Goal: Contribute content: Contribute content

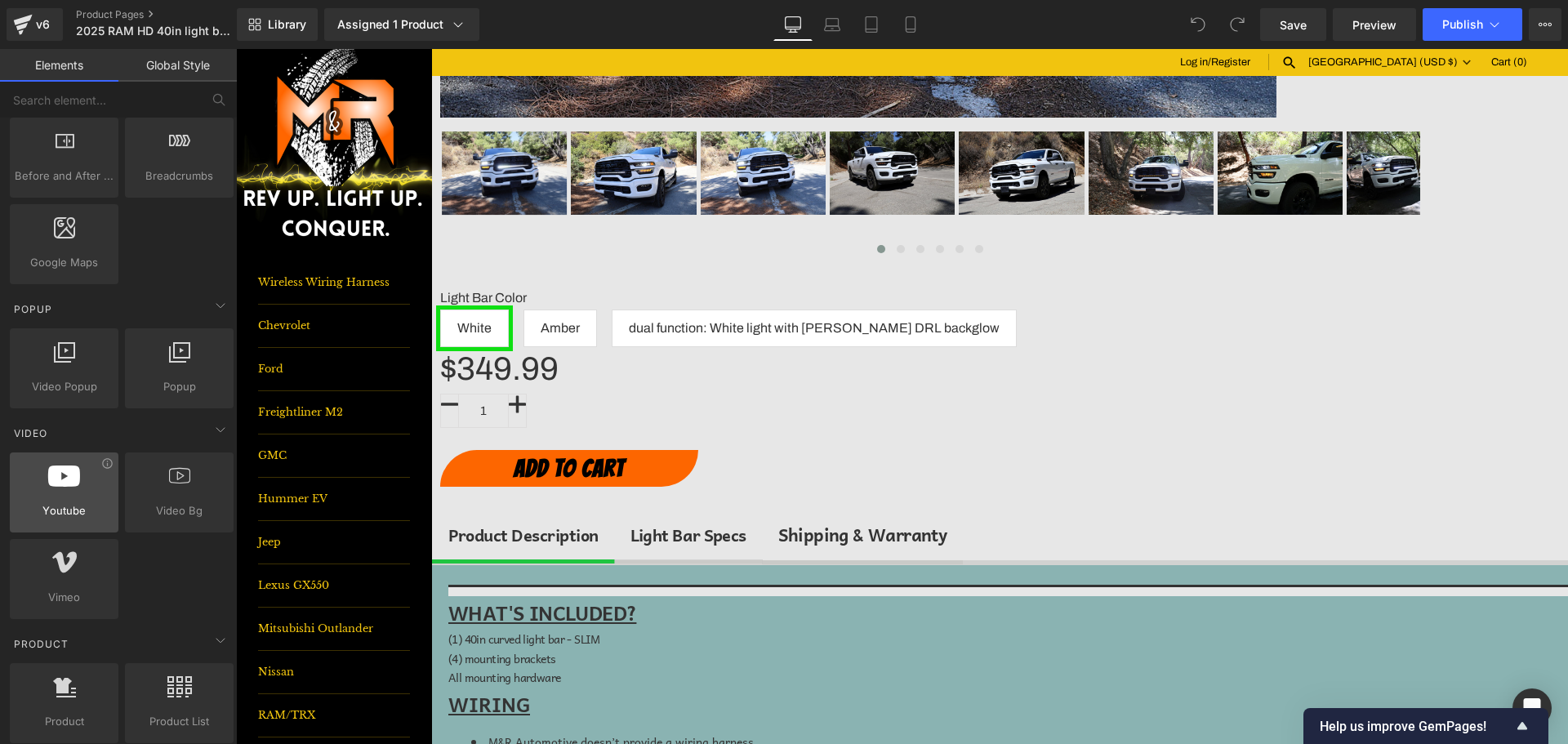
scroll to position [899, 0]
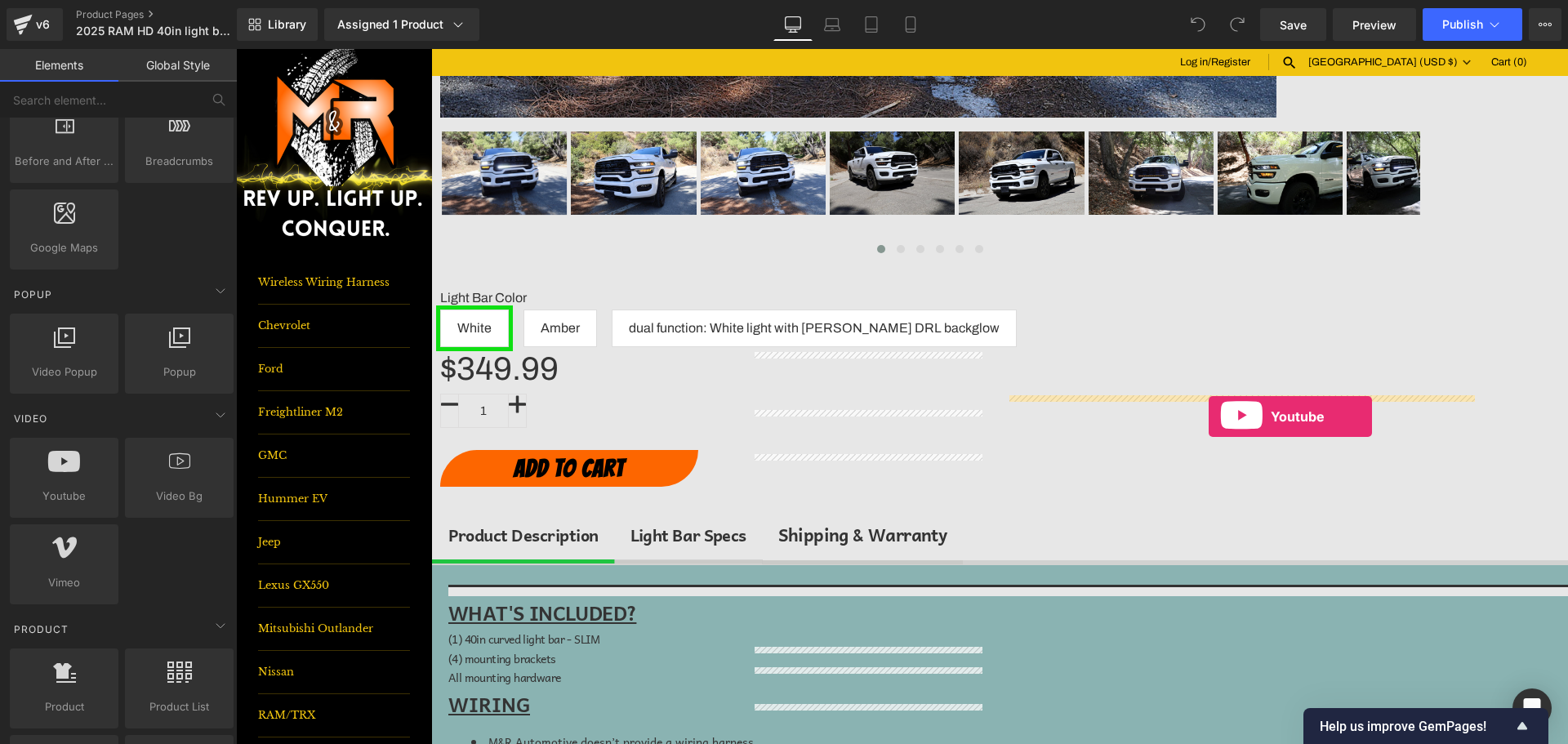
drag, startPoint x: 318, startPoint y: 538, endPoint x: 1208, endPoint y: 416, distance: 898.3
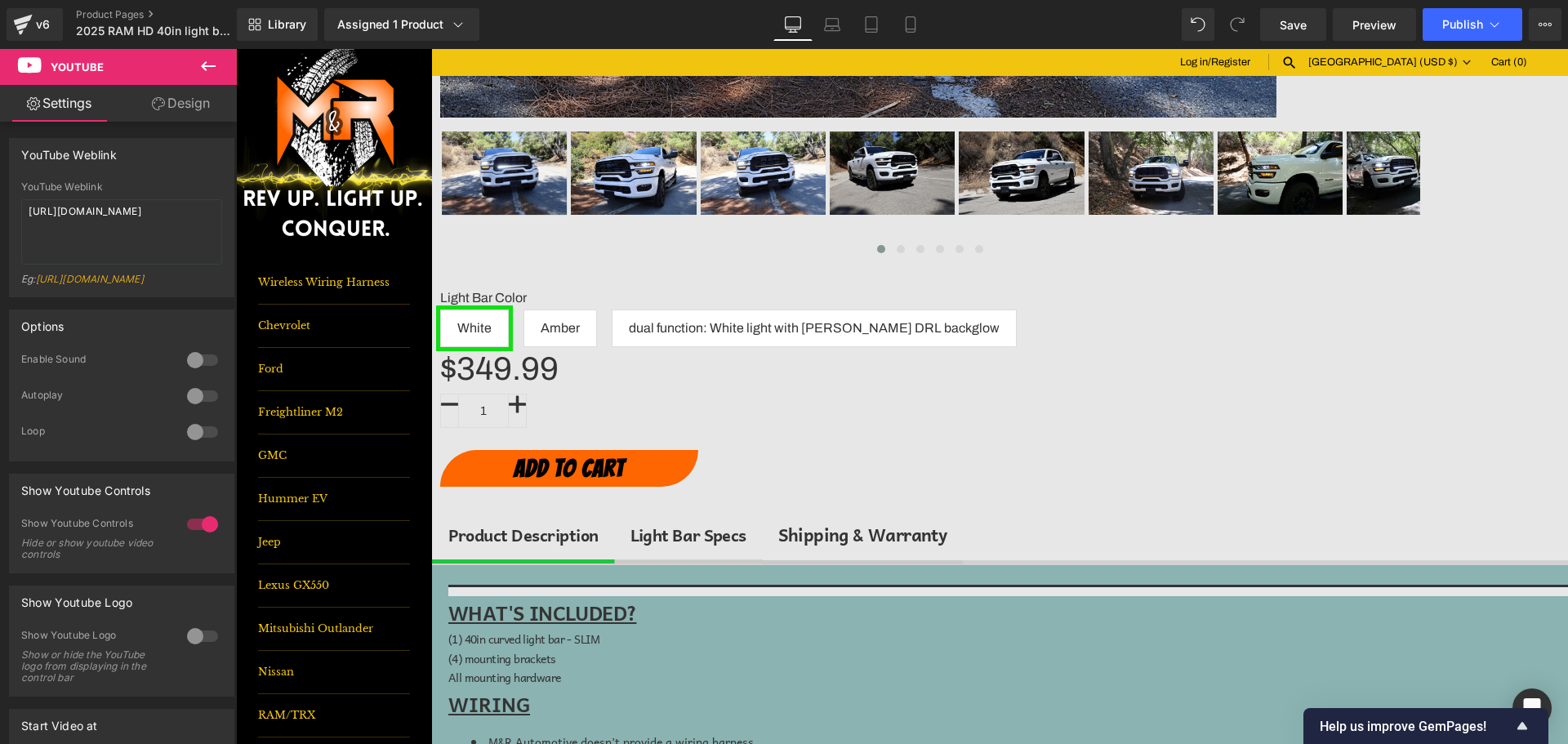
drag, startPoint x: 1184, startPoint y: 396, endPoint x: 1188, endPoint y: 410, distance: 14.6
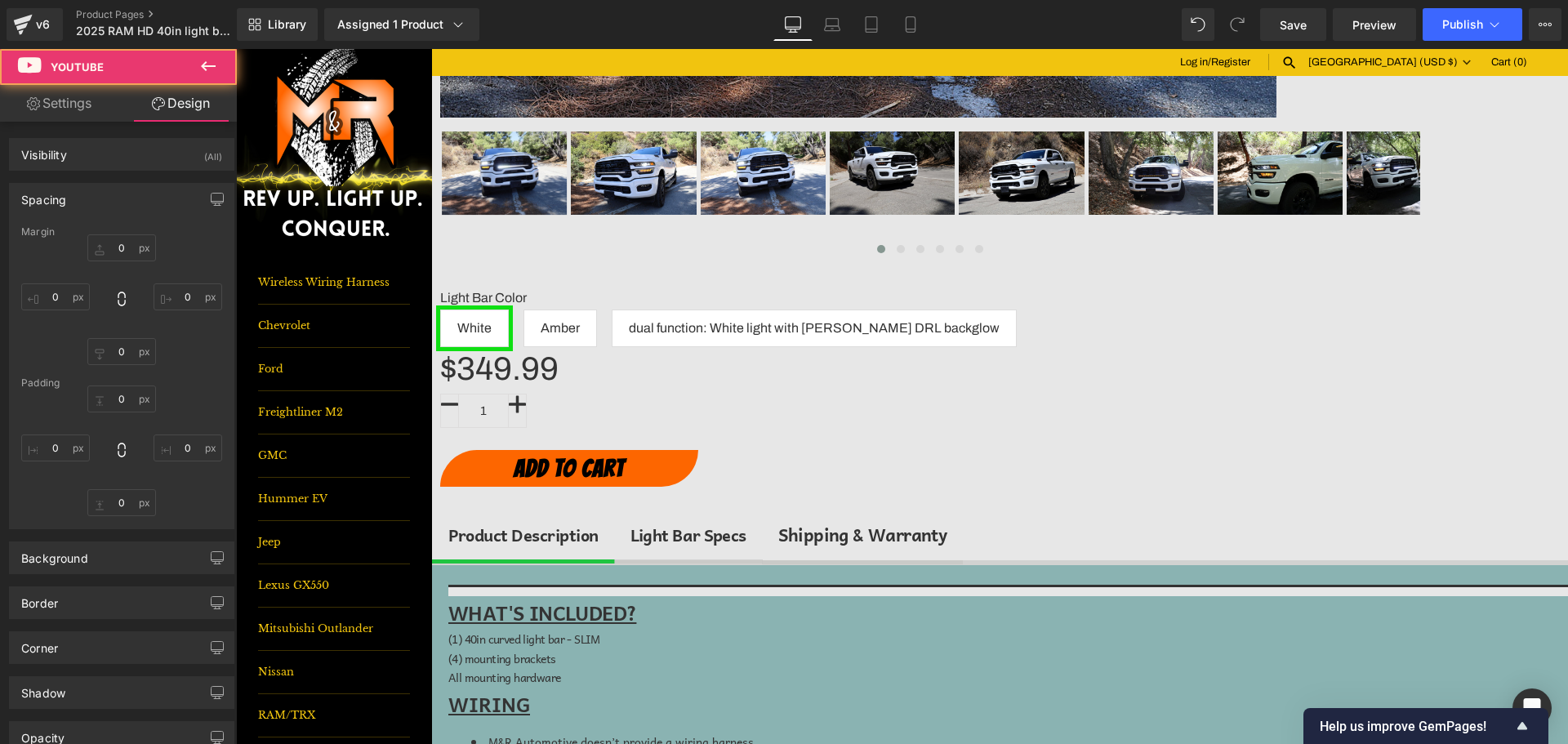
type input "0"
type input "18"
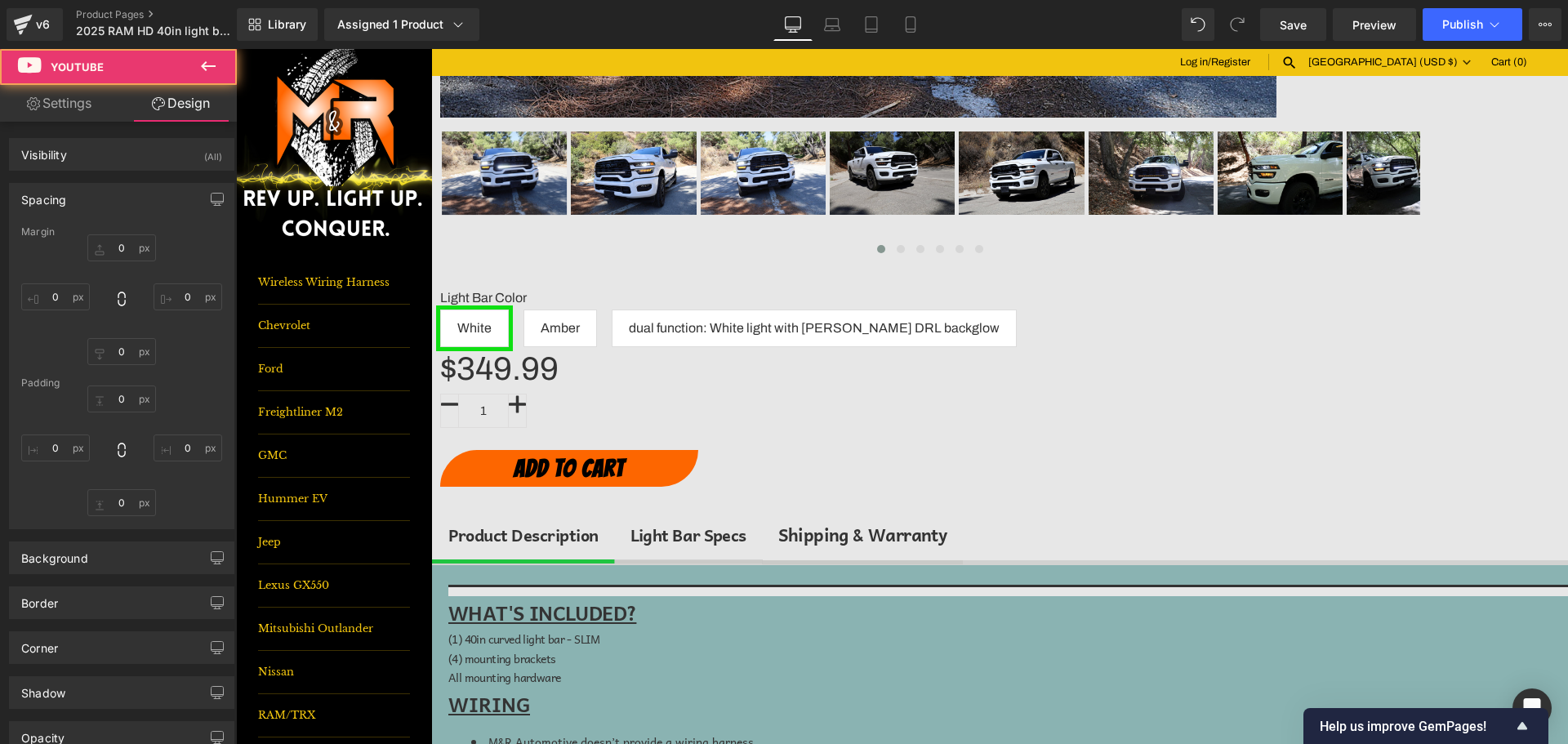
type input "0"
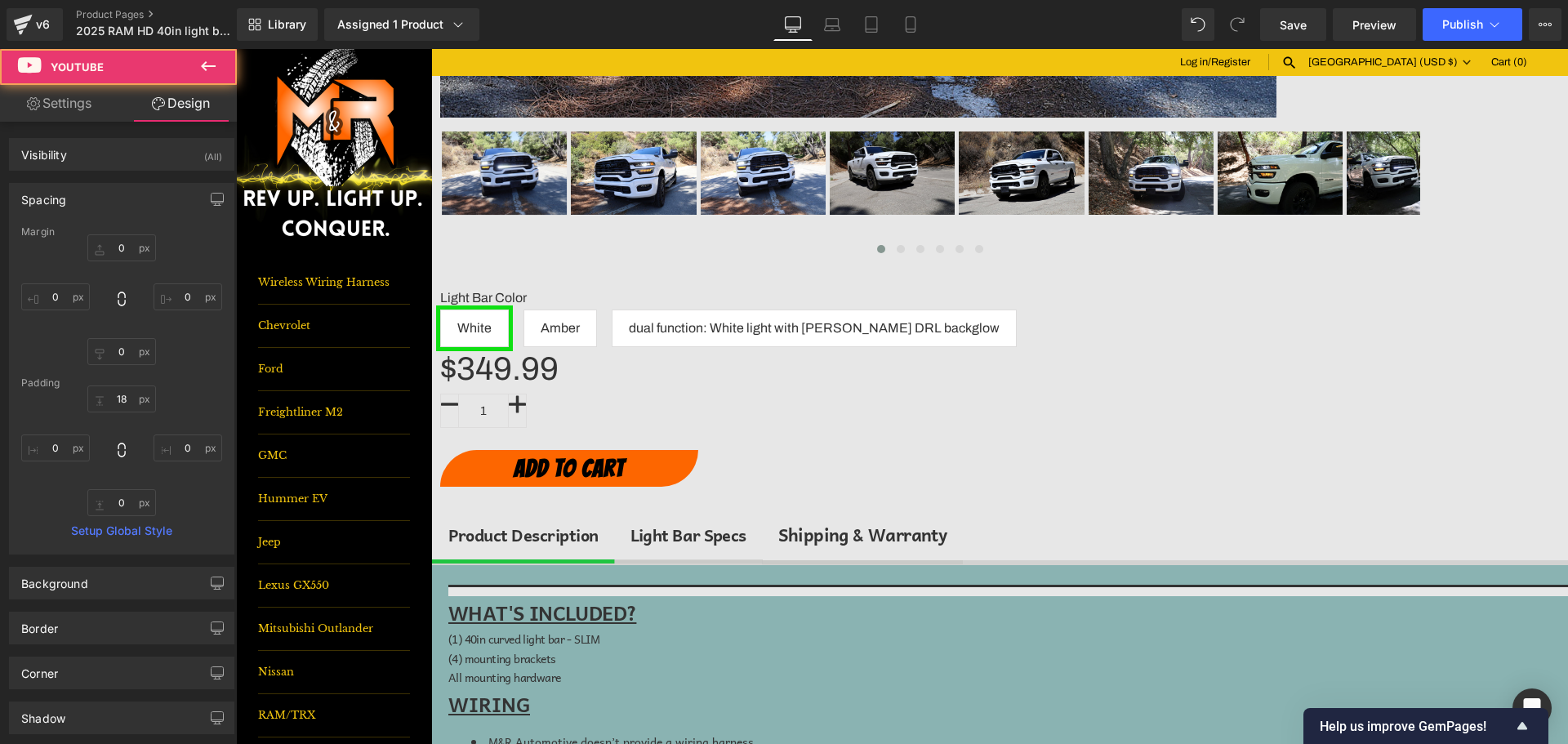
click at [236, 49] on span "Youtube" at bounding box center [236, 49] width 0 height 0
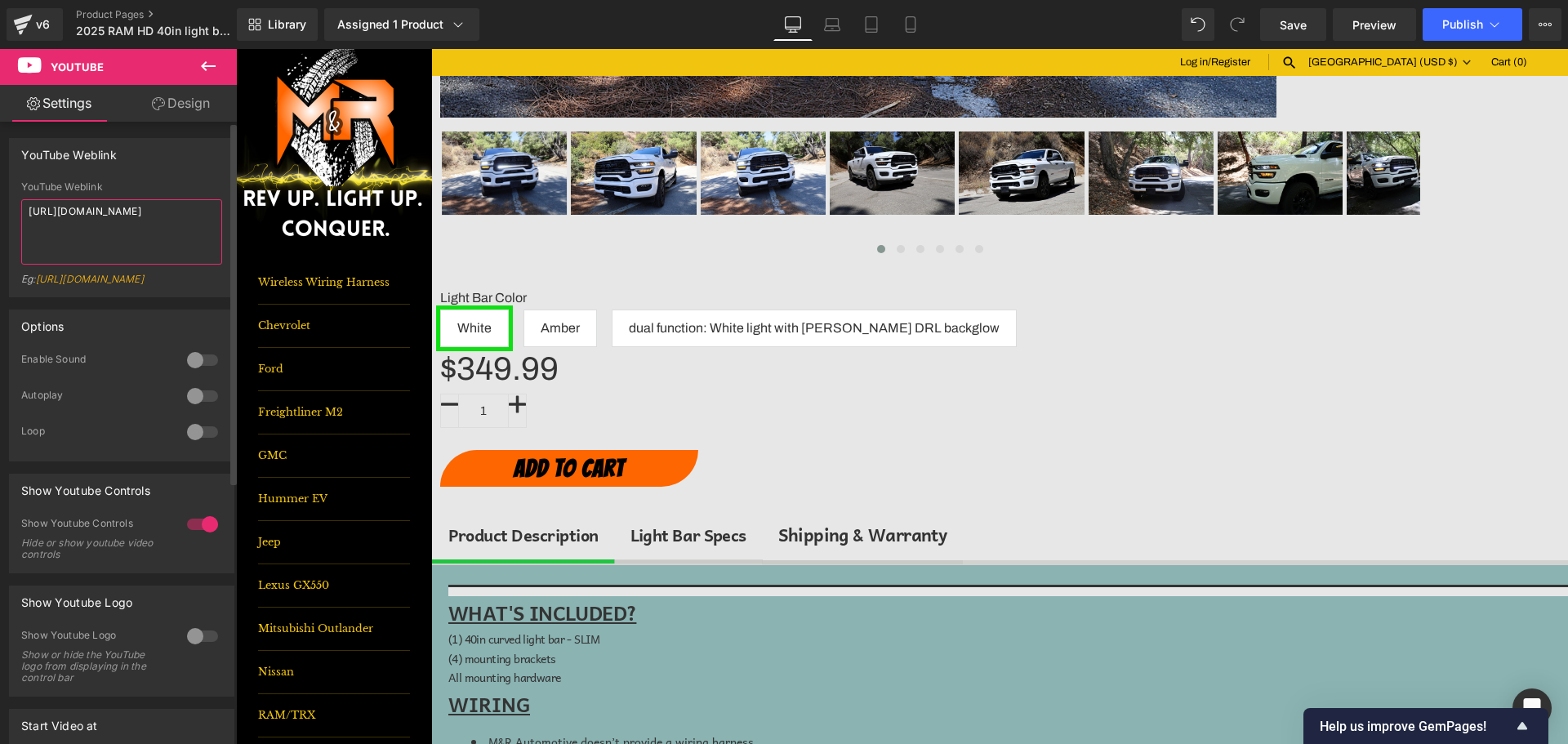
click at [154, 216] on textarea "[URL][DOMAIN_NAME]" at bounding box center [121, 232] width 201 height 65
paste textarea "youtu.be/CGZztNubA90"
type textarea "https://youtu.be/CGZztNubA90"
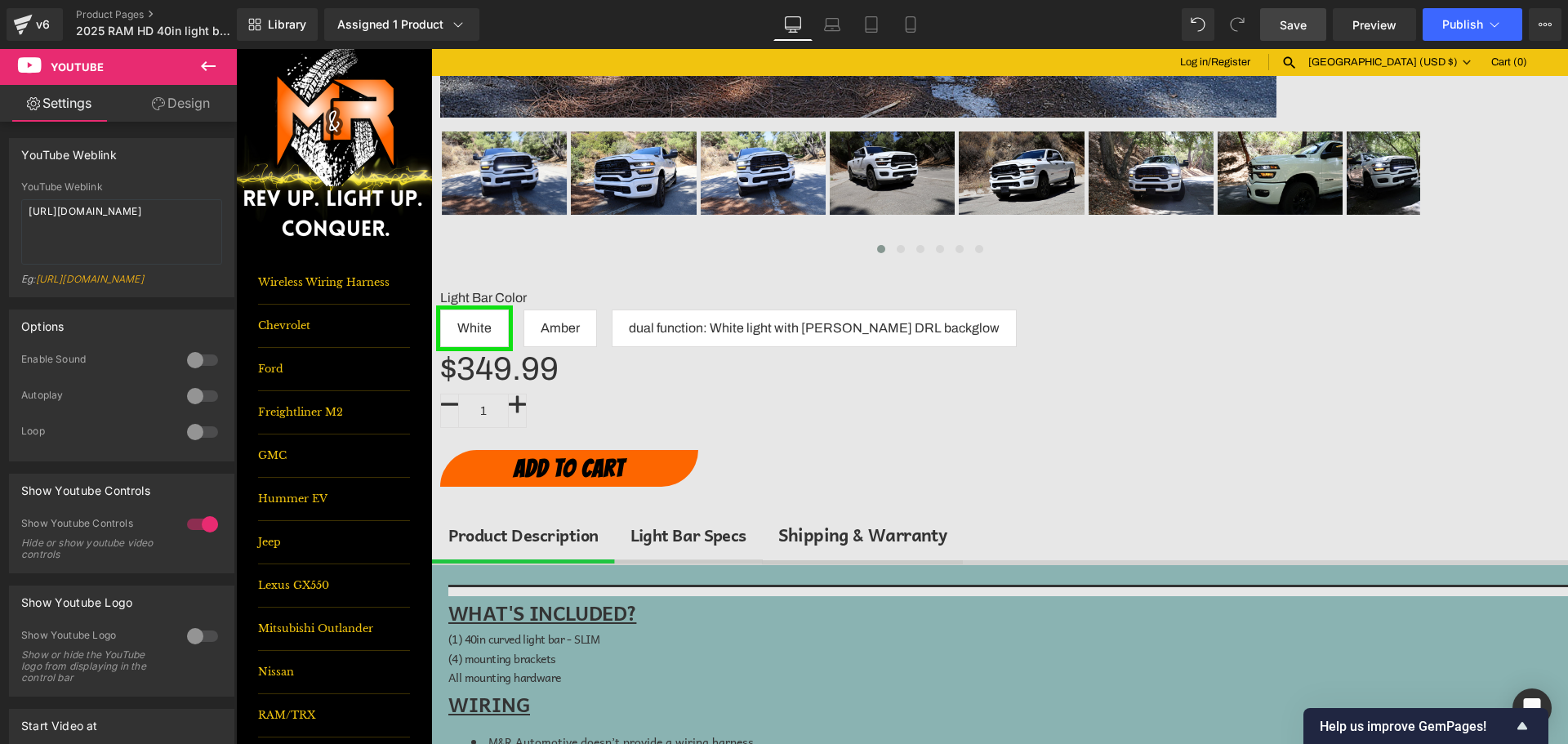
click at [1292, 28] on span "Save" at bounding box center [1294, 25] width 27 height 17
click at [1481, 22] on span "Publish" at bounding box center [1463, 24] width 41 height 13
click at [1472, 29] on span "Publish" at bounding box center [1463, 24] width 41 height 13
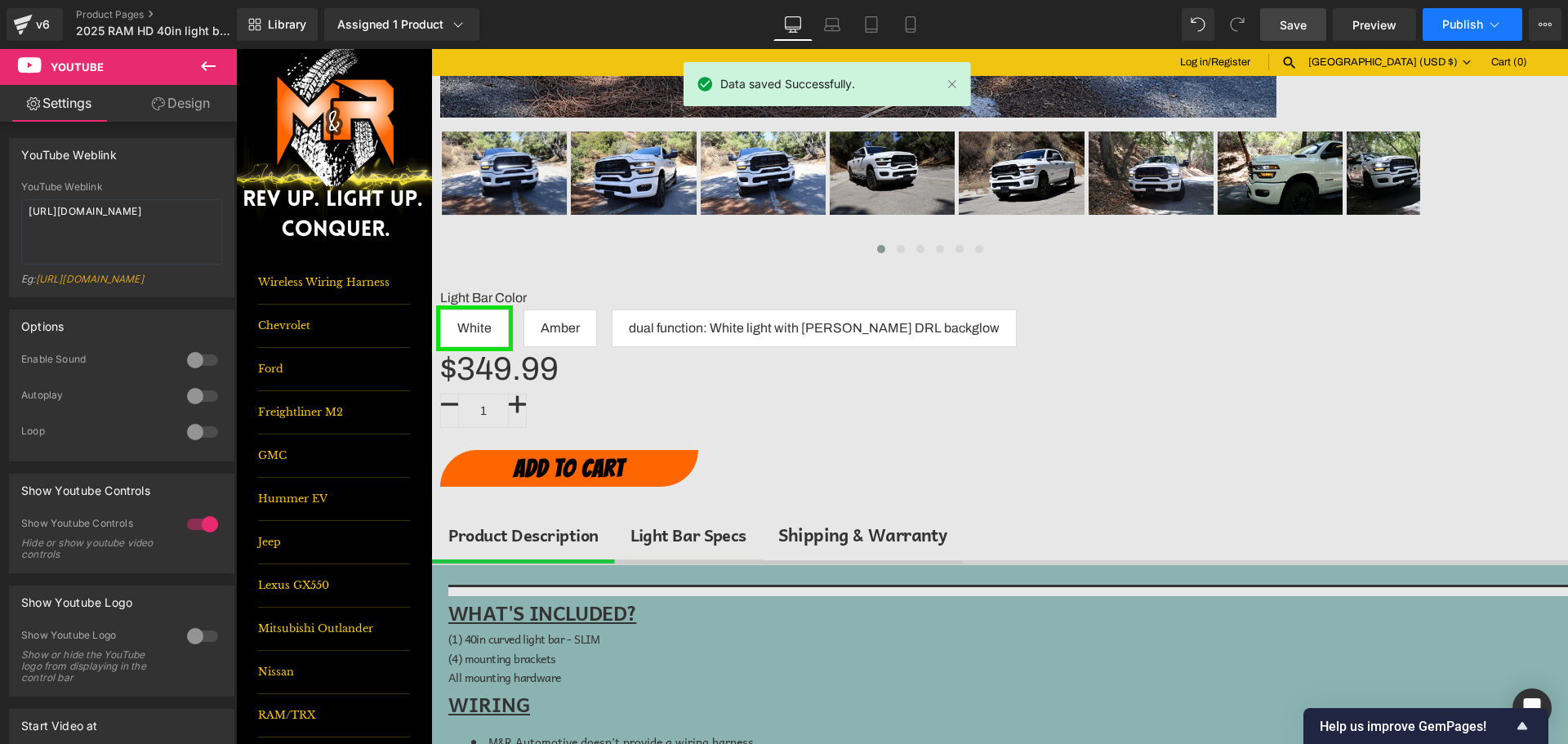
click at [1485, 29] on button "Publish" at bounding box center [1472, 25] width 100 height 32
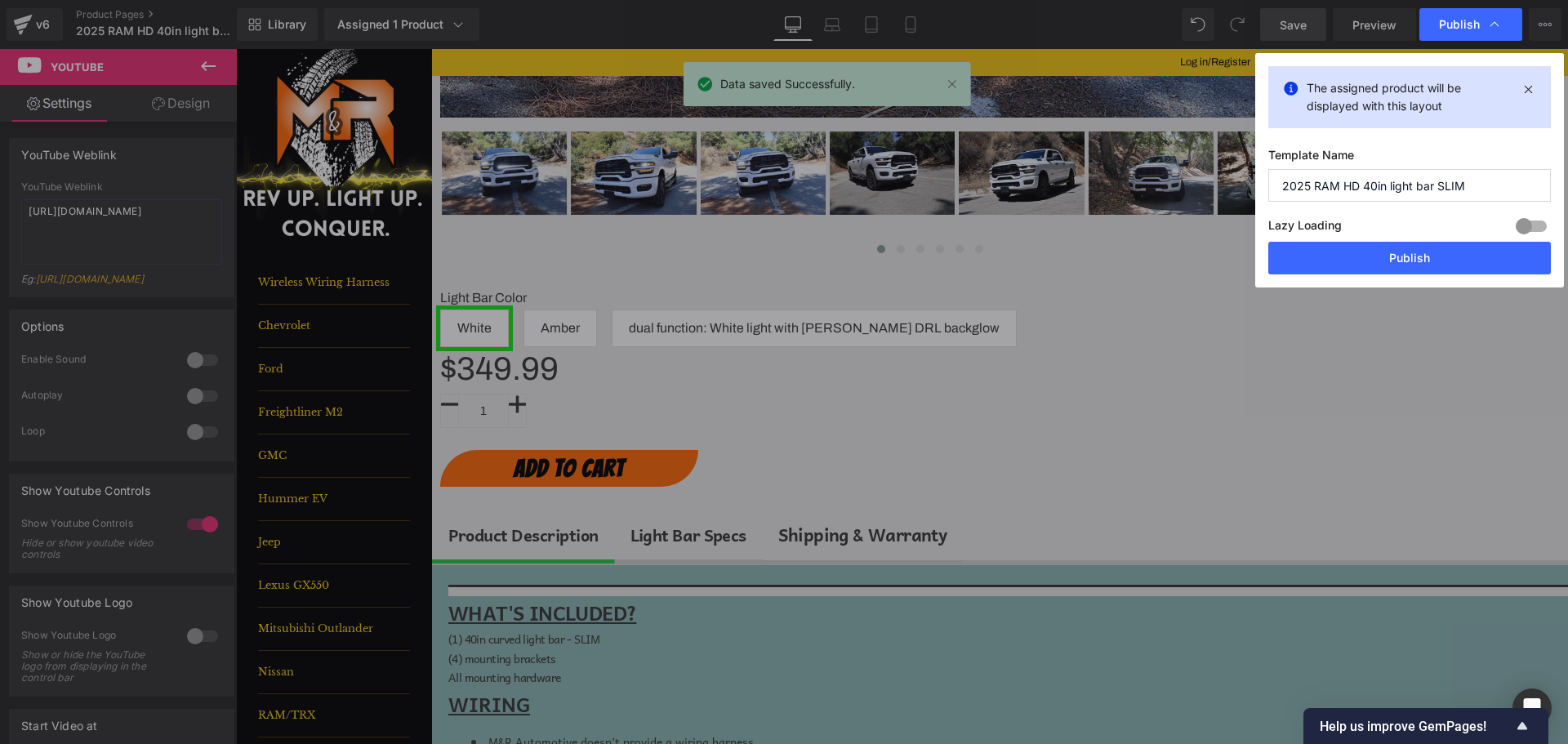
click at [1483, 263] on button "Publish" at bounding box center [1409, 258] width 282 height 32
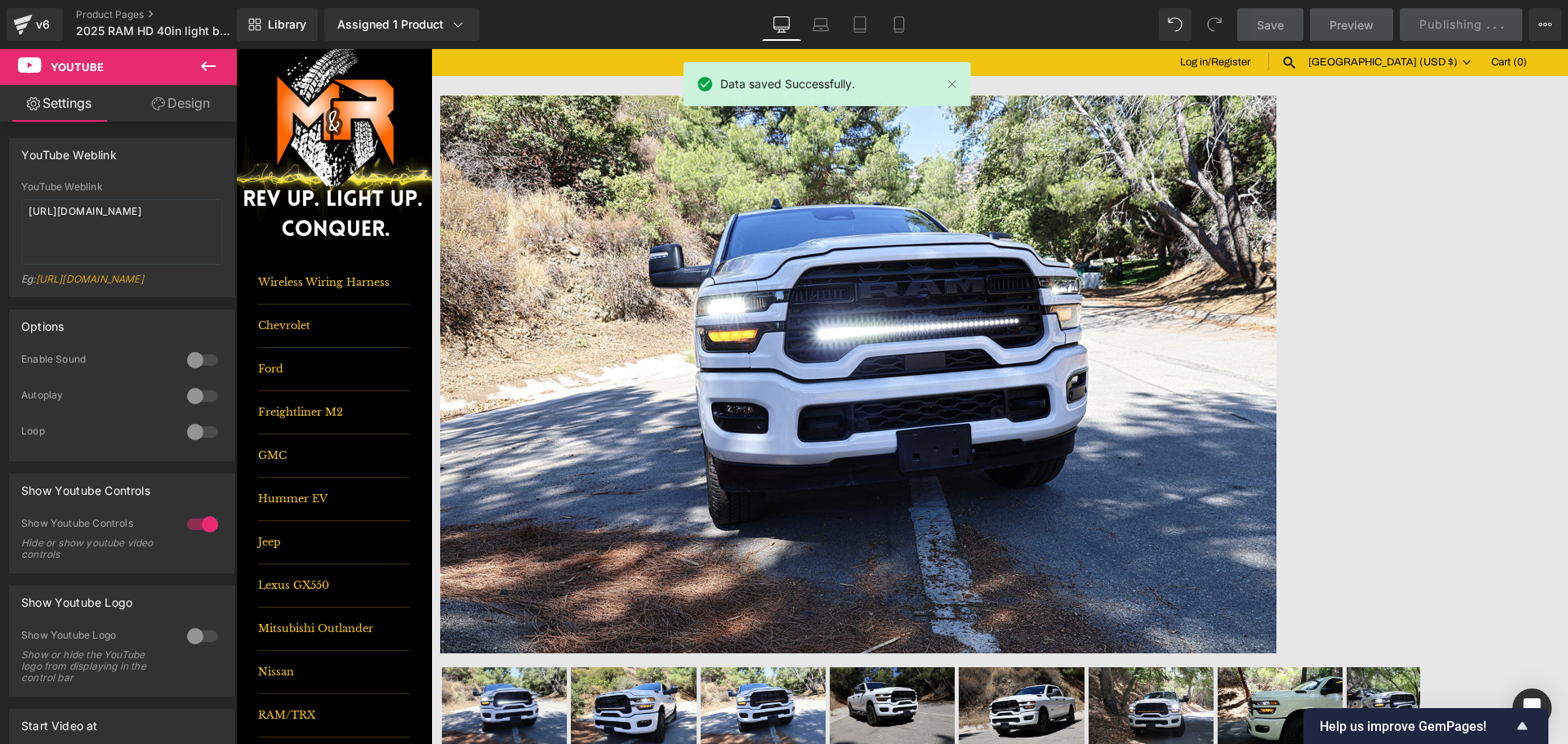
scroll to position [409, 0]
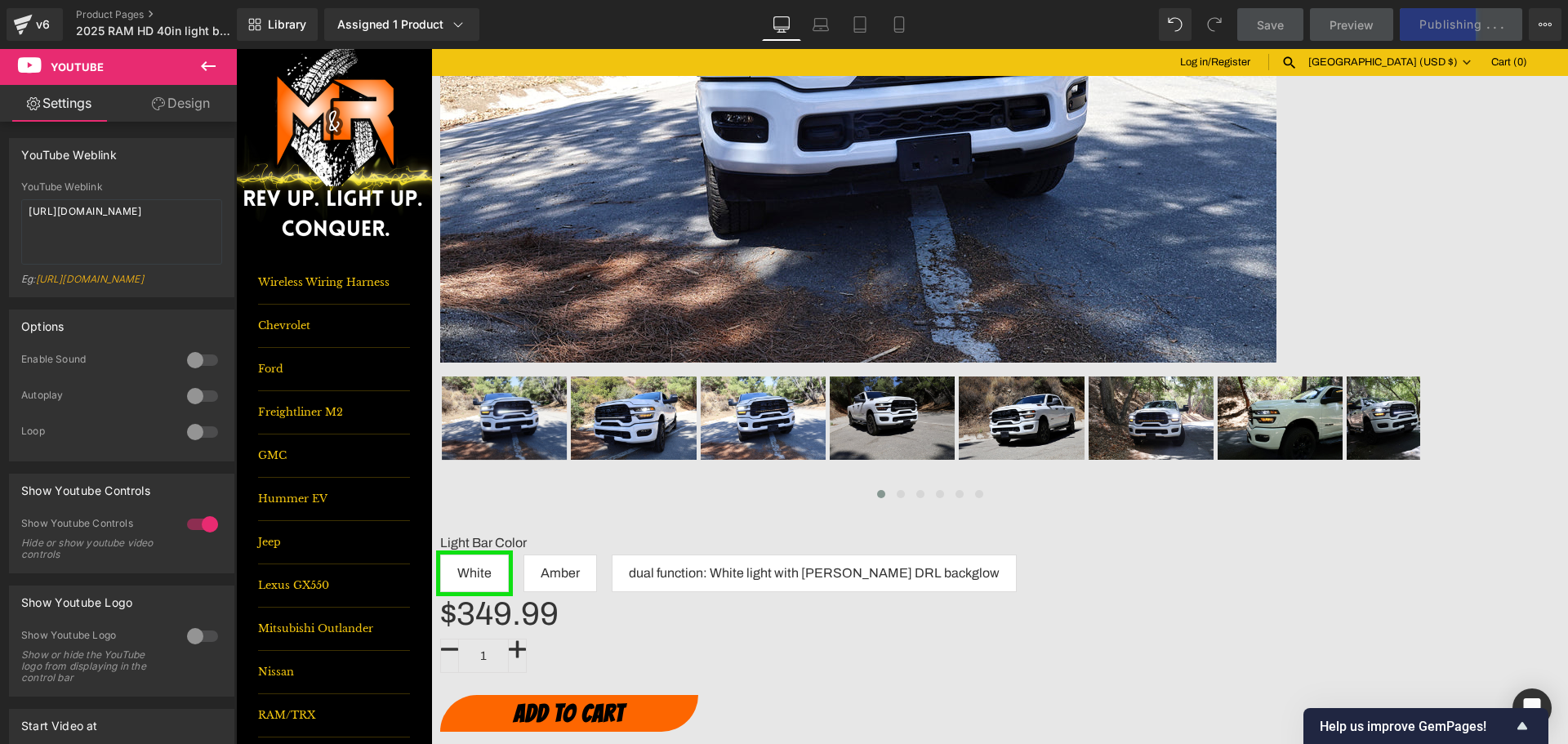
click at [216, 65] on icon at bounding box center [208, 66] width 20 height 20
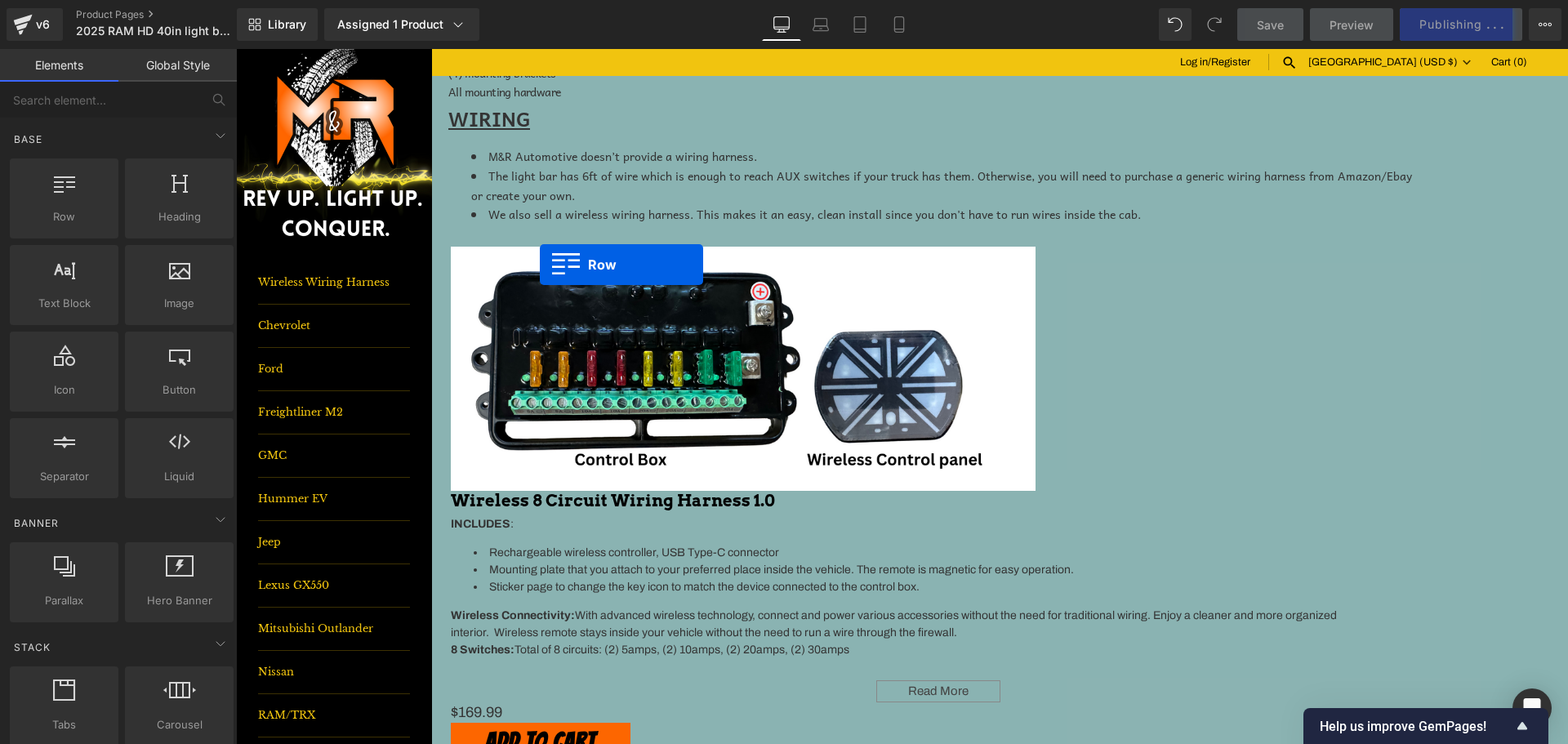
scroll to position [1225, 0]
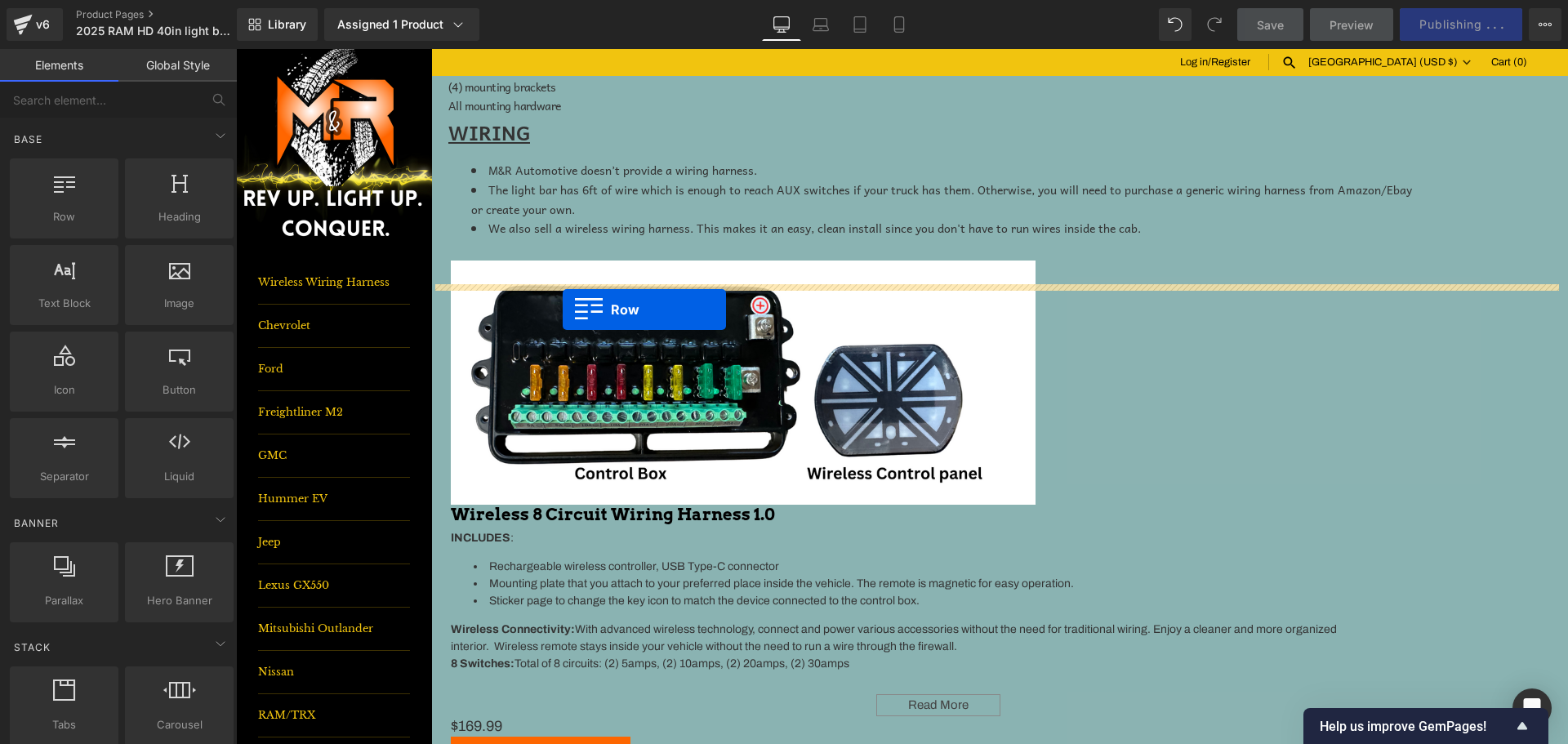
drag, startPoint x: 303, startPoint y: 263, endPoint x: 563, endPoint y: 308, distance: 263.9
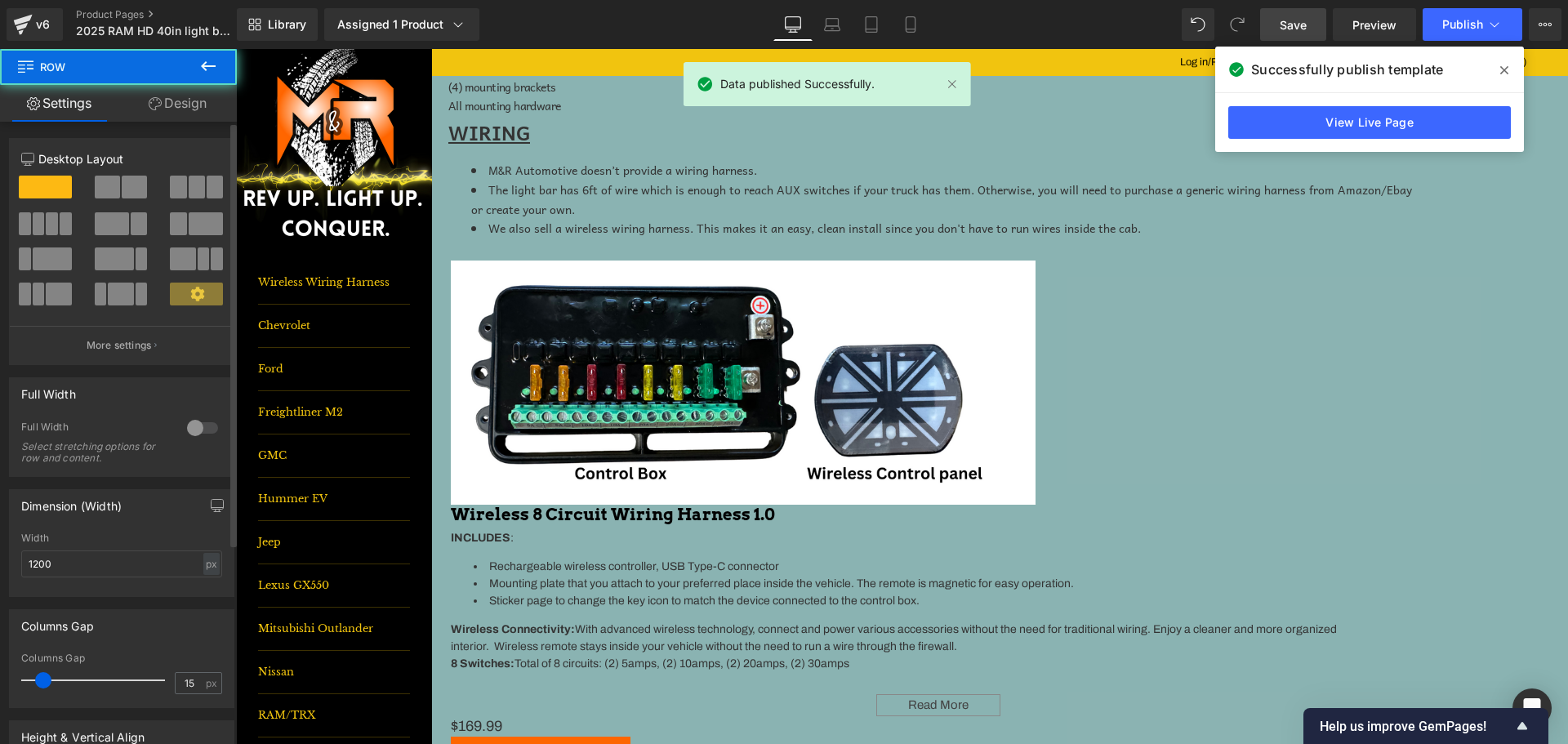
click at [112, 189] on span at bounding box center [108, 186] width 26 height 23
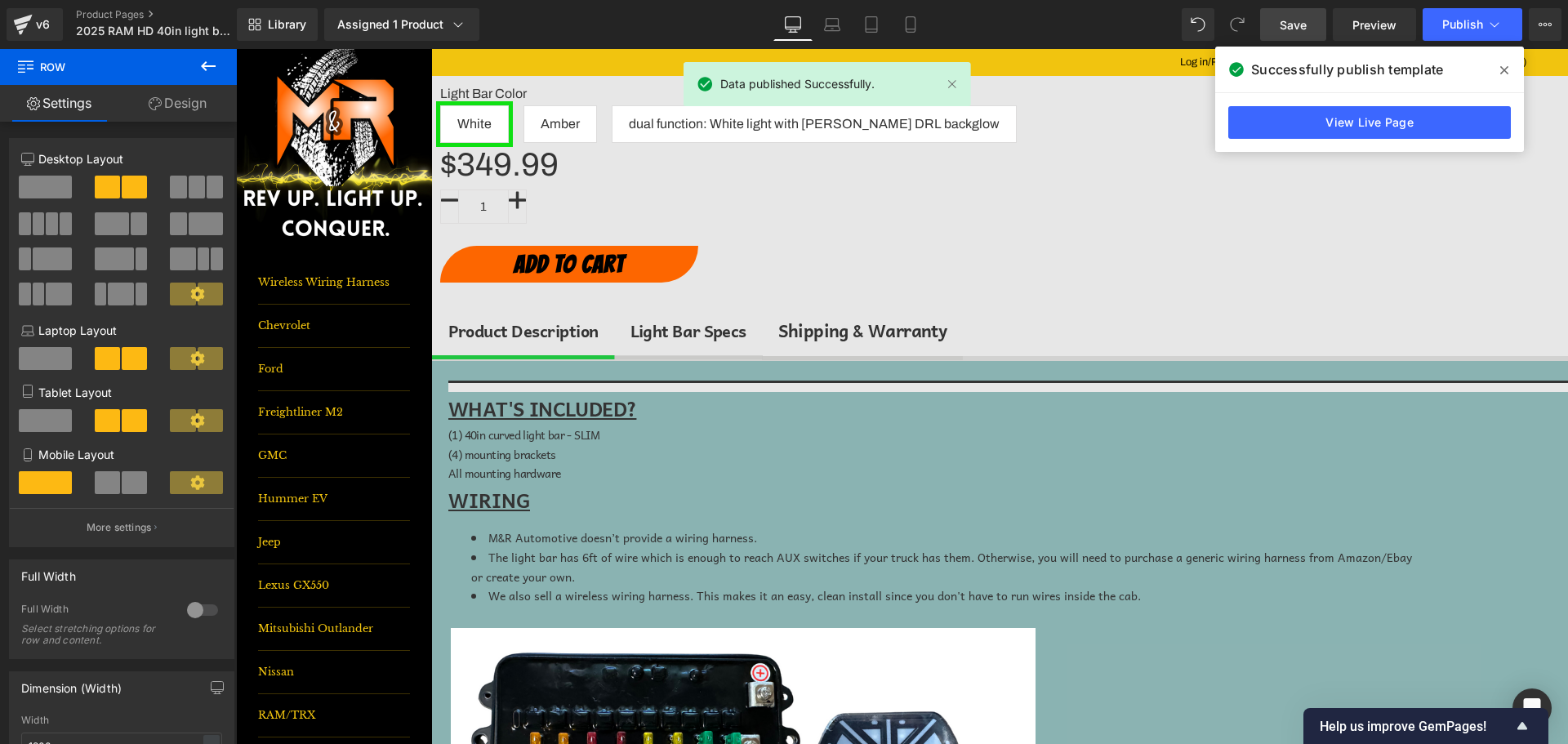
scroll to position [817, 0]
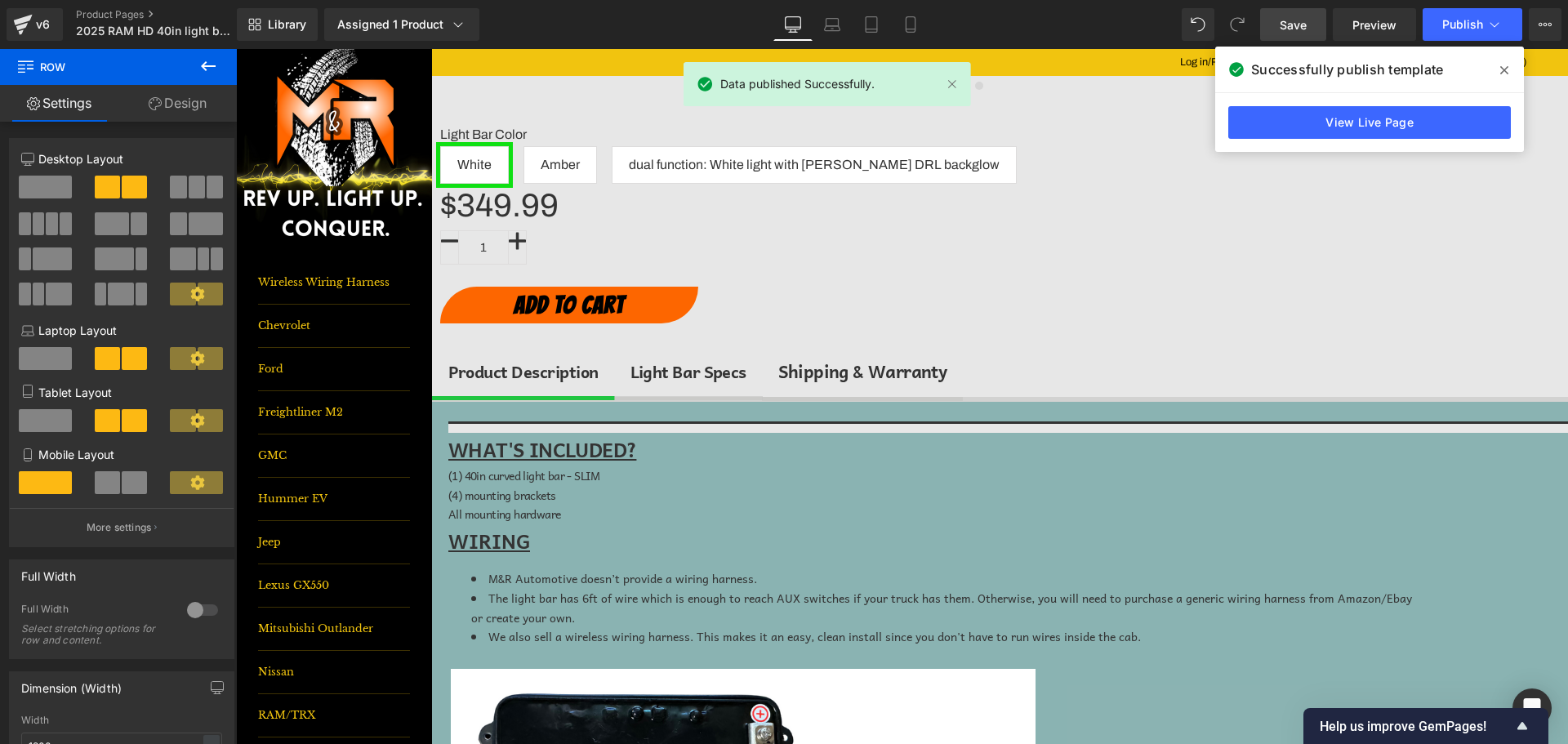
click at [204, 68] on icon at bounding box center [208, 66] width 15 height 9
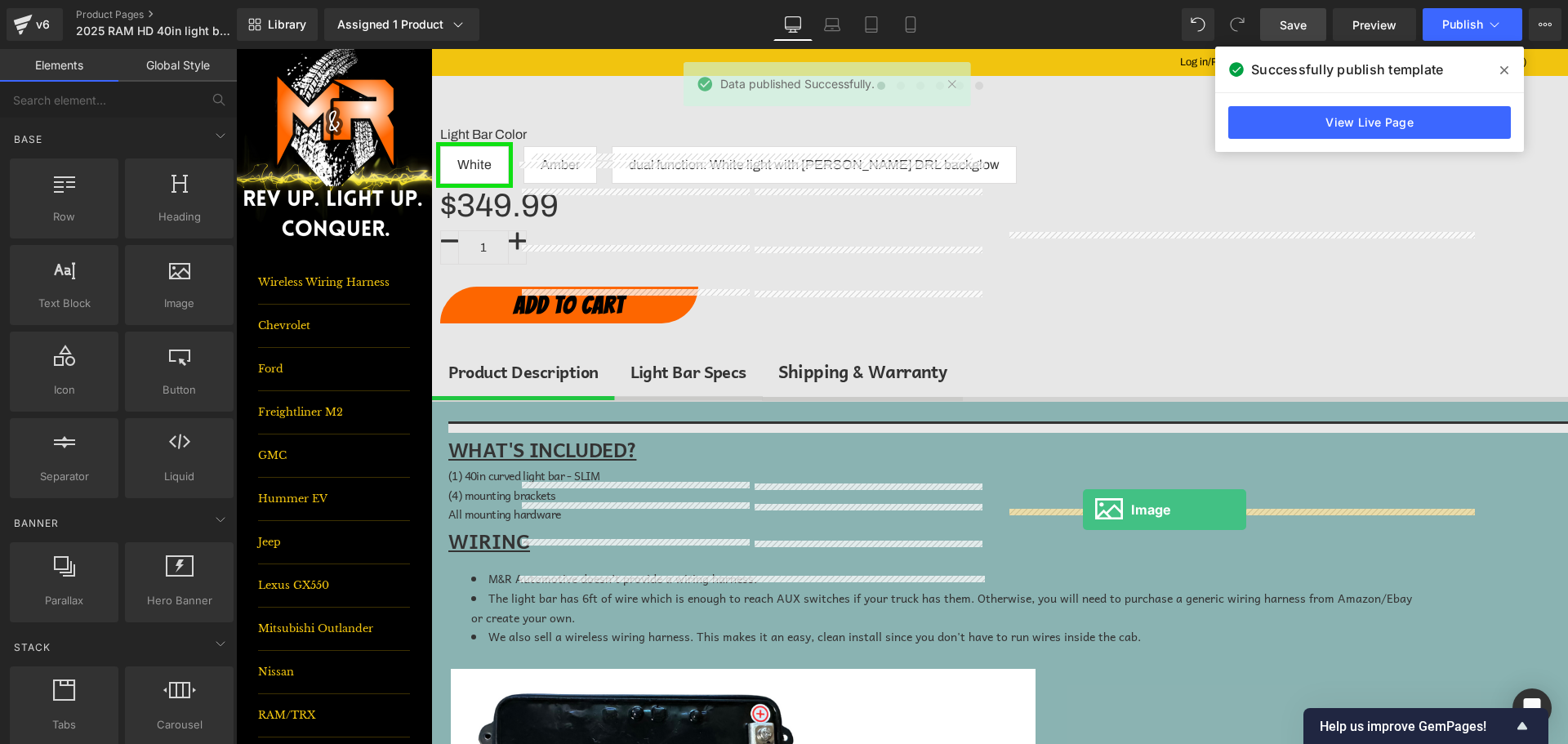
drag, startPoint x: 459, startPoint y: 345, endPoint x: 1082, endPoint y: 510, distance: 644.5
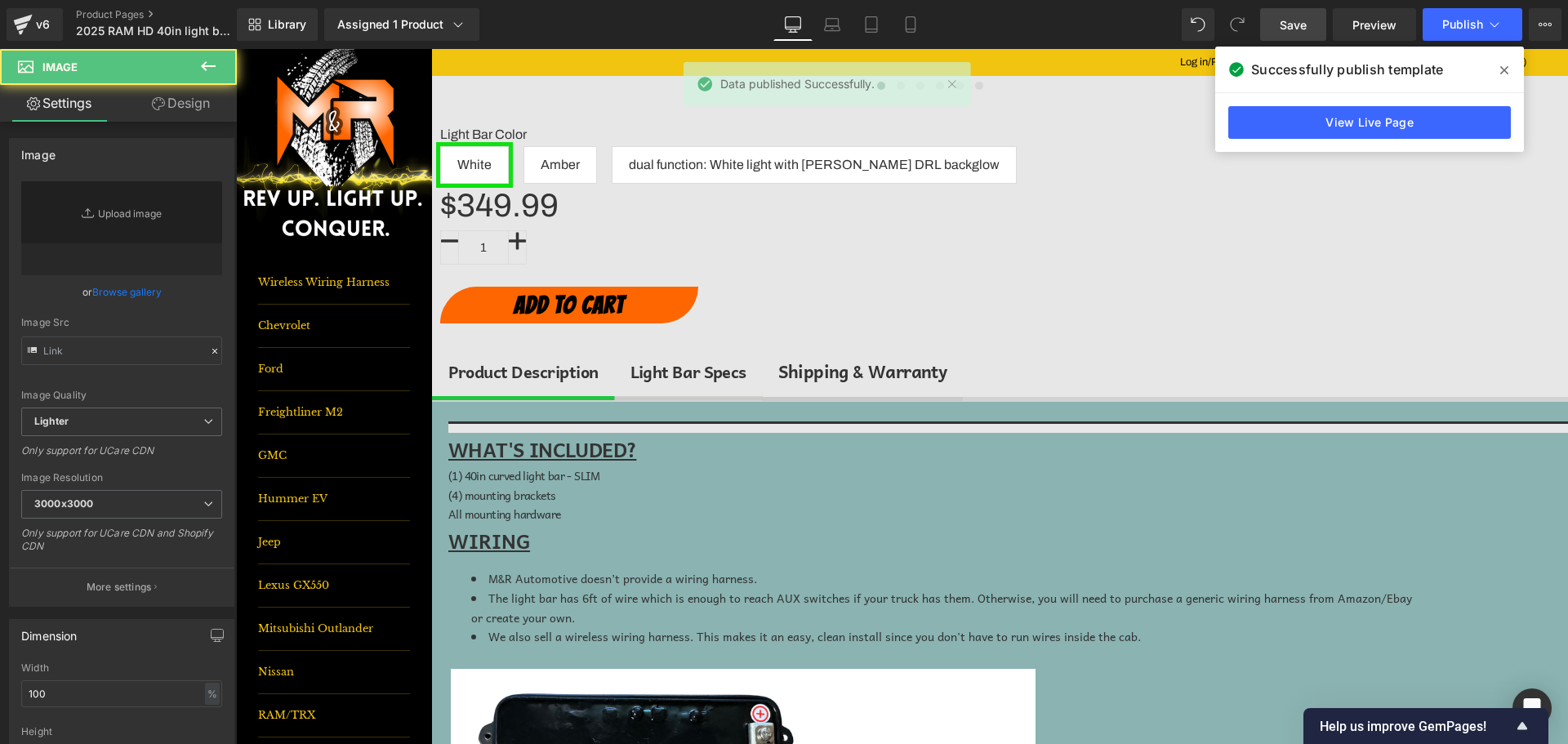
type input "//[DOMAIN_NAME][URL]"
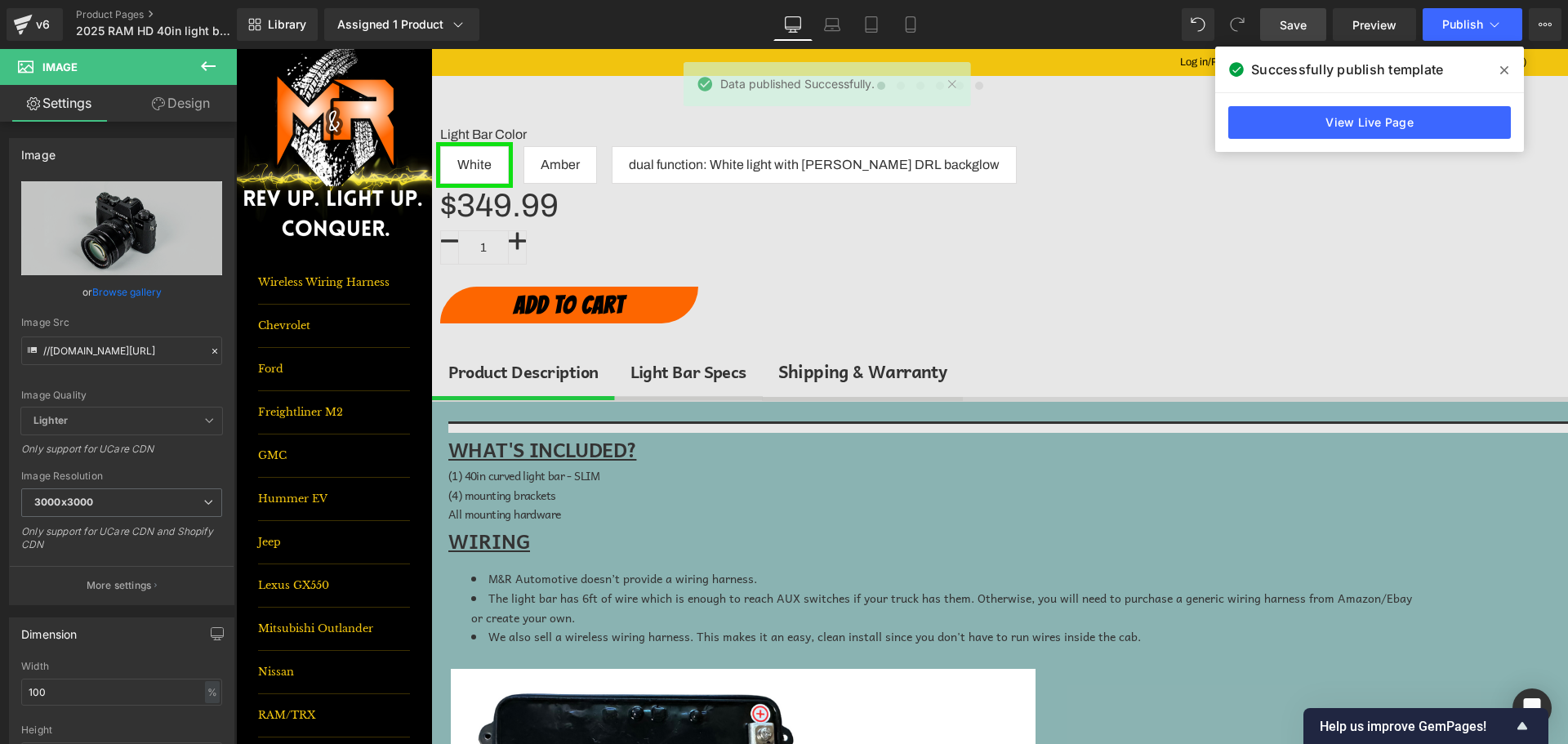
click at [1502, 70] on icon at bounding box center [1504, 69] width 9 height 13
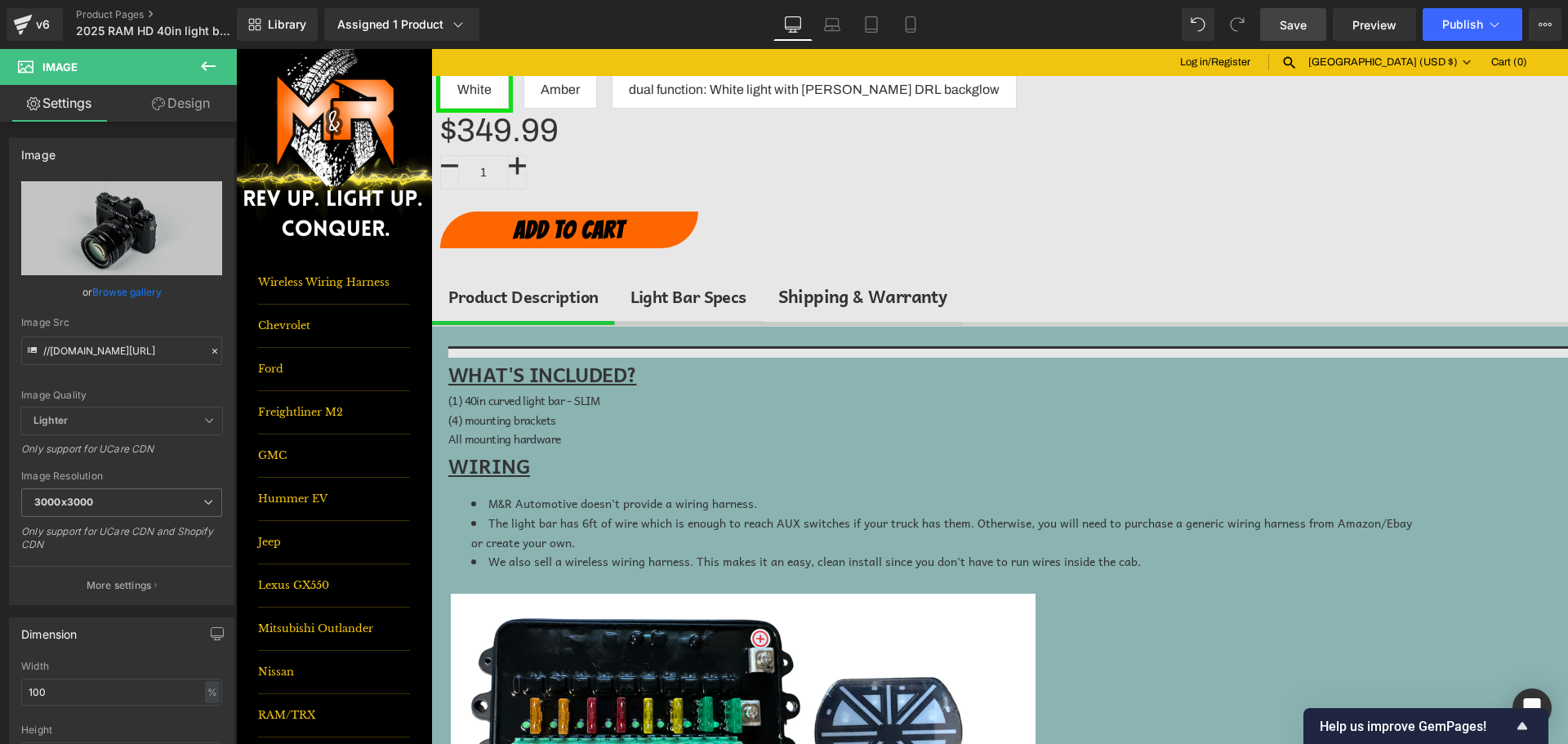
scroll to position [899, 0]
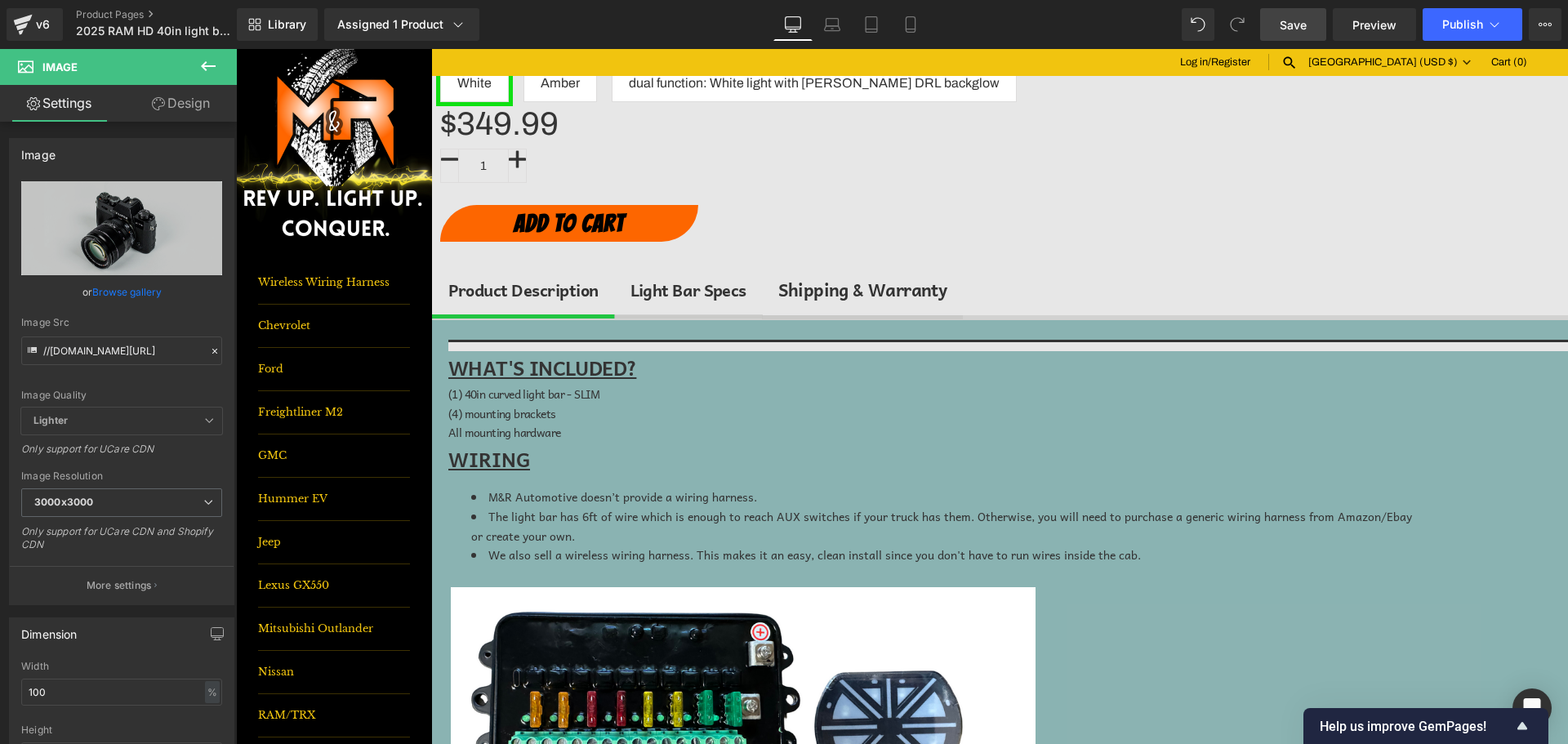
drag, startPoint x: 1336, startPoint y: 428, endPoint x: 1336, endPoint y: 437, distance: 9.0
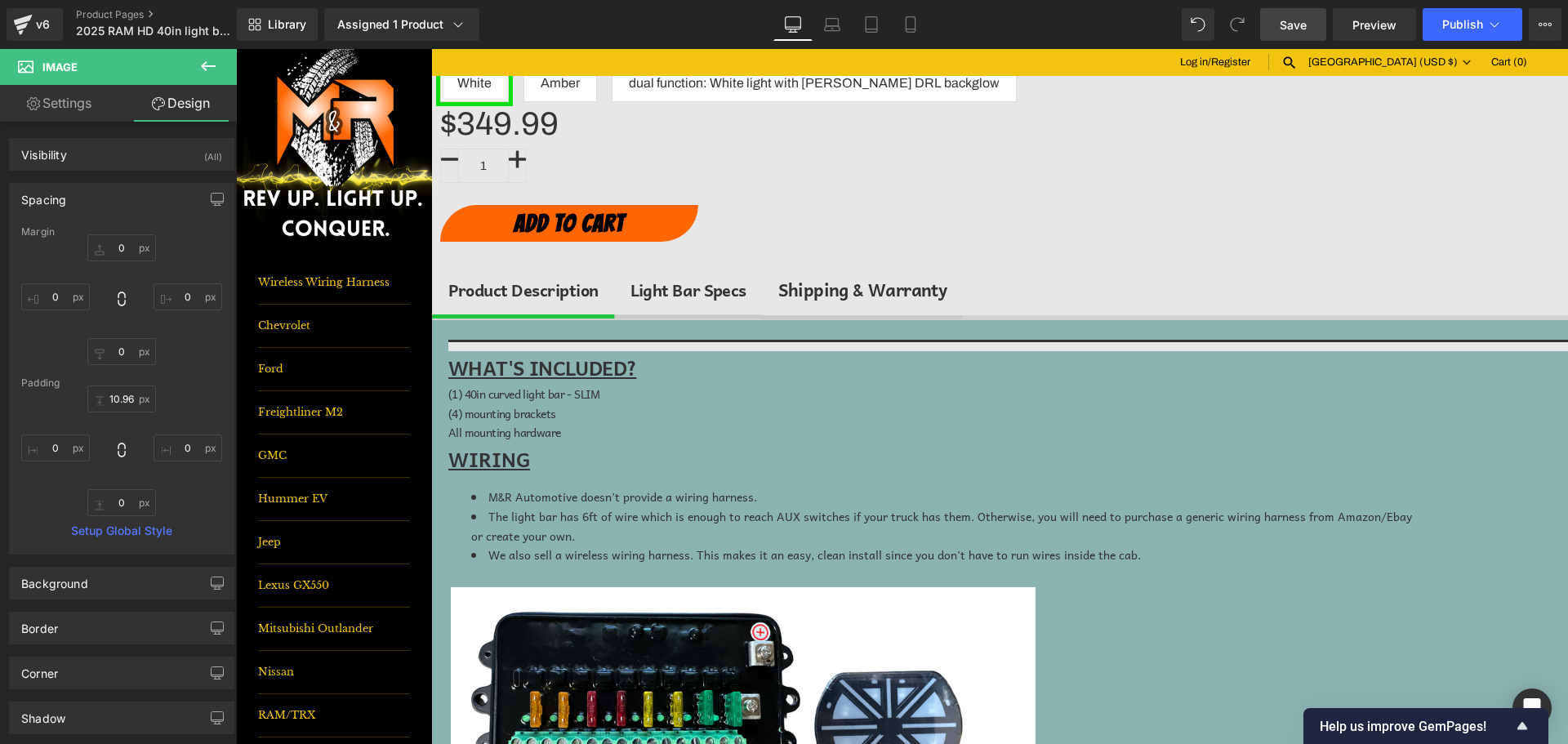
click at [216, 79] on button at bounding box center [208, 67] width 57 height 36
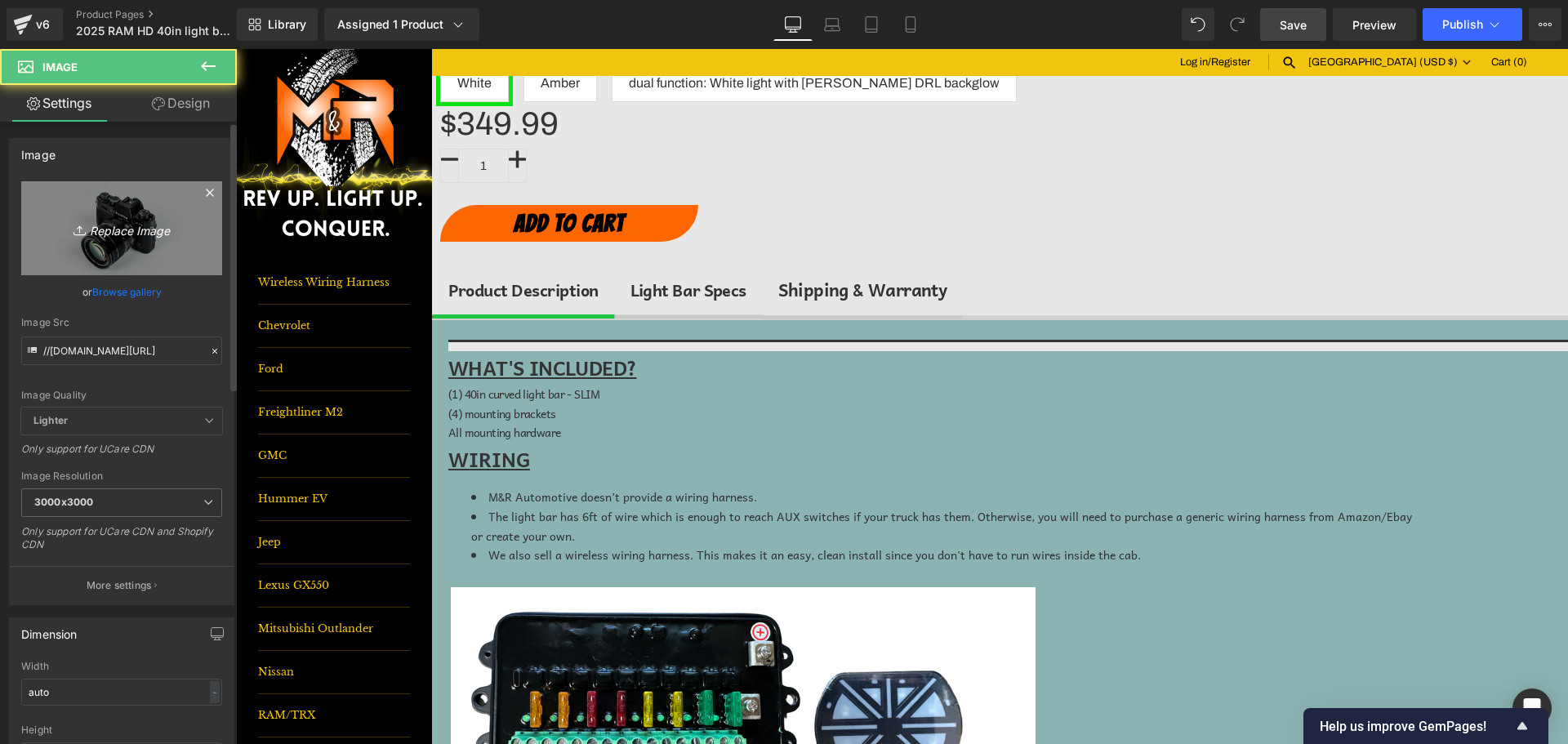
click at [131, 198] on link "Replace Image" at bounding box center [121, 228] width 201 height 94
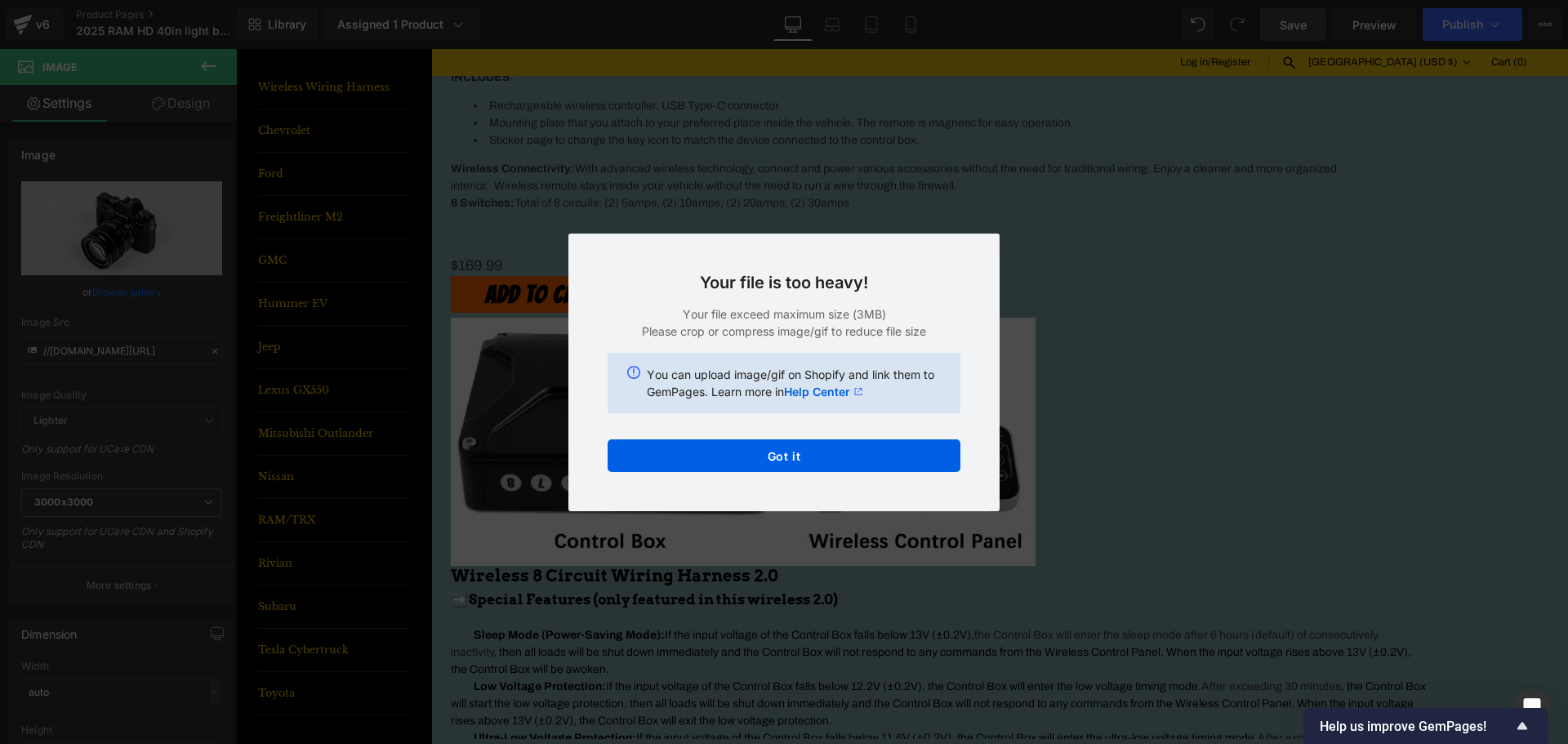
scroll to position [1881, 0]
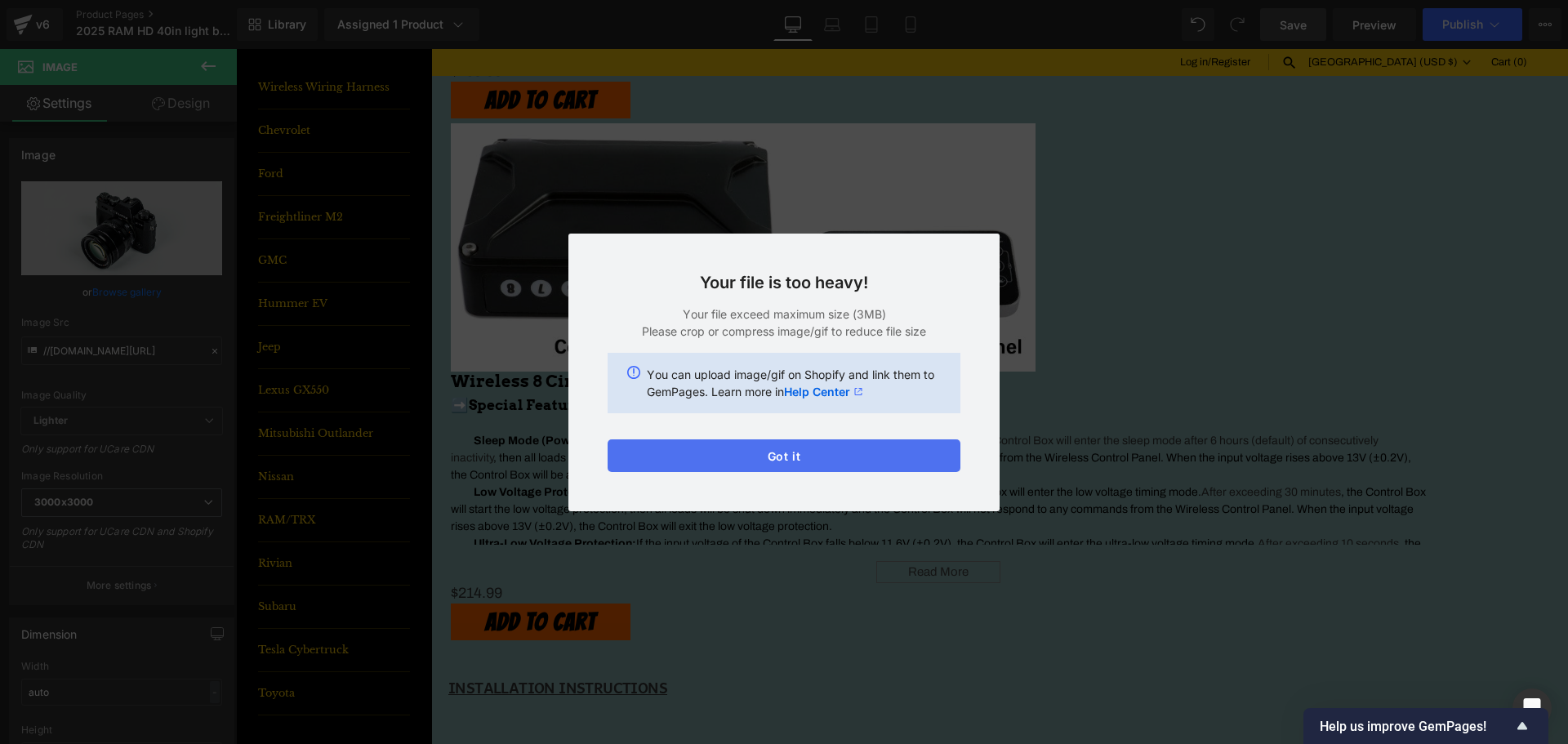
click at [787, 462] on button "Got it" at bounding box center [784, 456] width 353 height 32
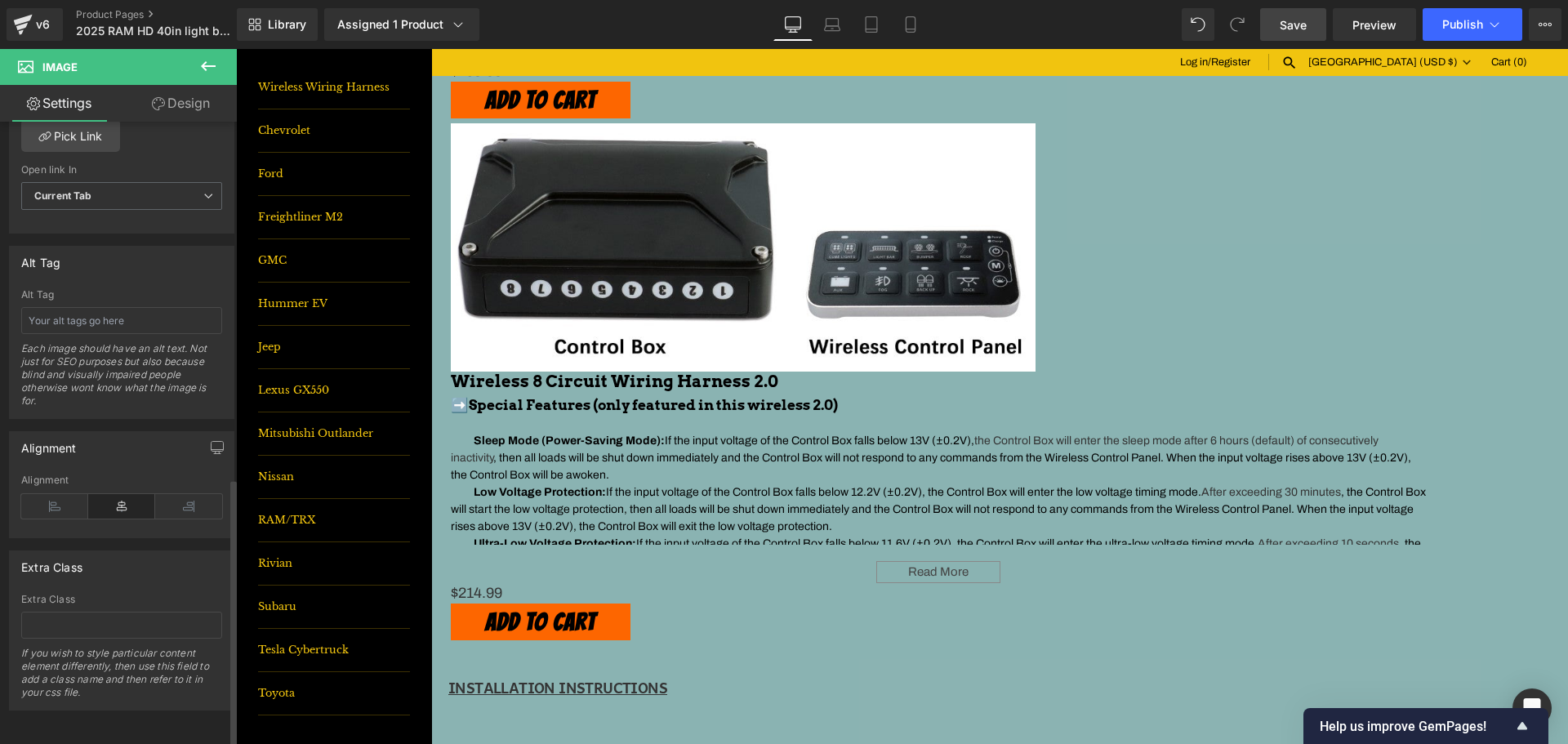
click at [102, 218] on div at bounding box center [121, 223] width 201 height 10
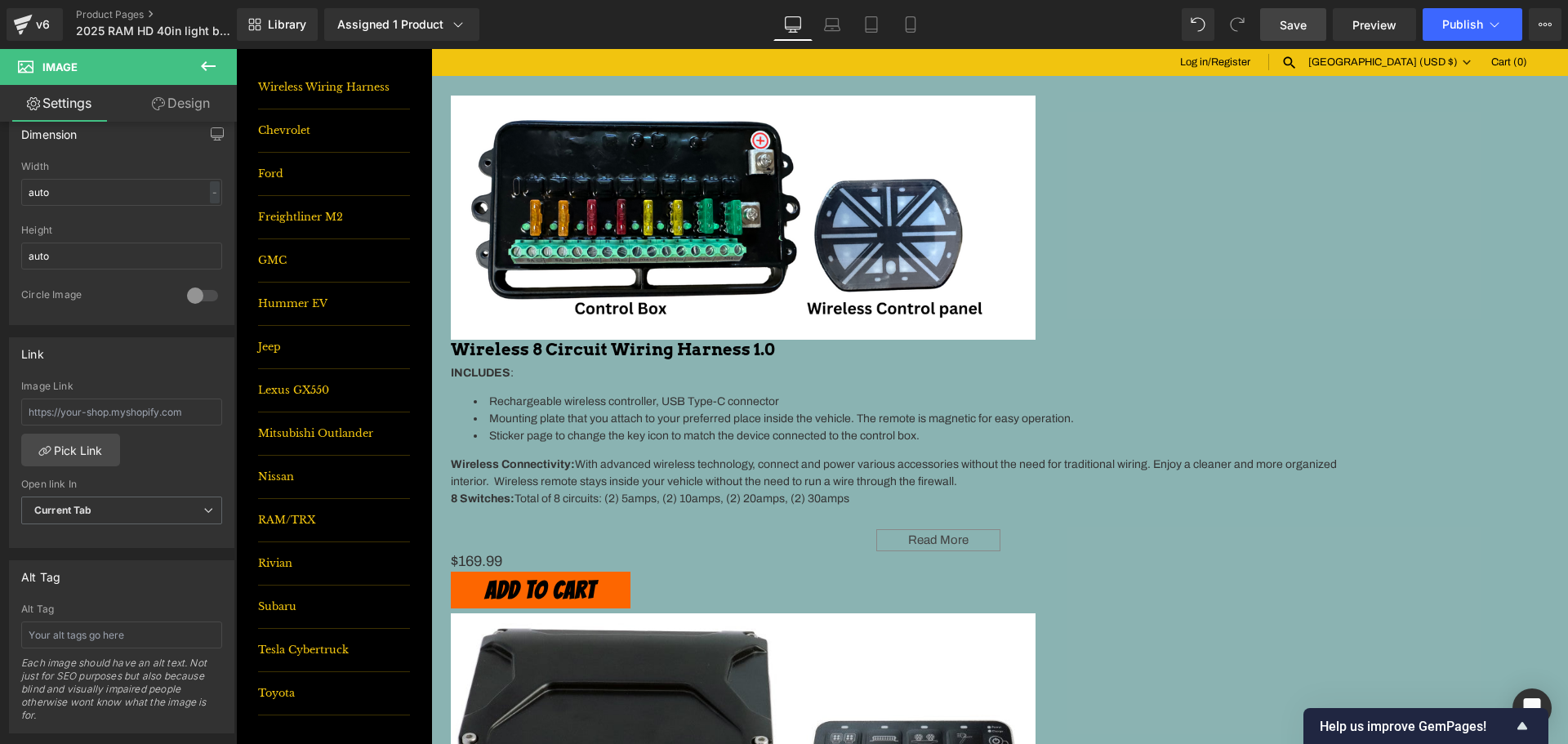
scroll to position [900, 0]
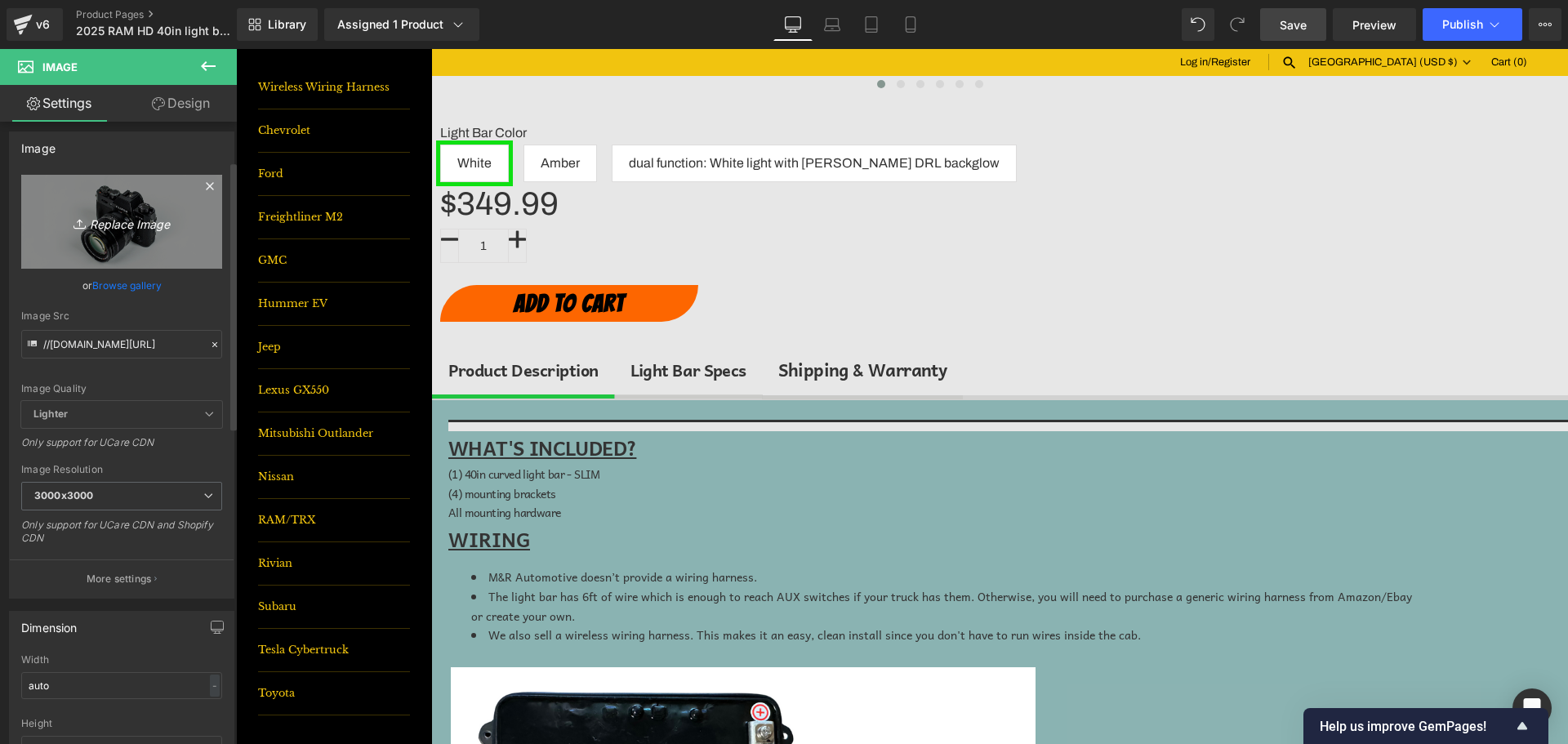
scroll to position [0, 0]
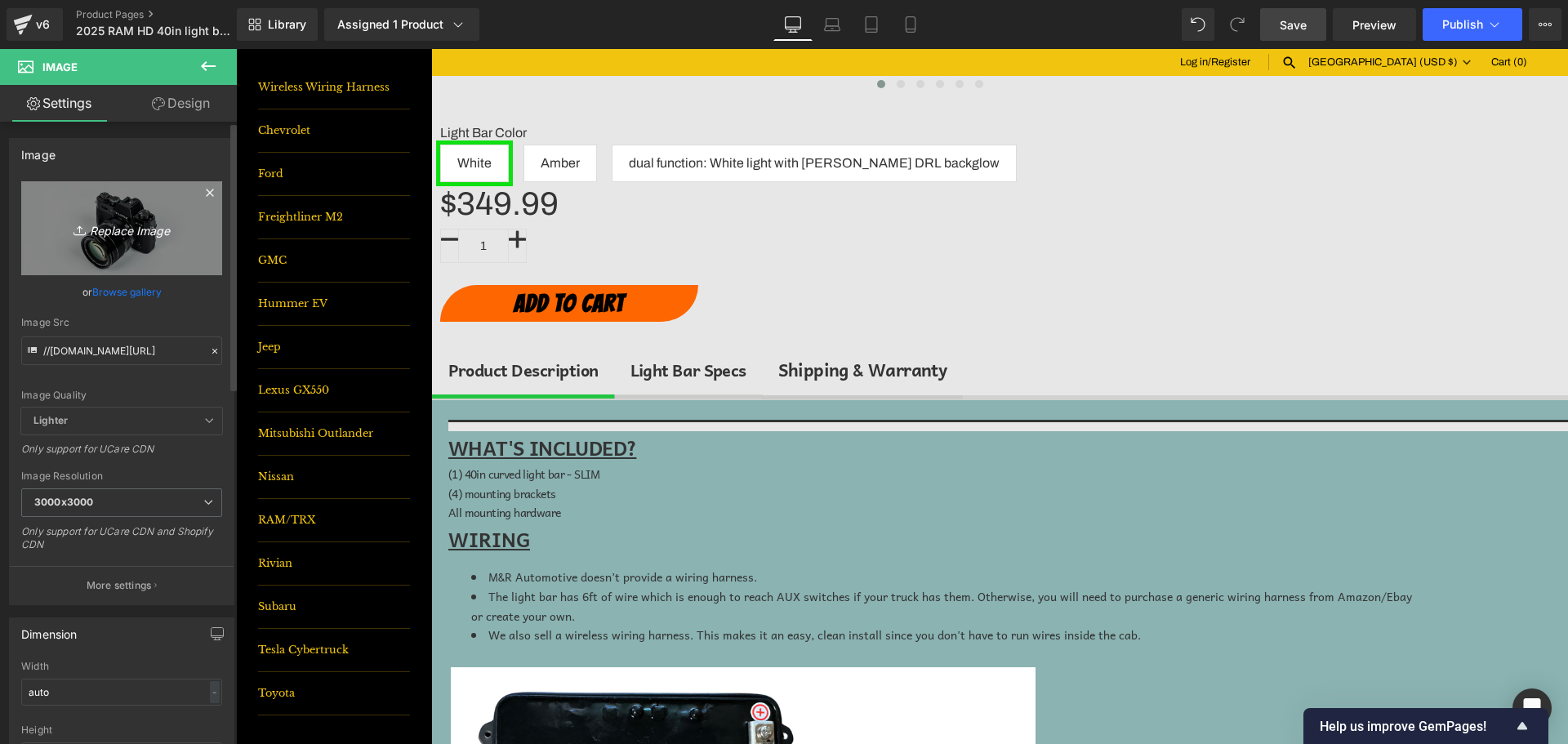
click at [85, 240] on link "Replace Image" at bounding box center [121, 228] width 201 height 94
type input "C:\fakepath\Snapshot_49.jpg"
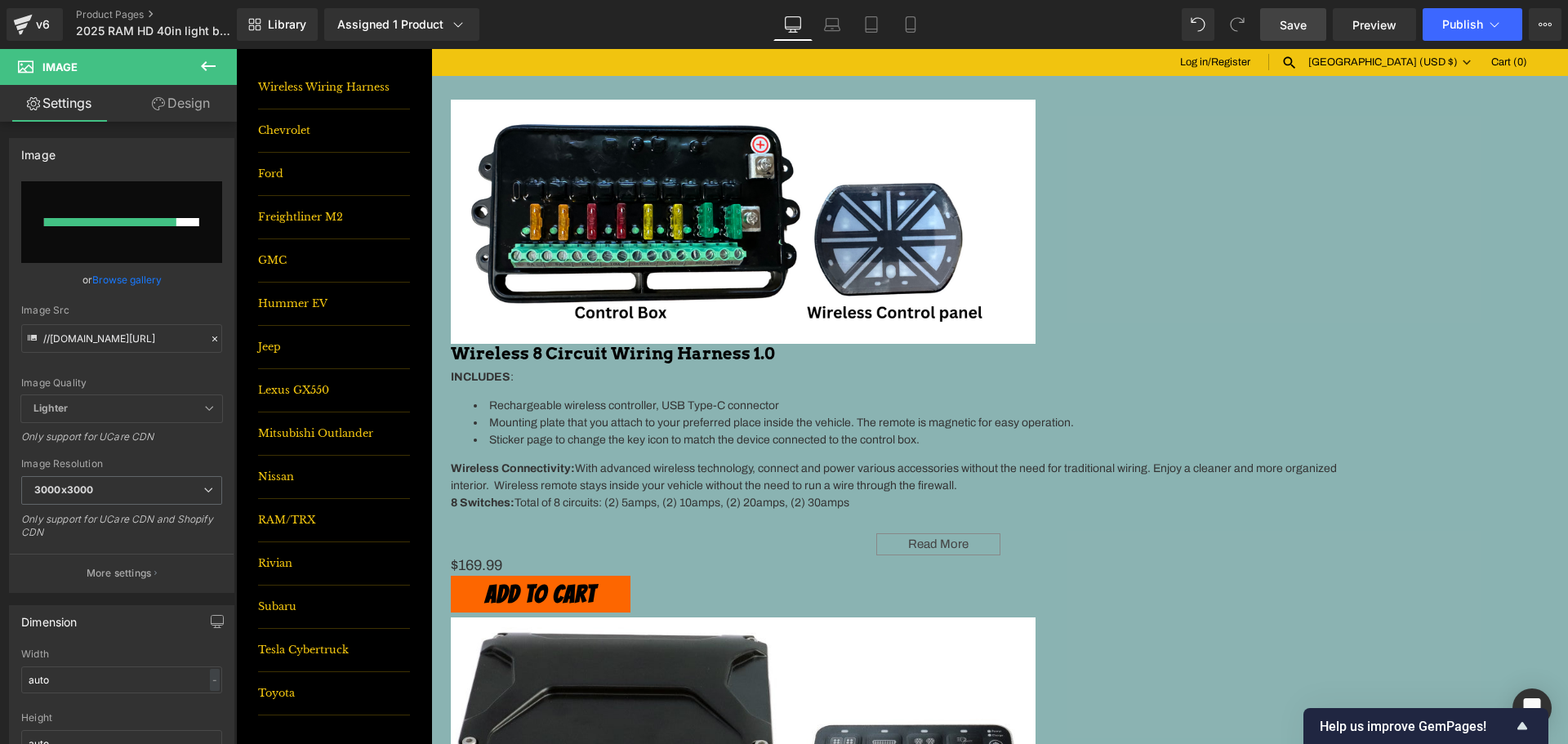
scroll to position [1390, 0]
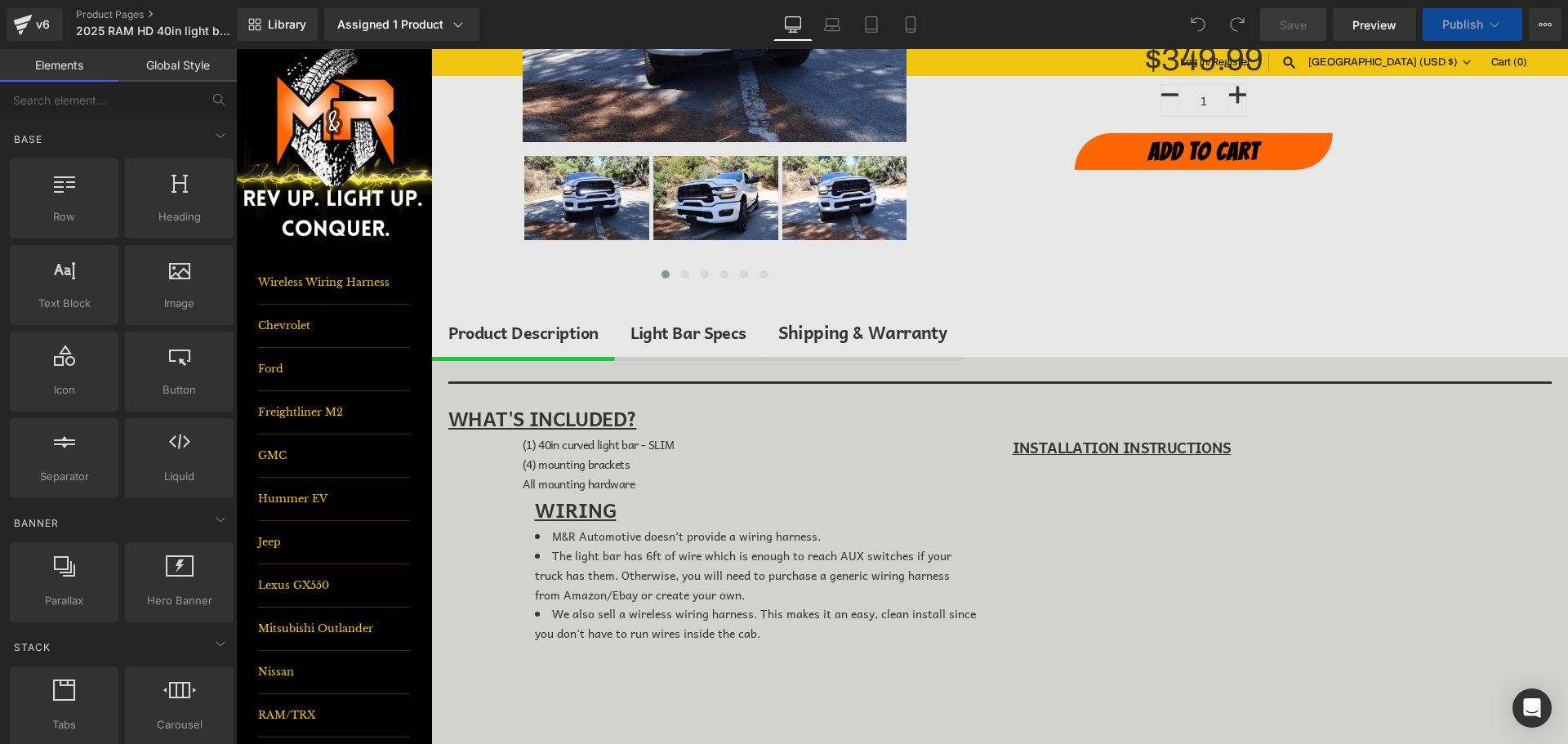
scroll to position [980, 0]
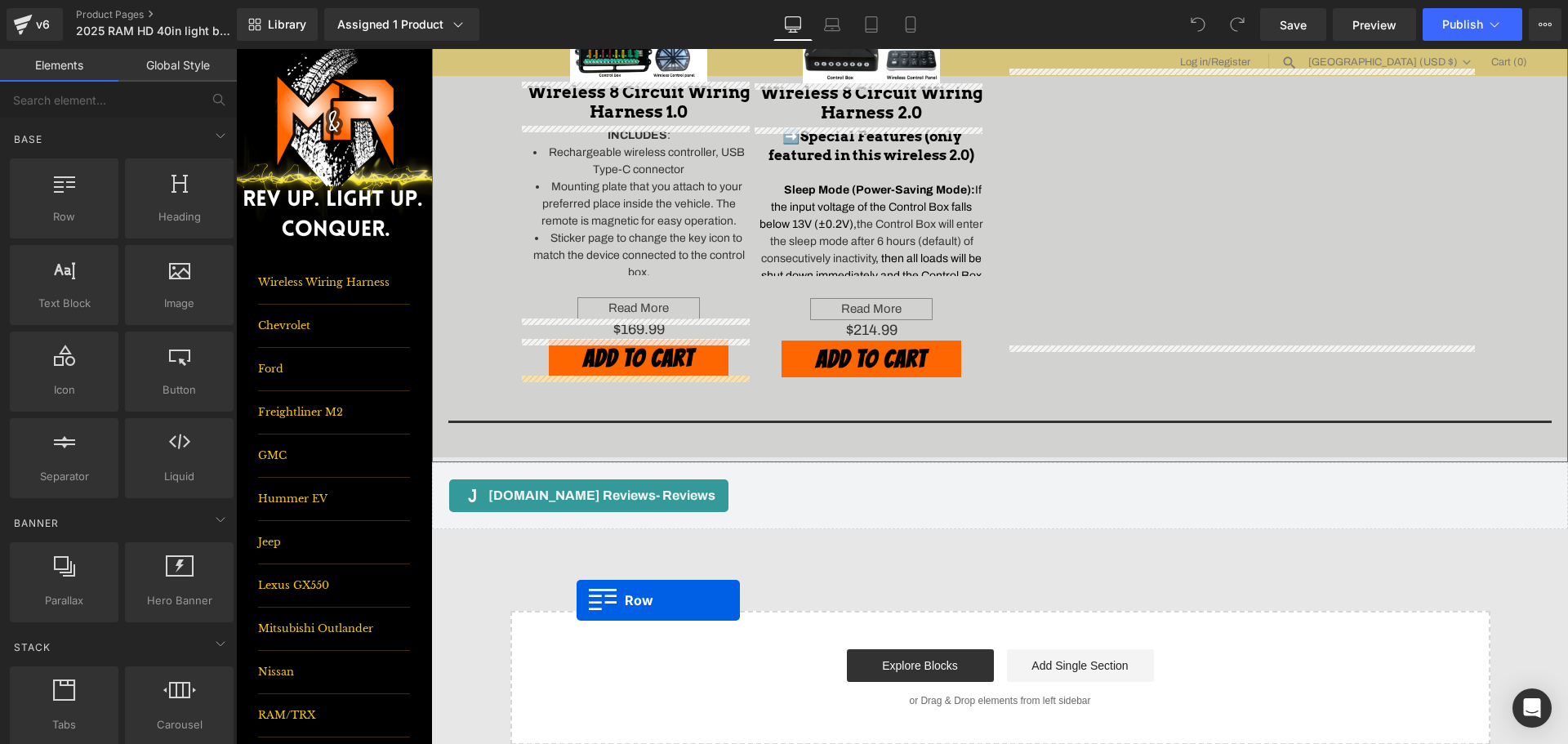
drag, startPoint x: 287, startPoint y: 235, endPoint x: 575, endPoint y: 599, distance: 464.2
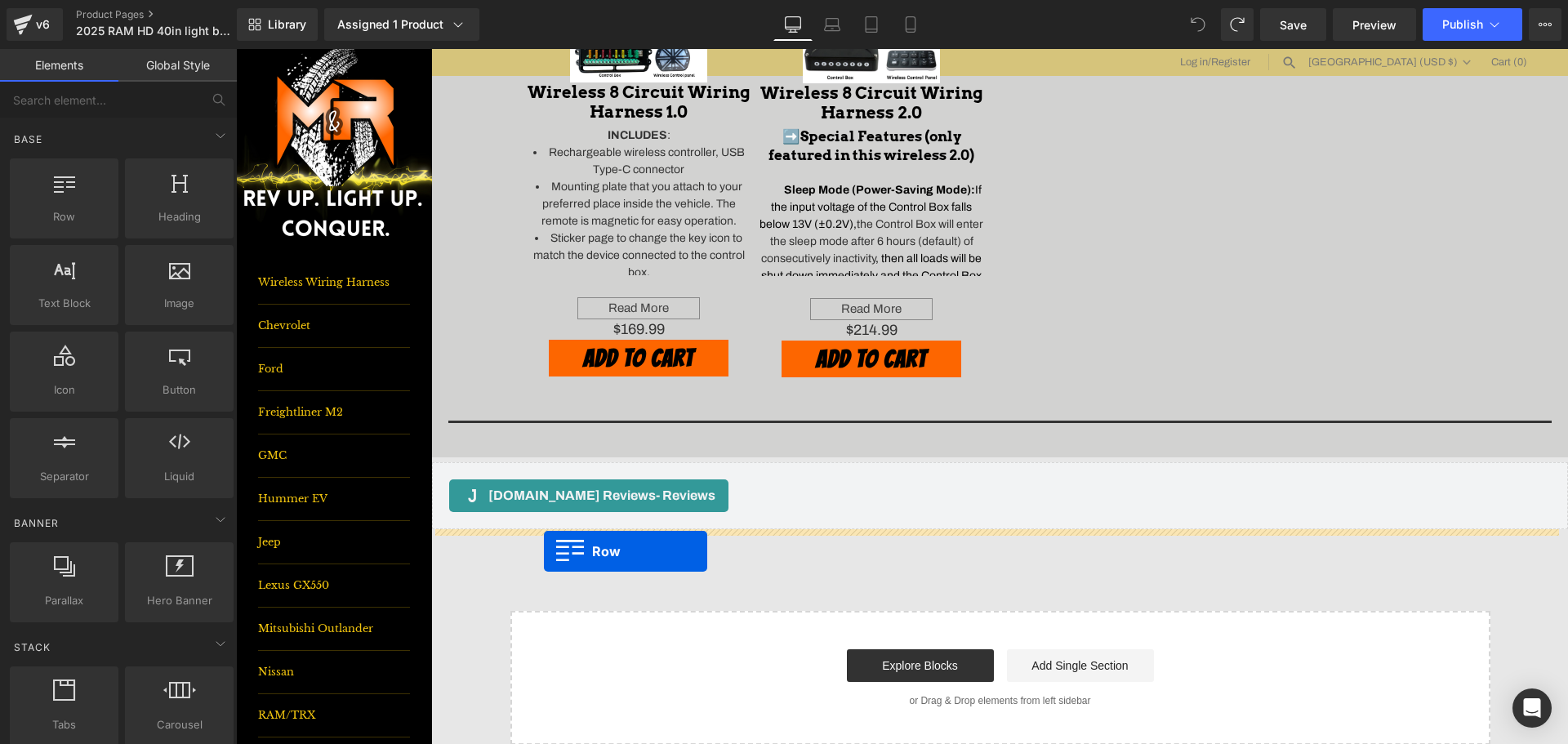
drag, startPoint x: 345, startPoint y: 298, endPoint x: 544, endPoint y: 552, distance: 322.7
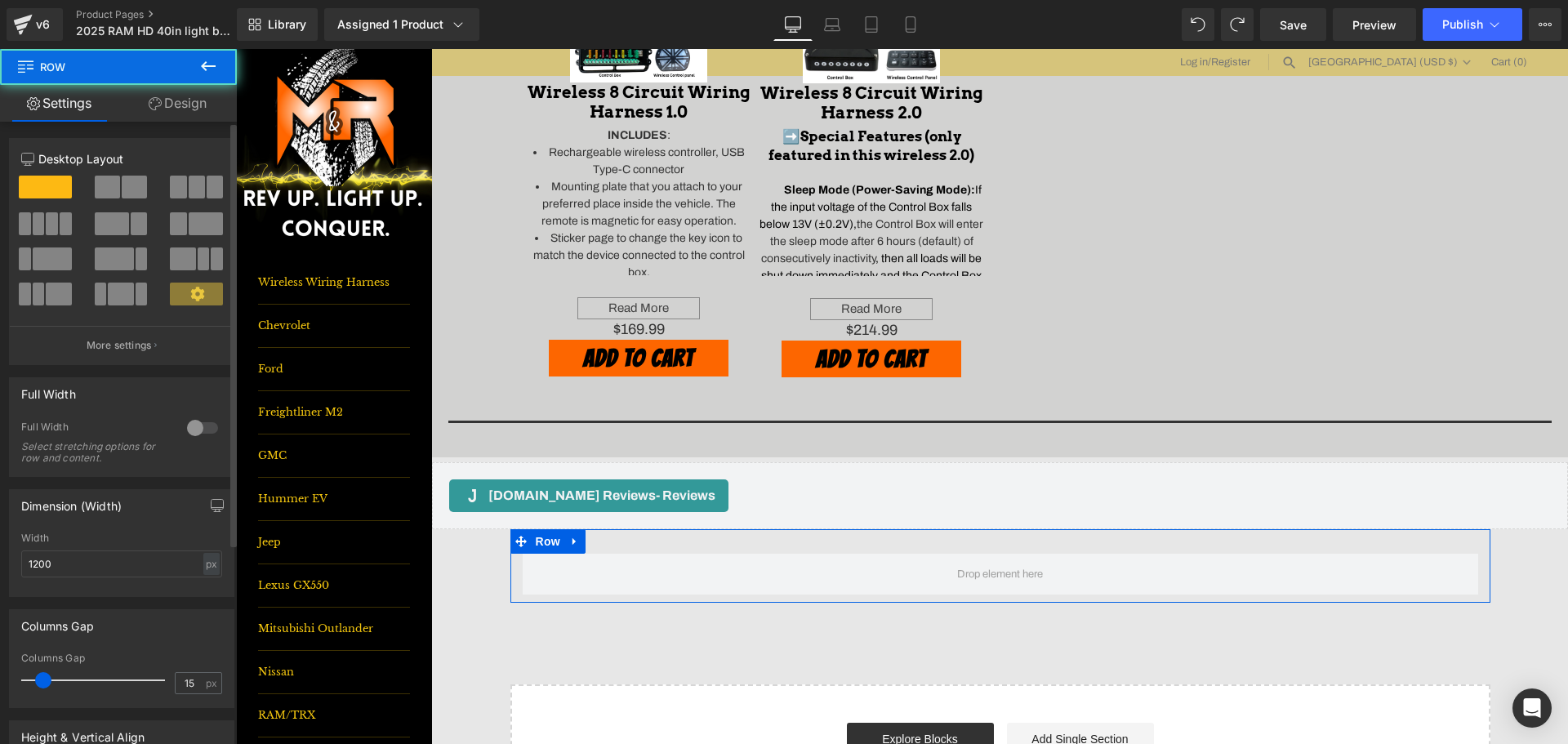
click at [121, 186] on span at bounding box center [134, 186] width 26 height 23
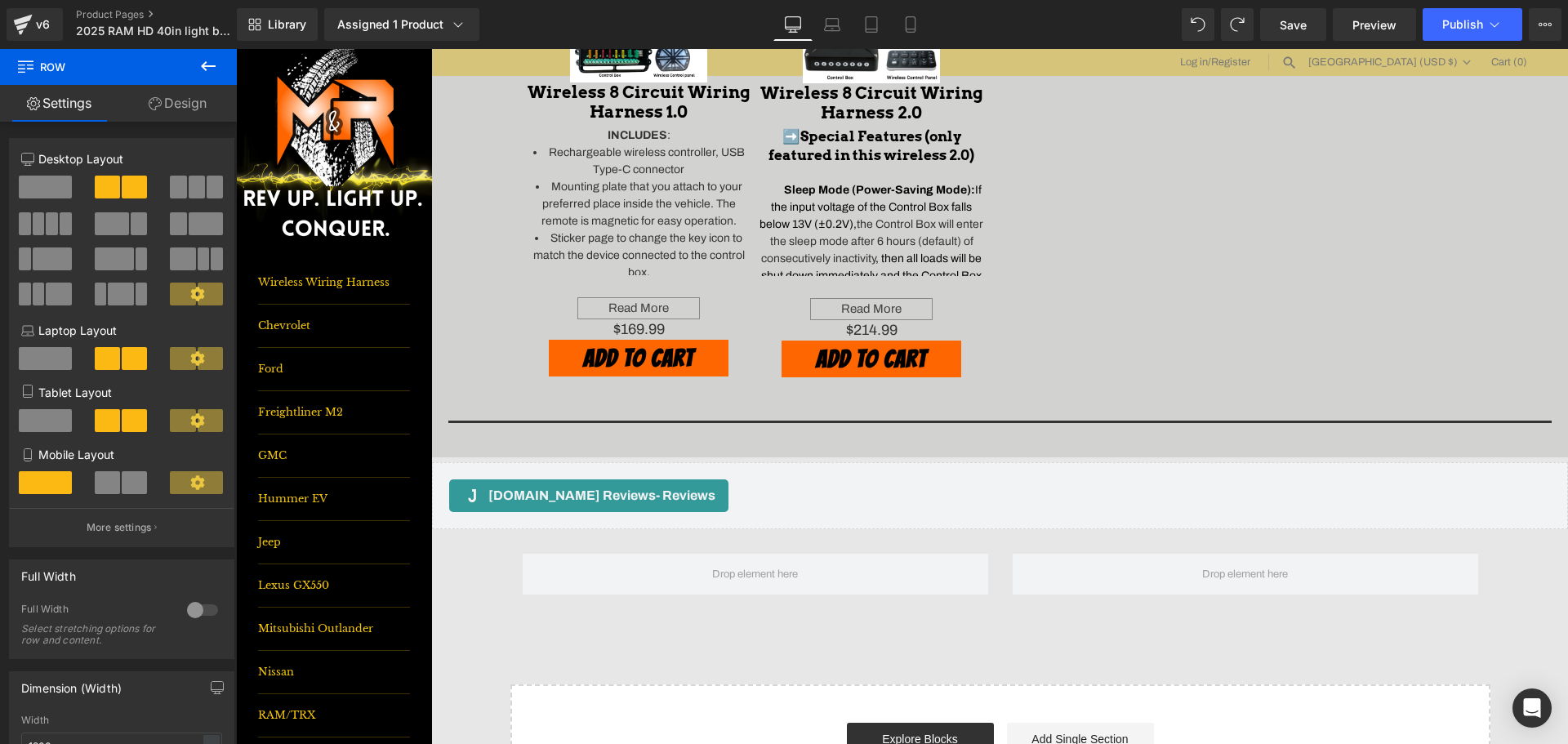
click at [216, 77] on button at bounding box center [208, 67] width 57 height 36
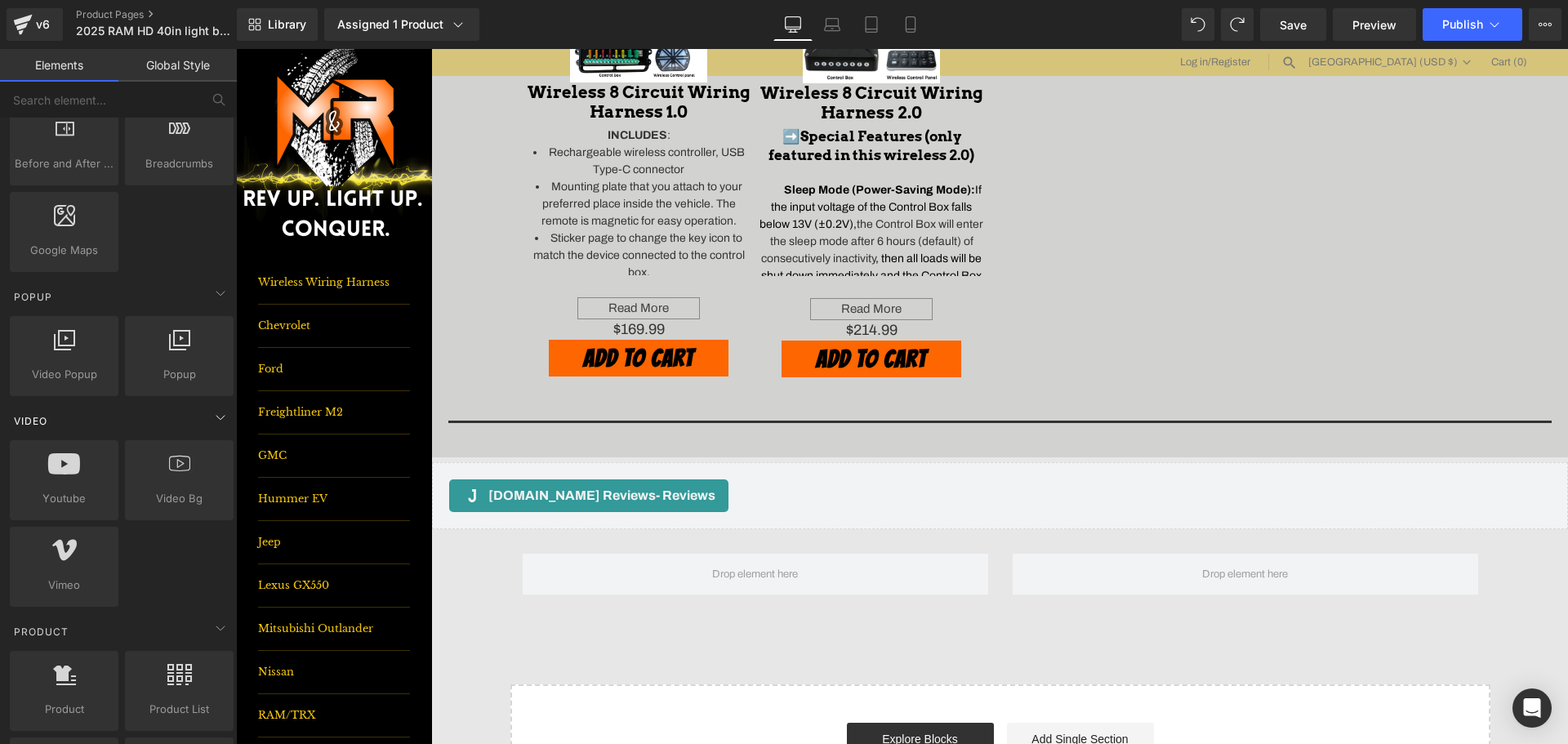
scroll to position [899, 0]
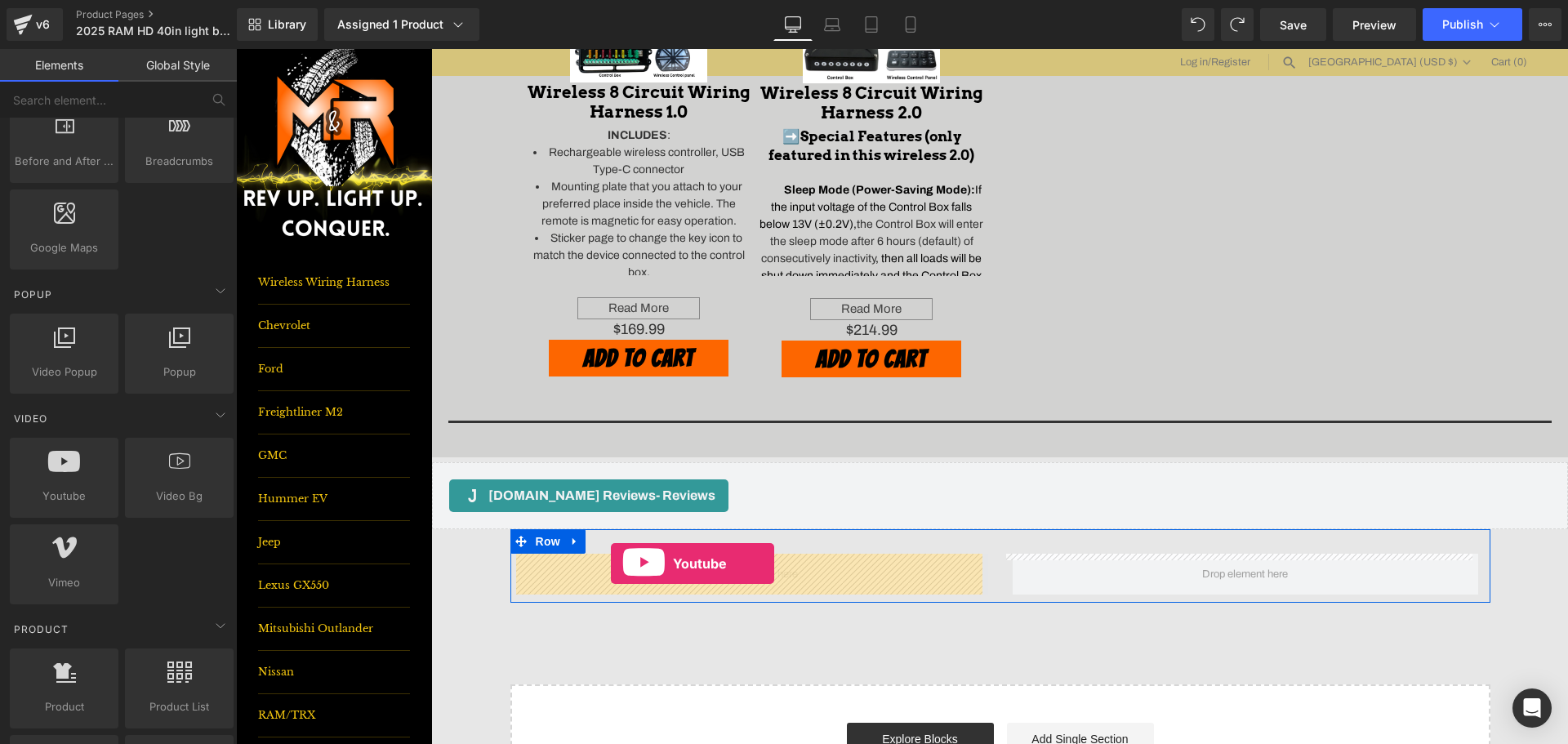
drag, startPoint x: 344, startPoint y: 513, endPoint x: 610, endPoint y: 564, distance: 270.8
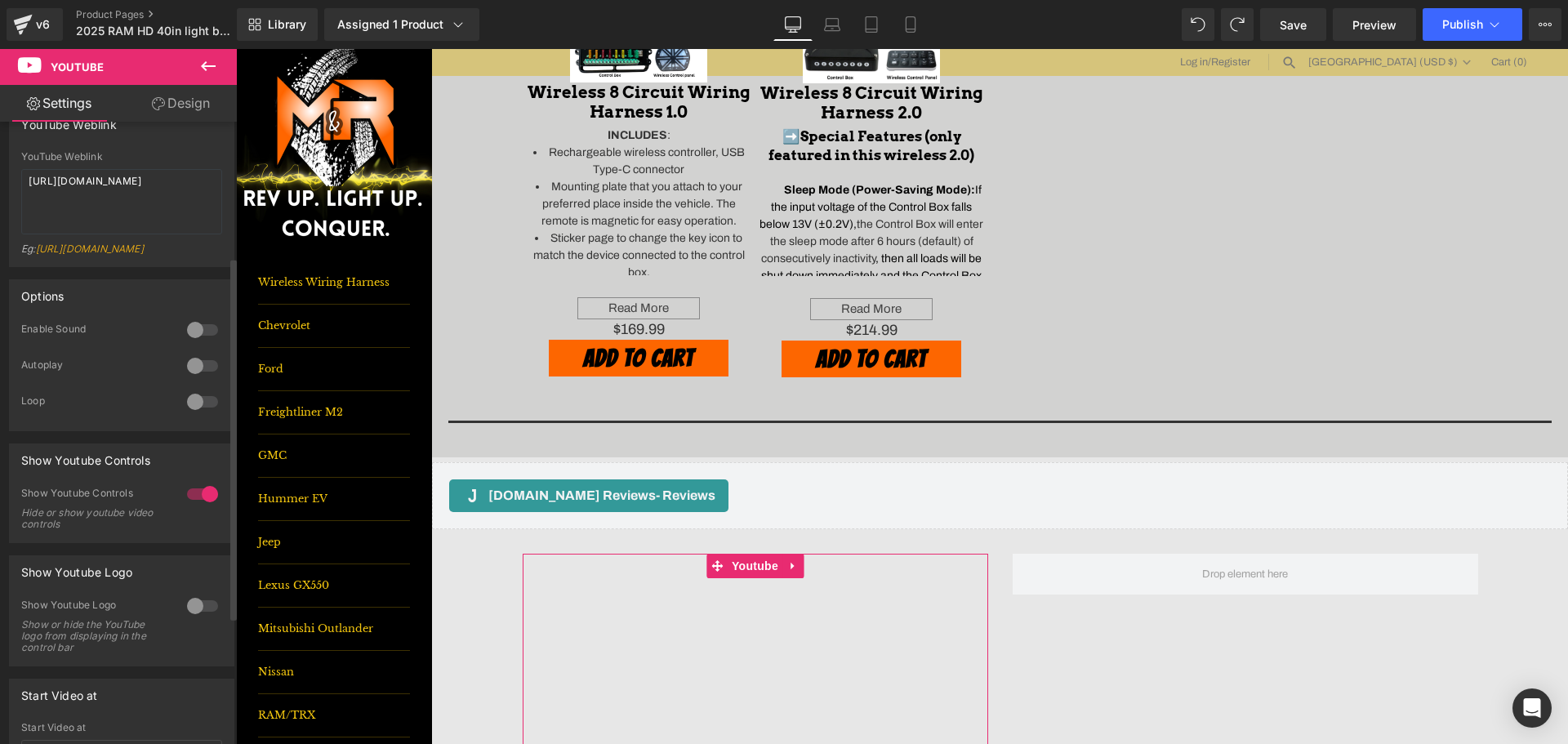
scroll to position [0, 0]
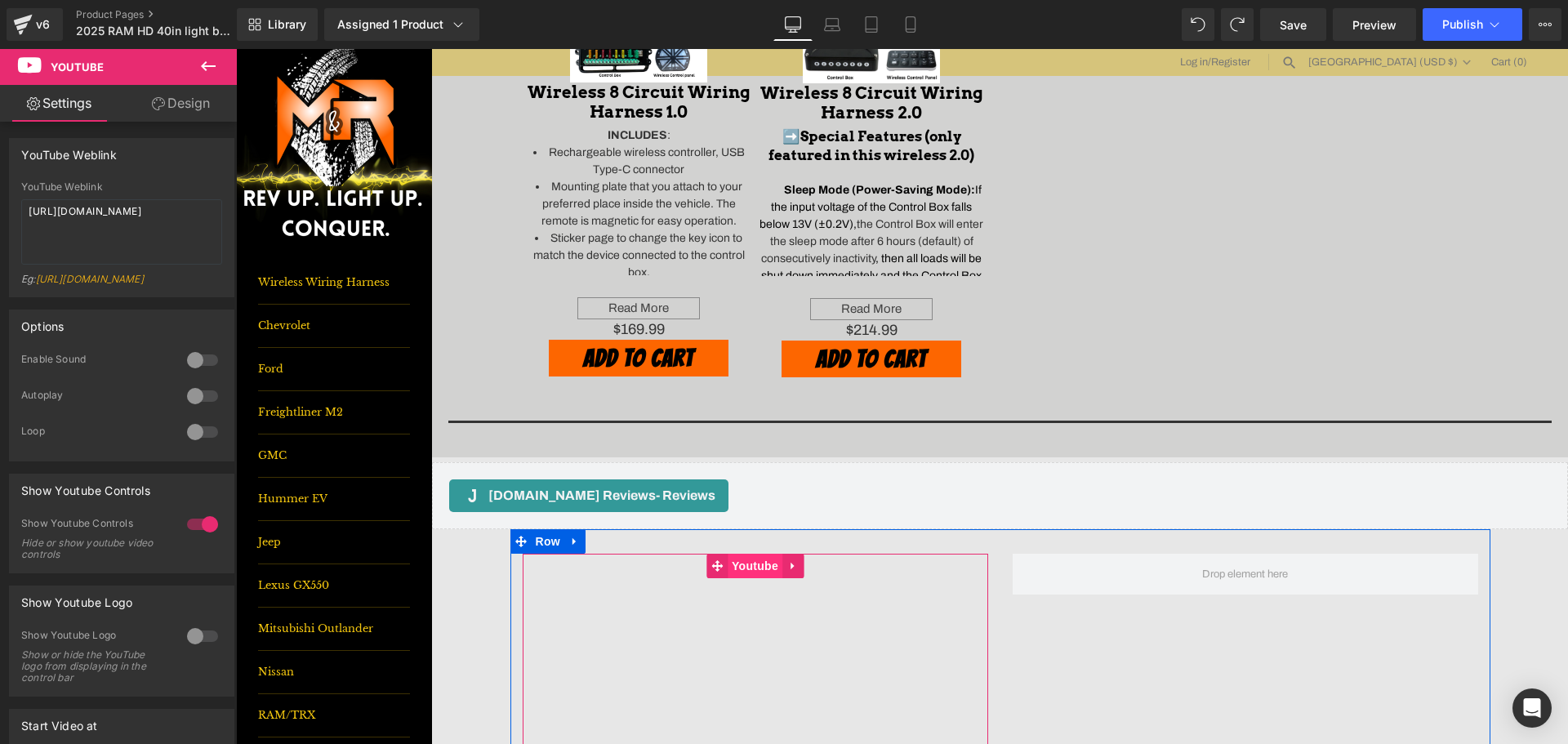
click at [741, 571] on span "Youtube" at bounding box center [755, 566] width 55 height 25
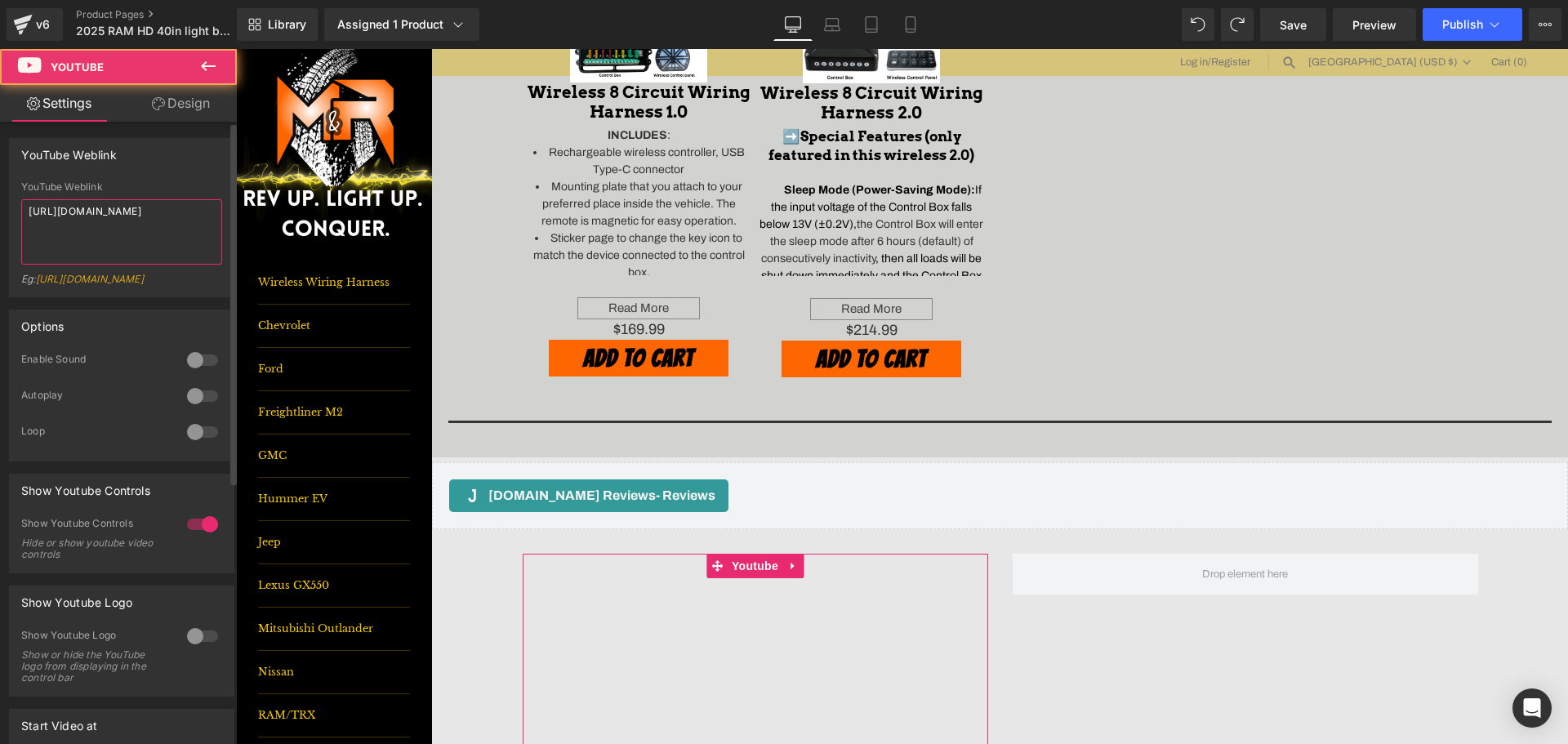
click at [91, 223] on textarea "[URL][DOMAIN_NAME]" at bounding box center [121, 232] width 201 height 65
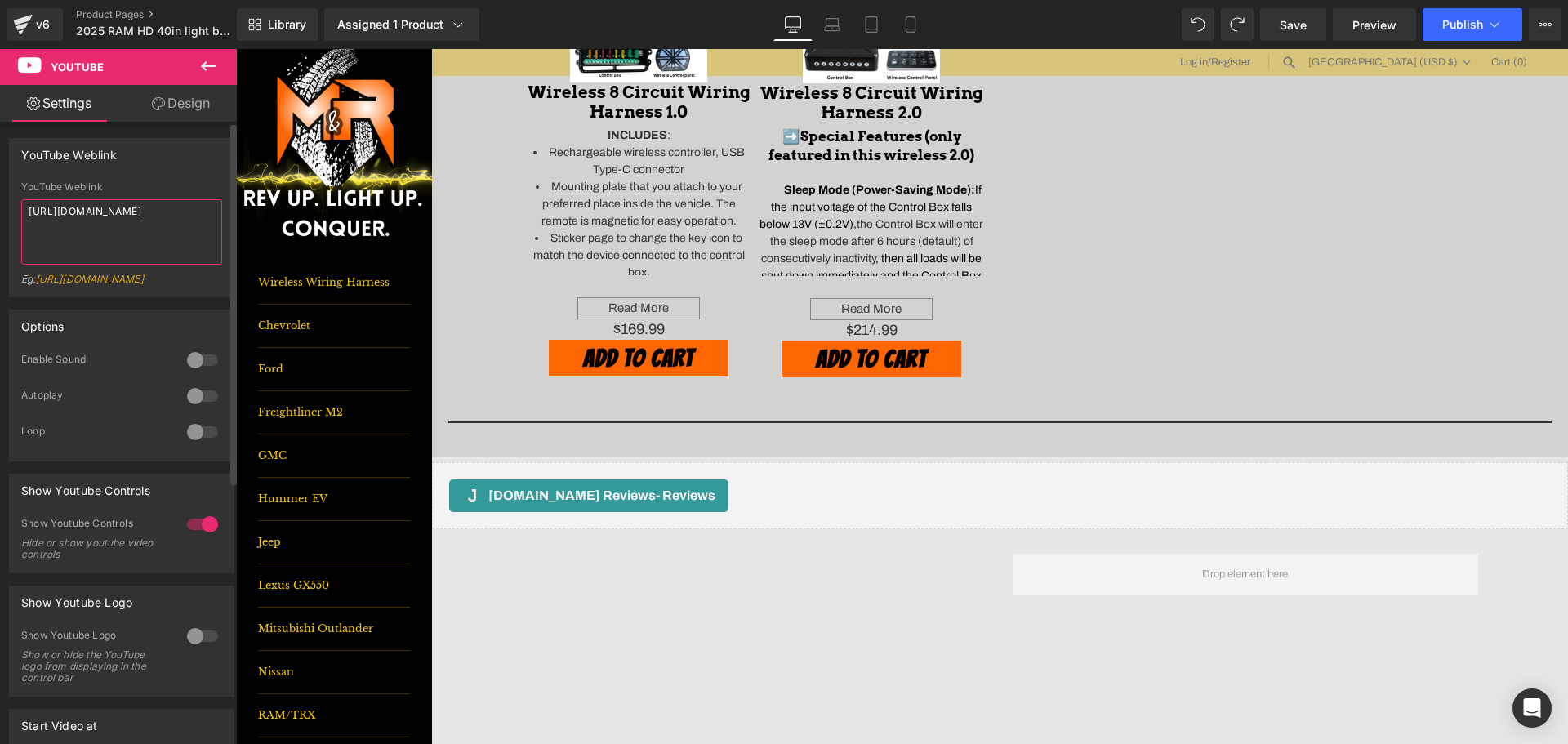
paste textarea "[DOMAIN_NAME][URL]"
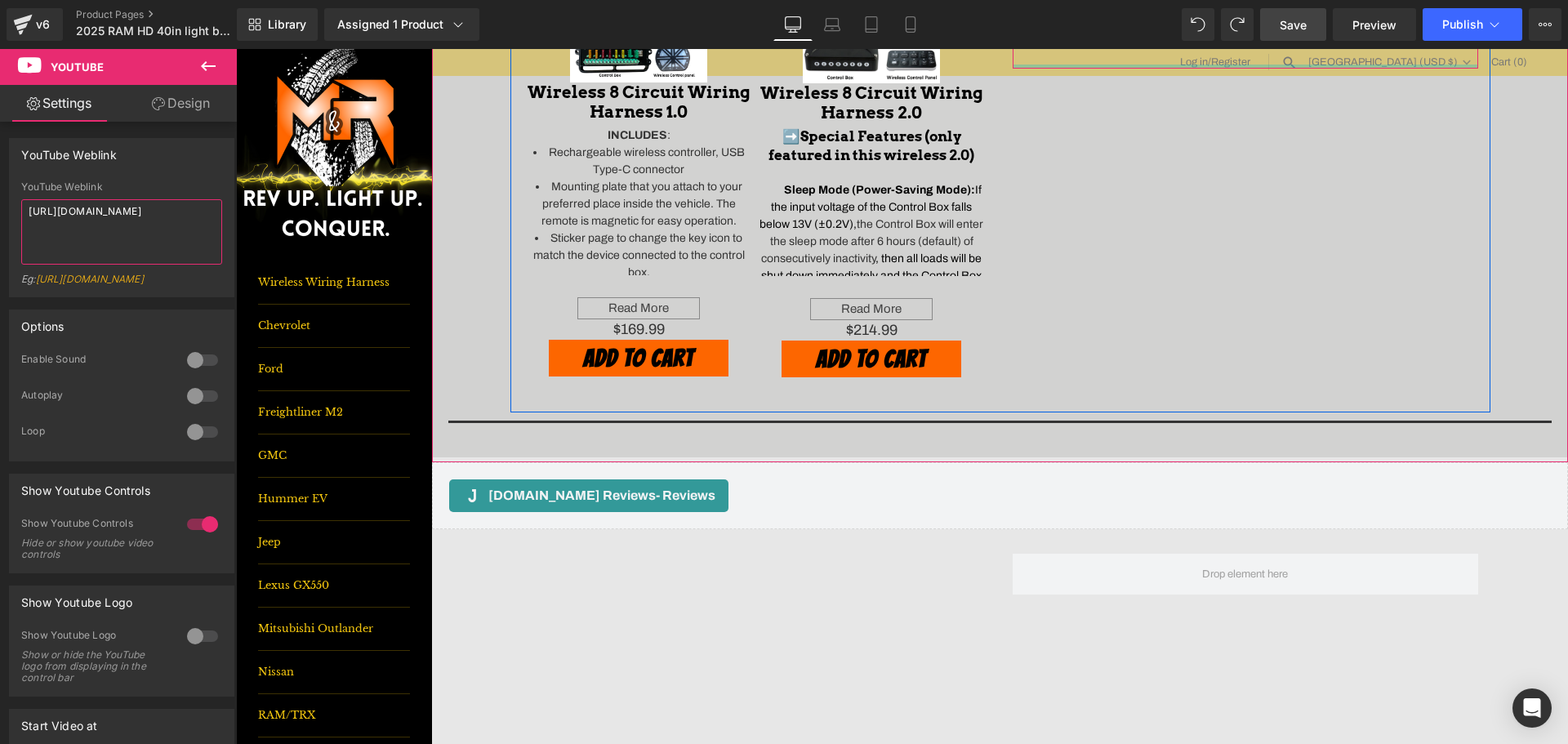
type textarea "[URL][DOMAIN_NAME]"
click at [1275, 26] on link "Save" at bounding box center [1293, 25] width 66 height 32
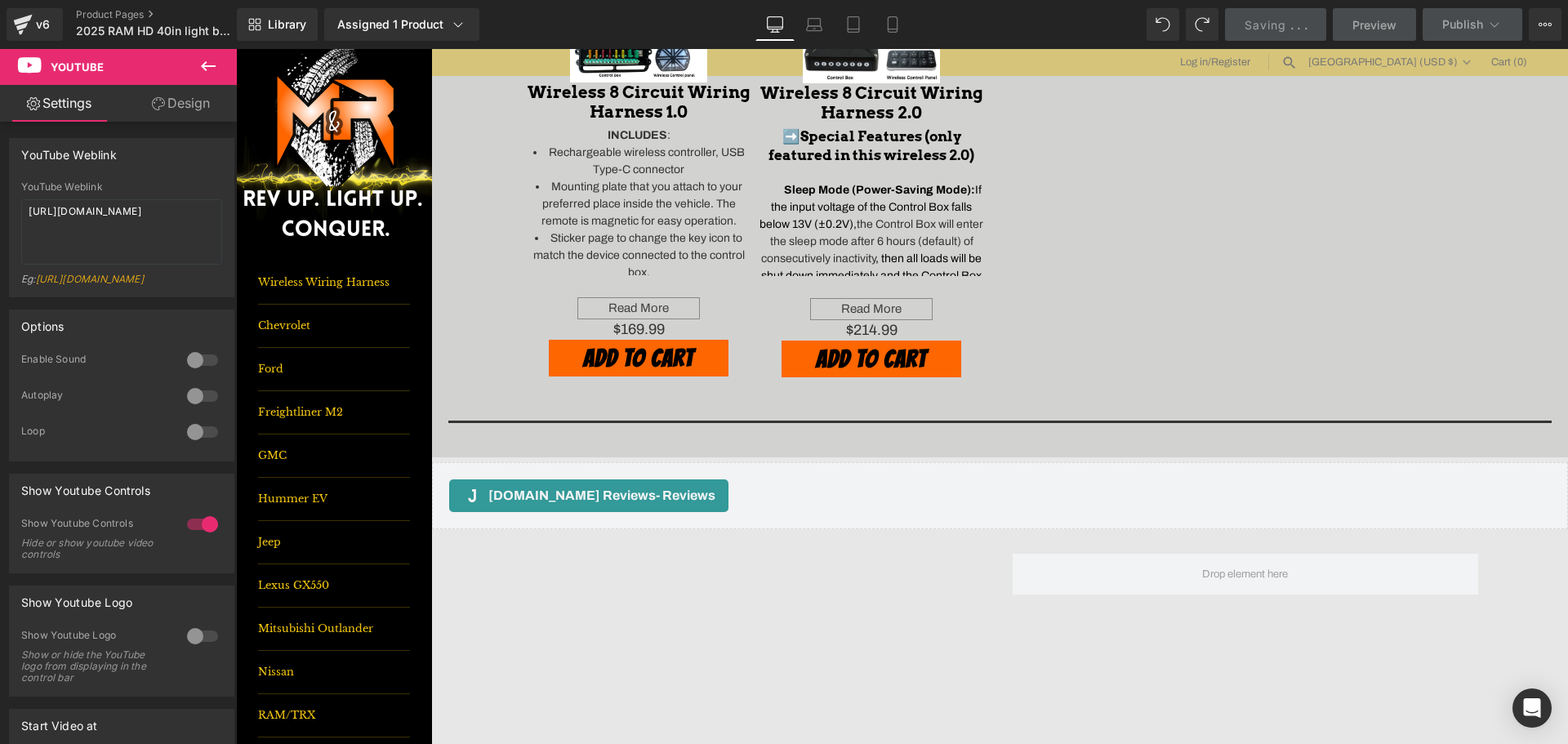
drag, startPoint x: 206, startPoint y: 64, endPoint x: 9, endPoint y: 35, distance: 199.1
click at [206, 64] on icon at bounding box center [208, 66] width 20 height 20
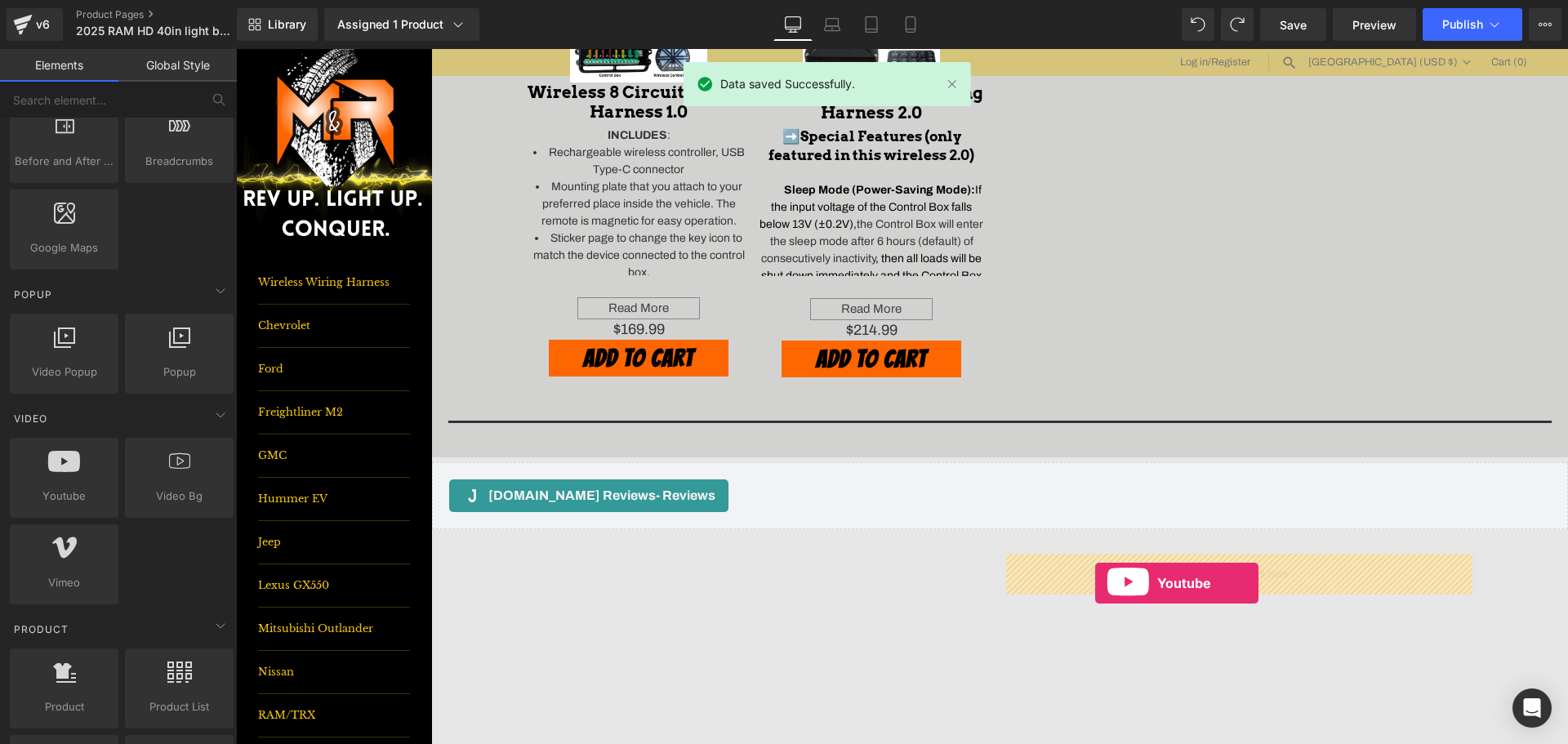
drag, startPoint x: 315, startPoint y: 514, endPoint x: 1095, endPoint y: 583, distance: 783.0
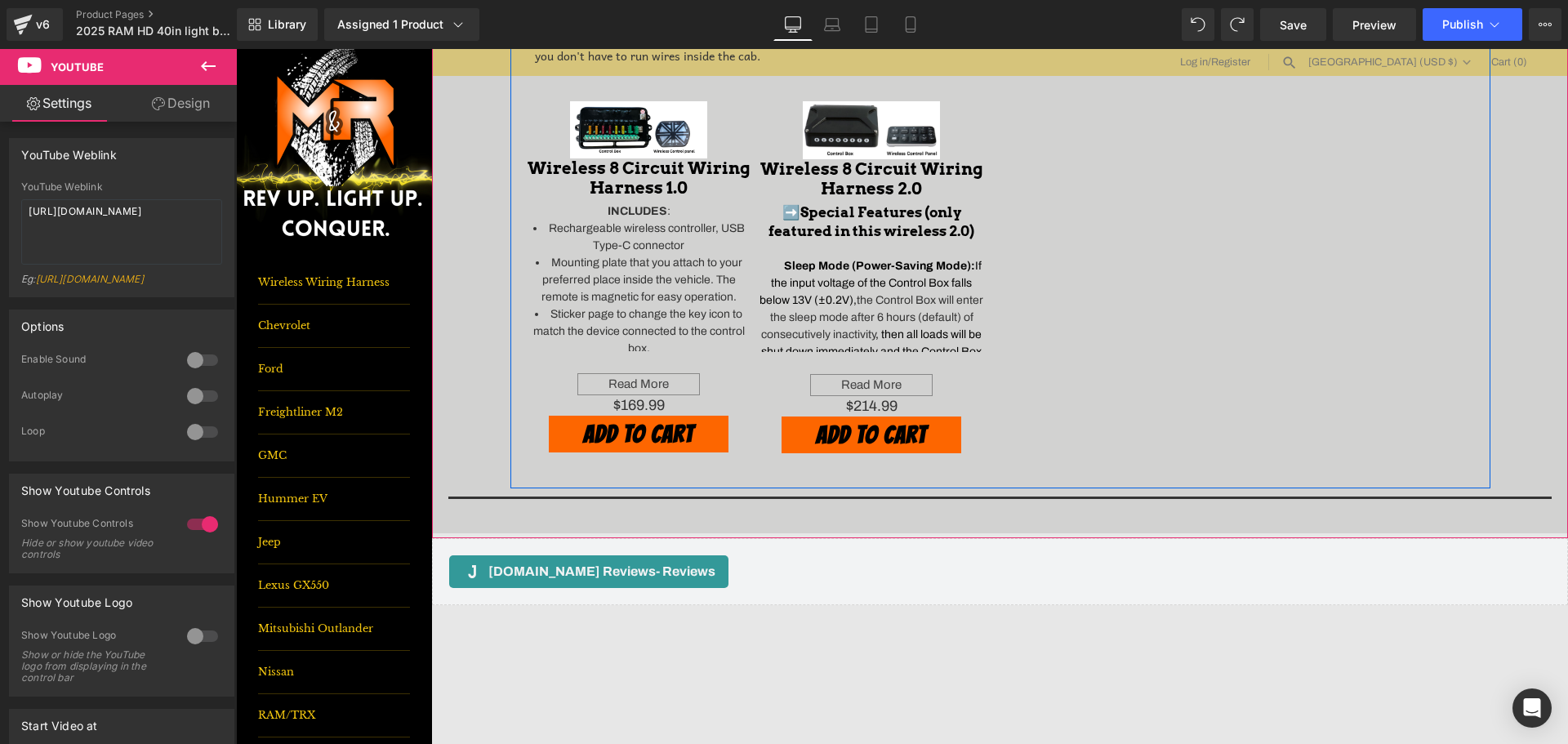
scroll to position [980, 0]
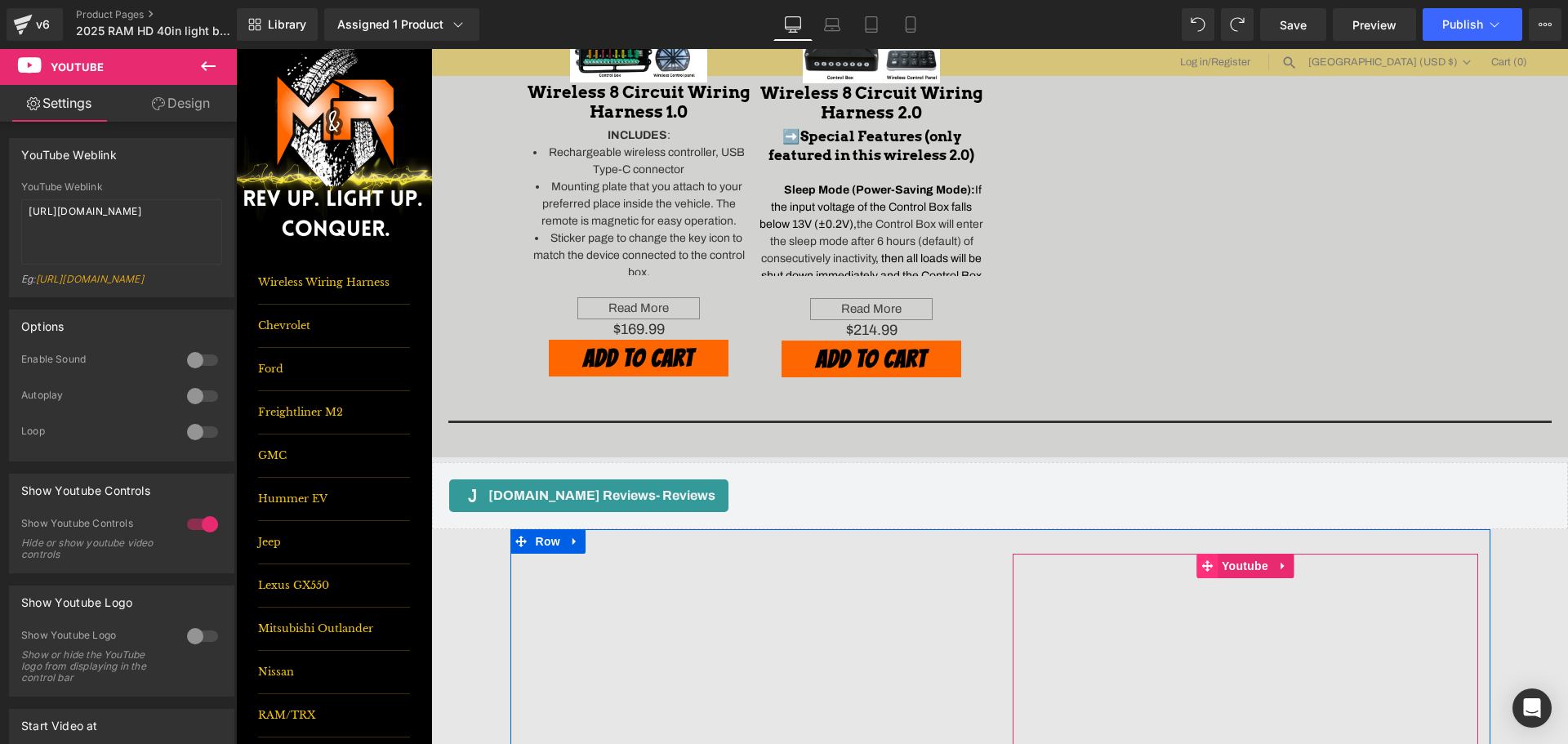
drag, startPoint x: 1223, startPoint y: 574, endPoint x: 1210, endPoint y: 565, distance: 15.8
click at [1223, 574] on span "Youtube" at bounding box center [1245, 566] width 55 height 25
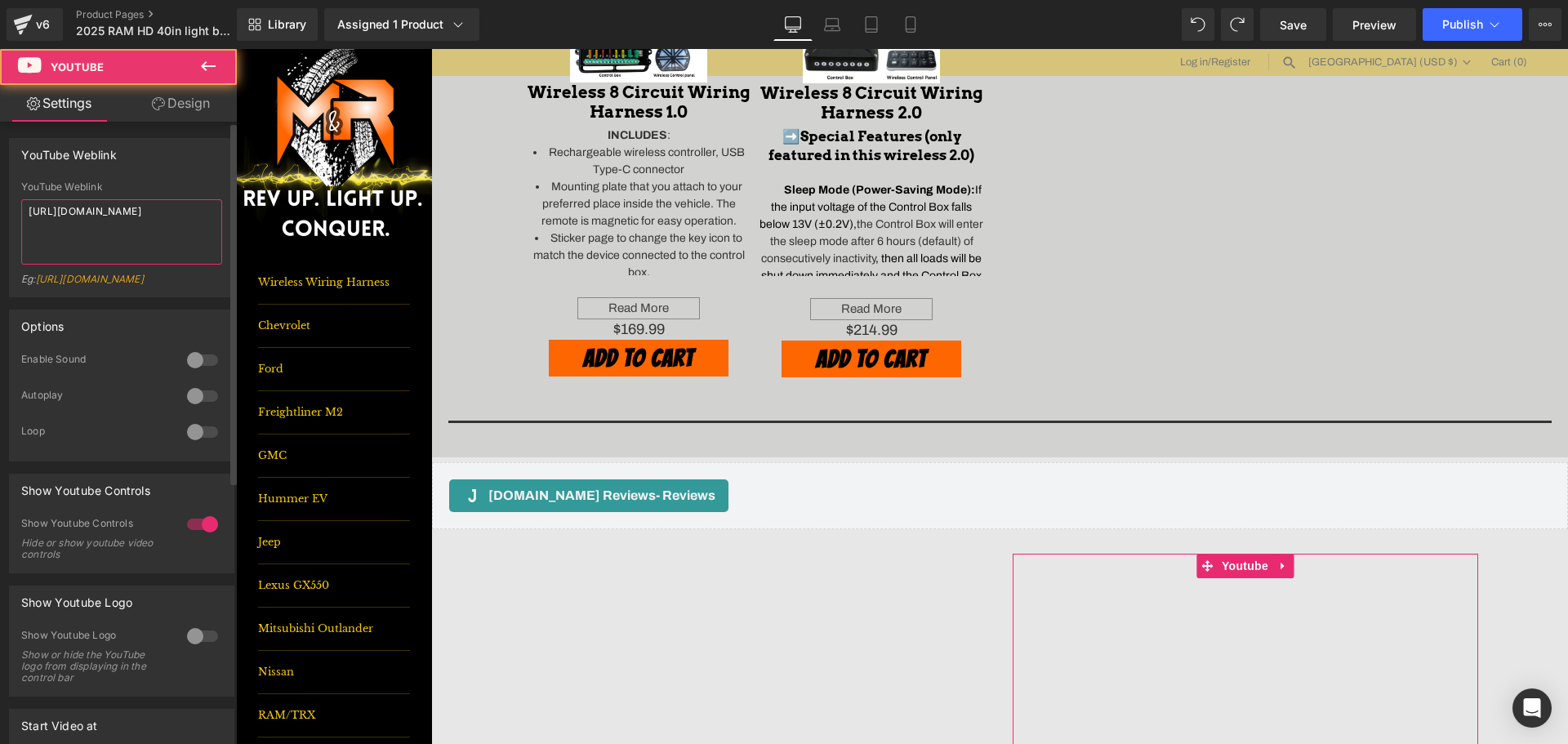
click at [121, 217] on textarea "[URL][DOMAIN_NAME]" at bounding box center [121, 232] width 201 height 65
click at [120, 217] on textarea "[URL][DOMAIN_NAME]" at bounding box center [121, 232] width 201 height 65
paste textarea "[DOMAIN_NAME][URL]"
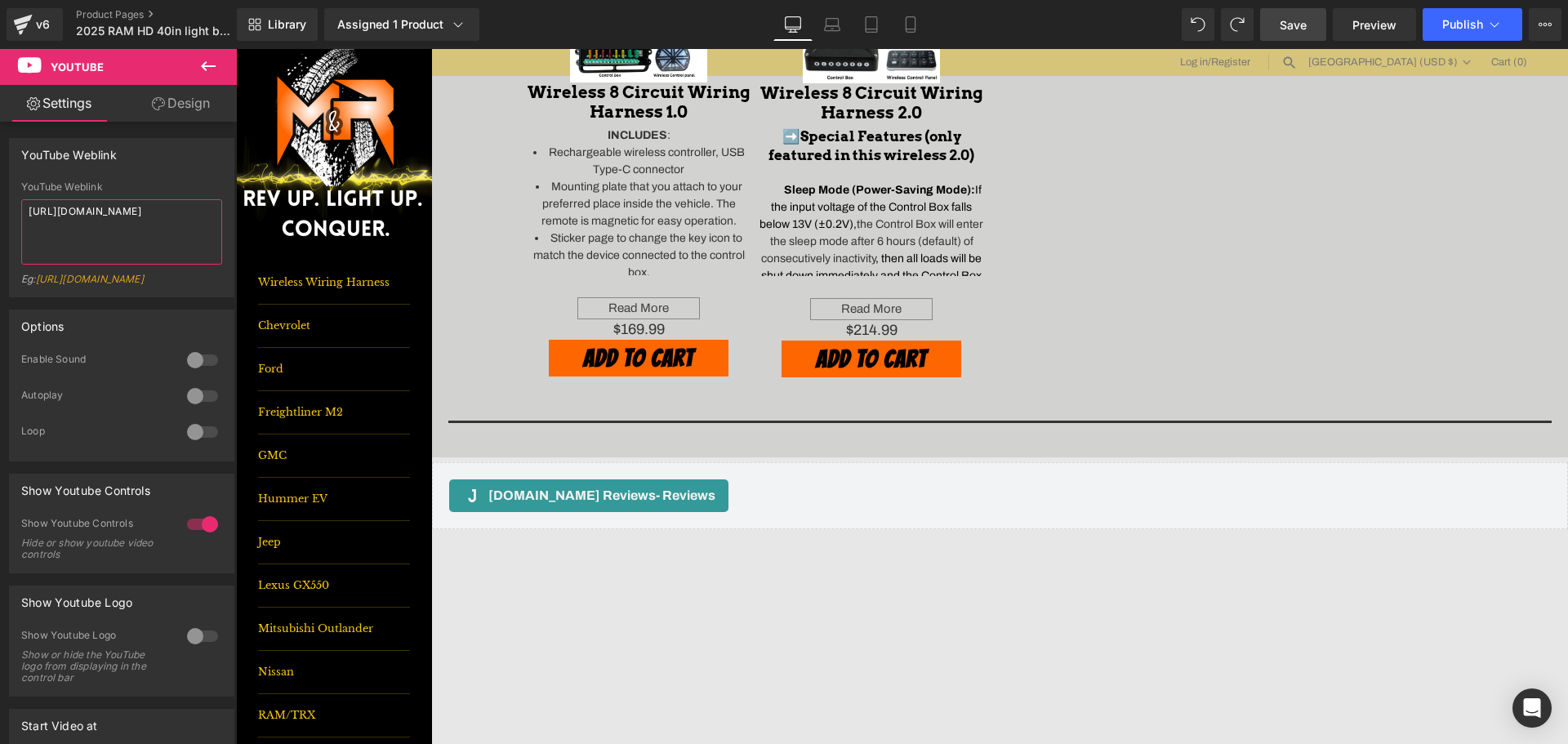
type textarea "[URL][DOMAIN_NAME]"
click at [1286, 18] on span "Save" at bounding box center [1294, 25] width 27 height 17
click at [1479, 23] on span "Publish" at bounding box center [1463, 24] width 41 height 13
click at [1456, 19] on span "Publish" at bounding box center [1463, 24] width 41 height 13
click at [1476, 21] on span "Publish" at bounding box center [1463, 24] width 41 height 13
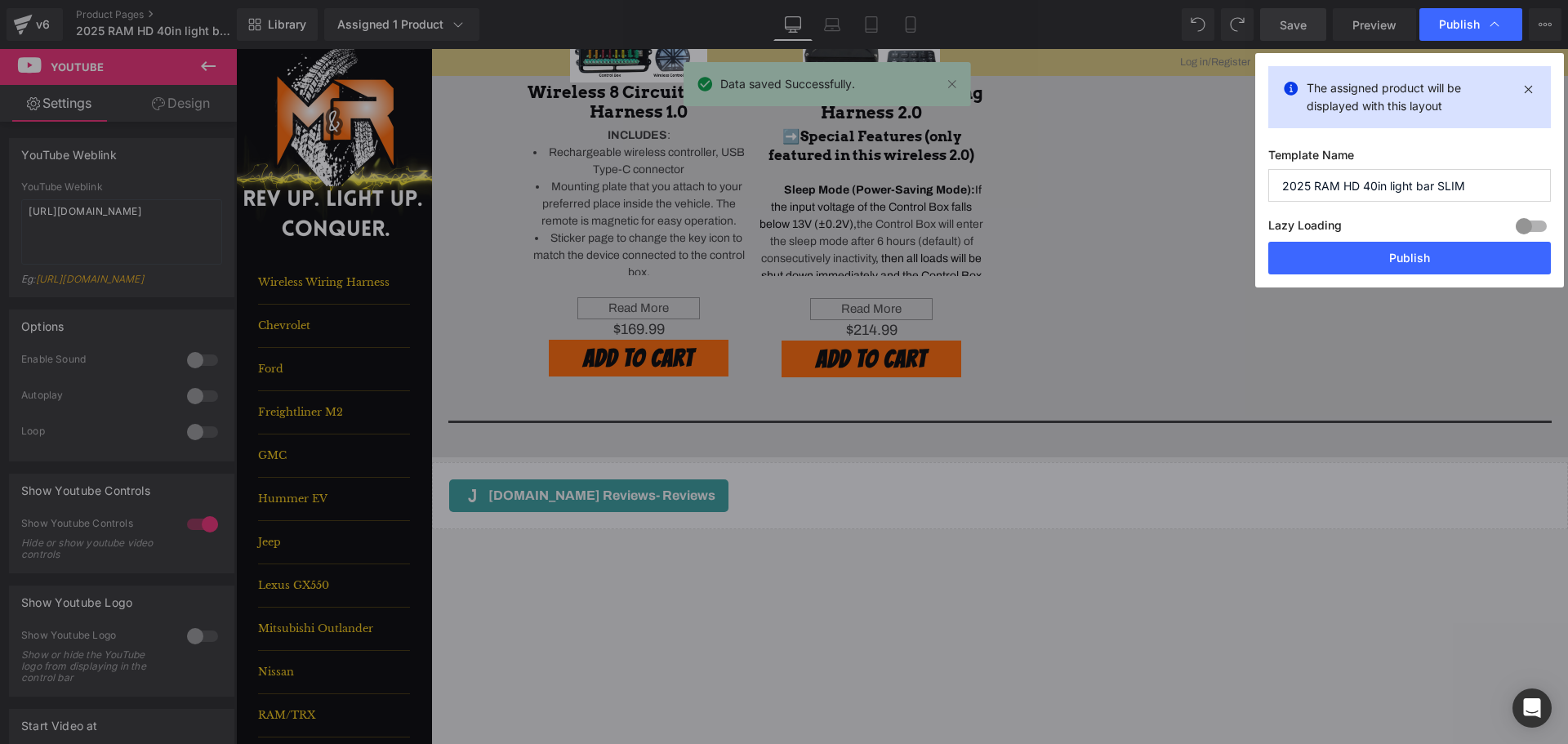
click at [1455, 262] on button "Publish" at bounding box center [1409, 258] width 282 height 32
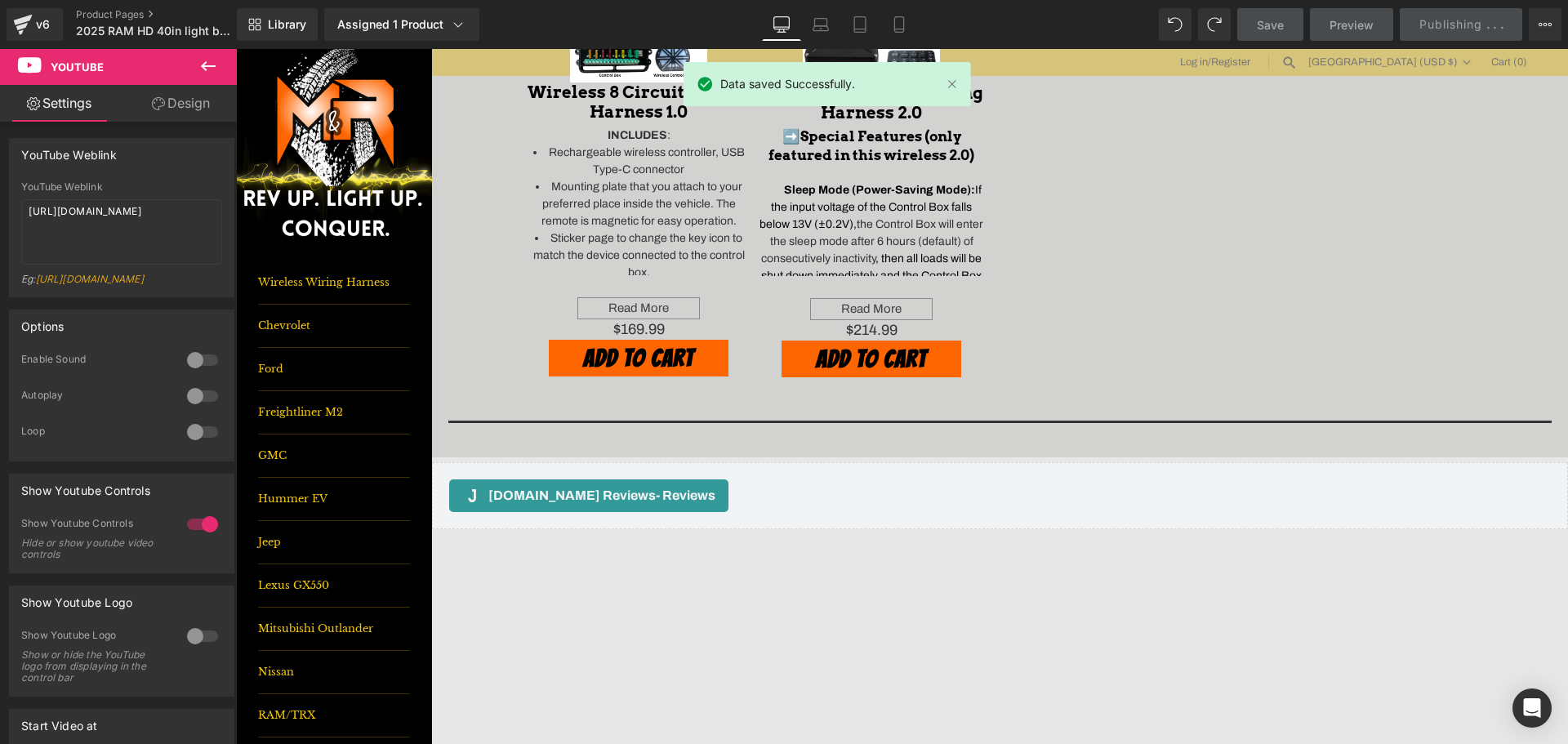
click at [203, 69] on icon at bounding box center [208, 66] width 20 height 20
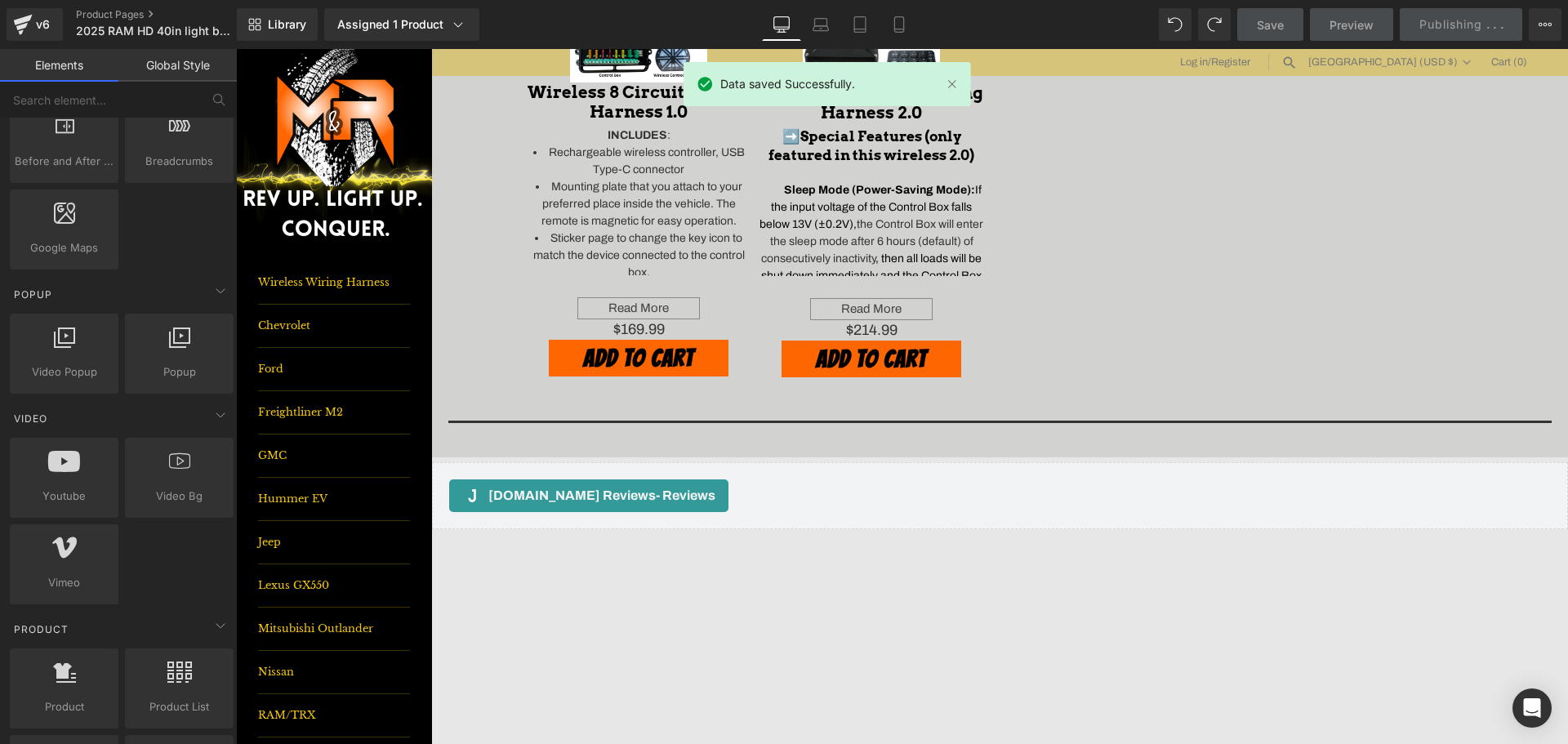
scroll to position [0, 0]
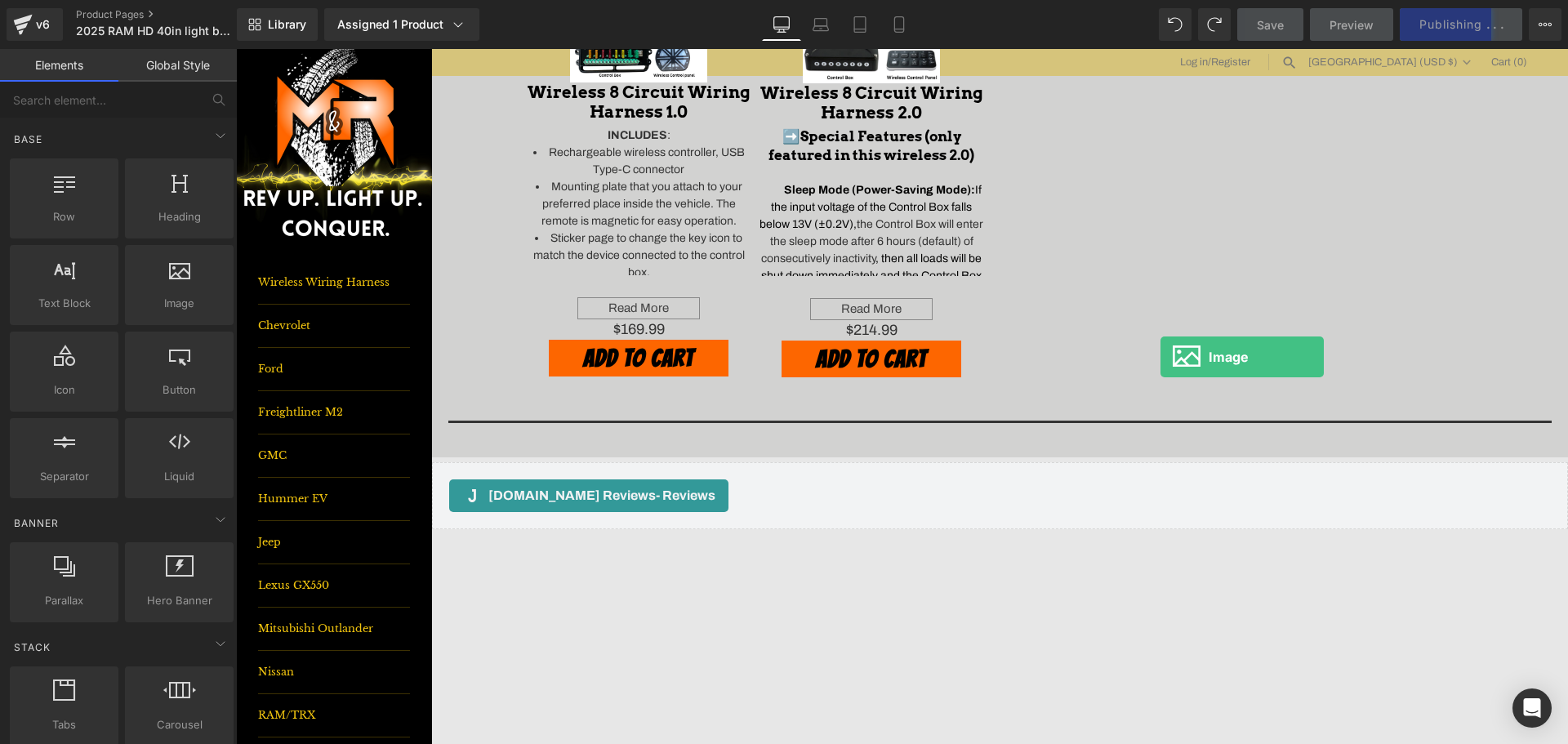
drag, startPoint x: 1117, startPoint y: 383, endPoint x: 1160, endPoint y: 356, distance: 50.8
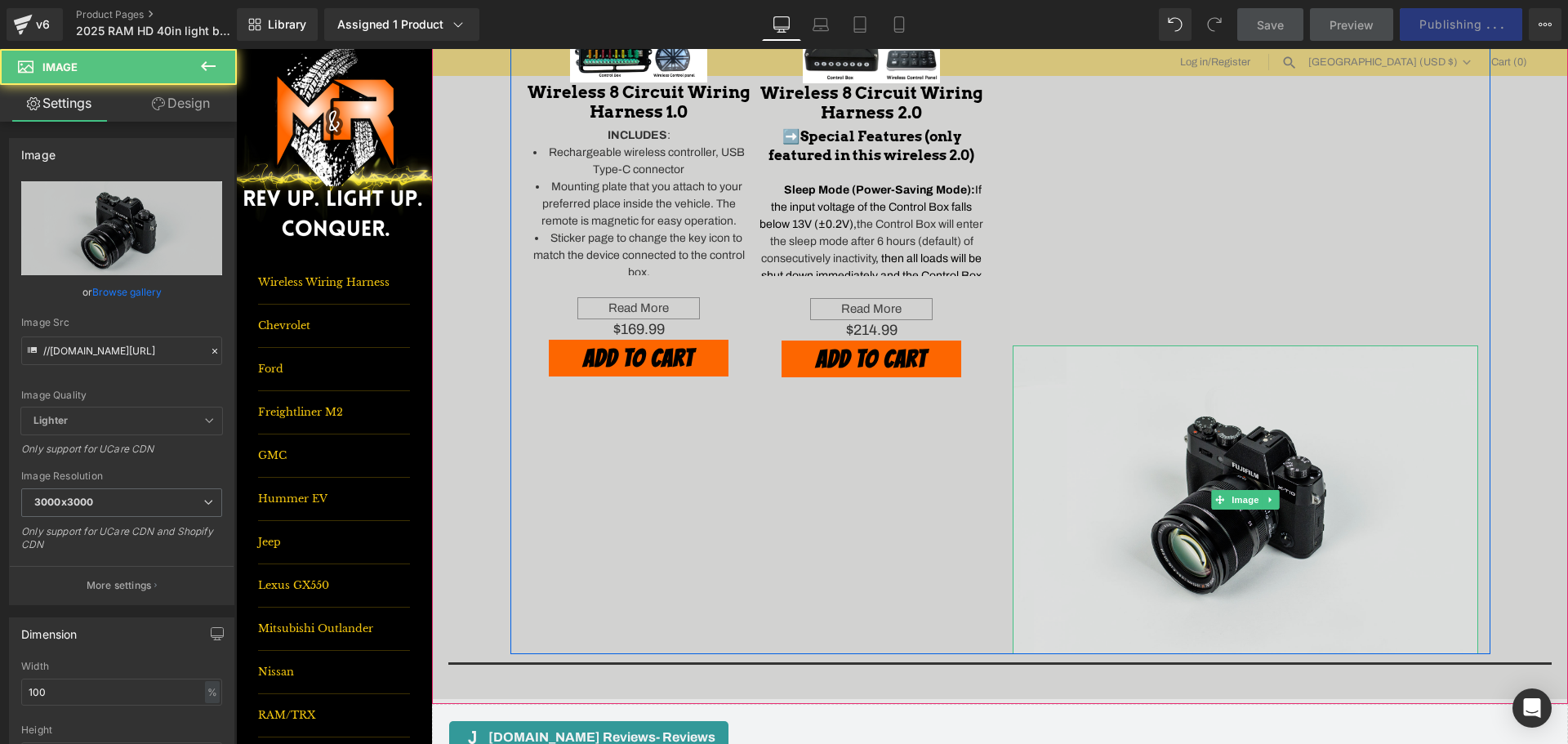
click at [1152, 358] on img at bounding box center [1245, 499] width 465 height 309
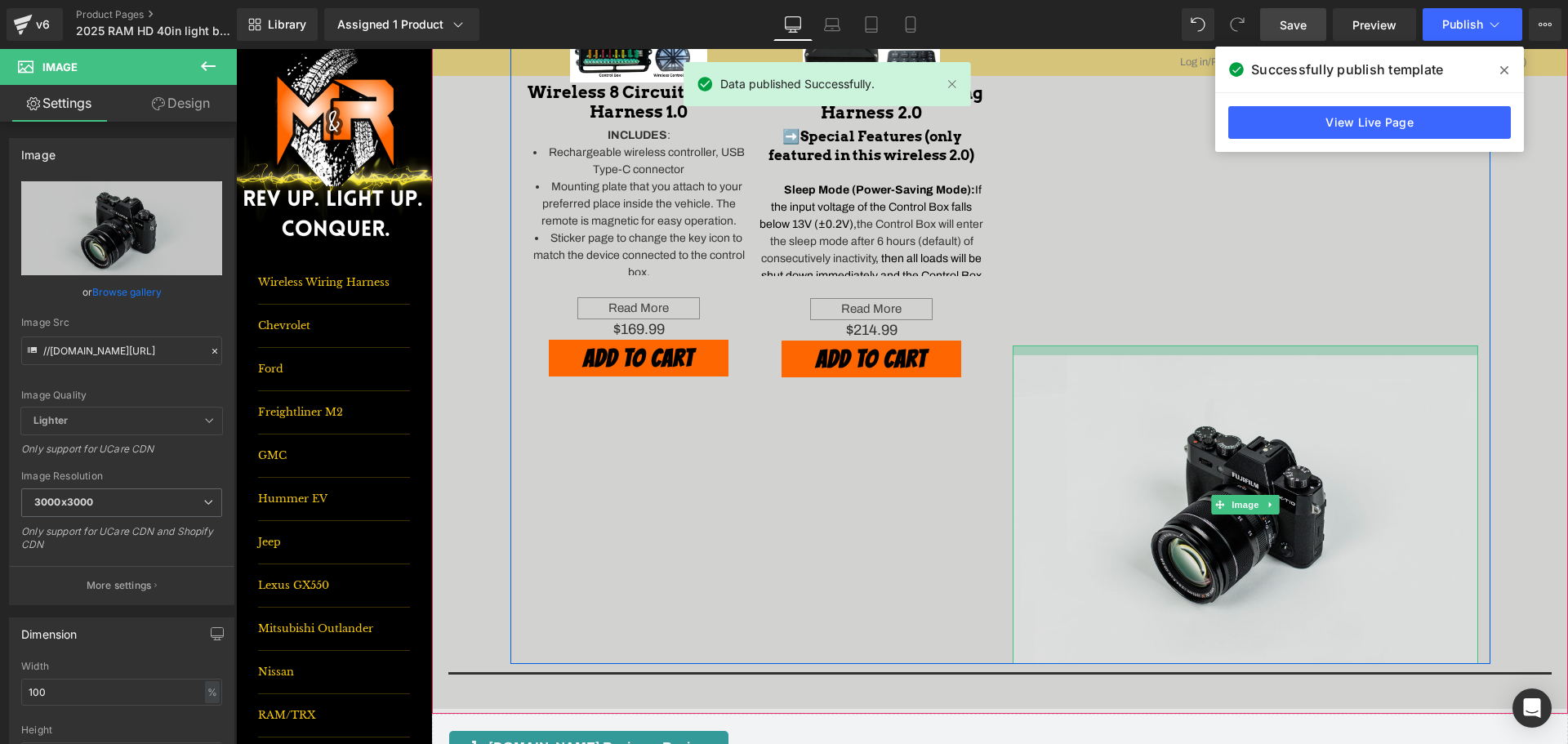
drag, startPoint x: 1161, startPoint y: 346, endPoint x: 1162, endPoint y: 357, distance: 11.0
click at [1162, 357] on div "Image" at bounding box center [1245, 505] width 465 height 318
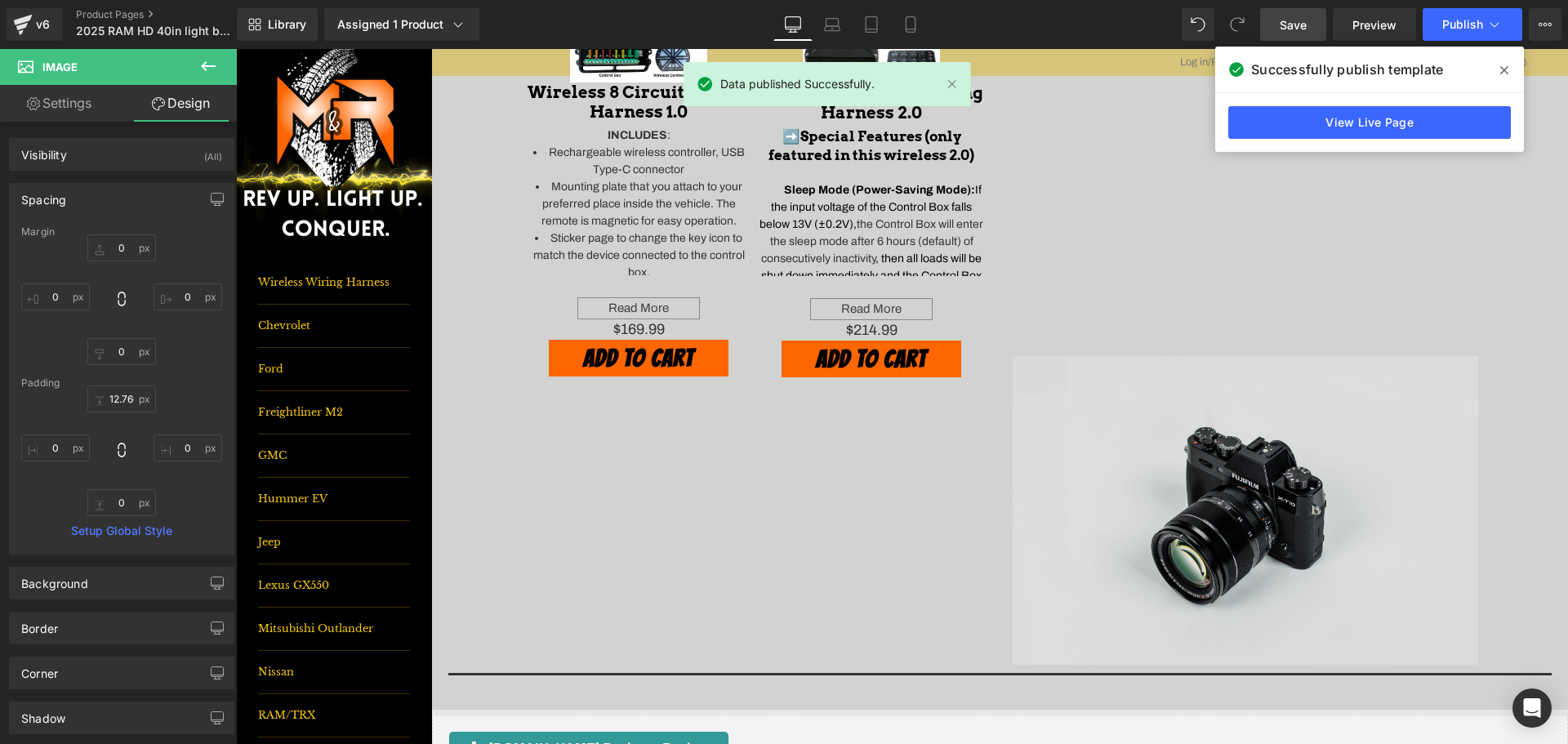
click at [1147, 409] on img at bounding box center [1245, 505] width 465 height 319
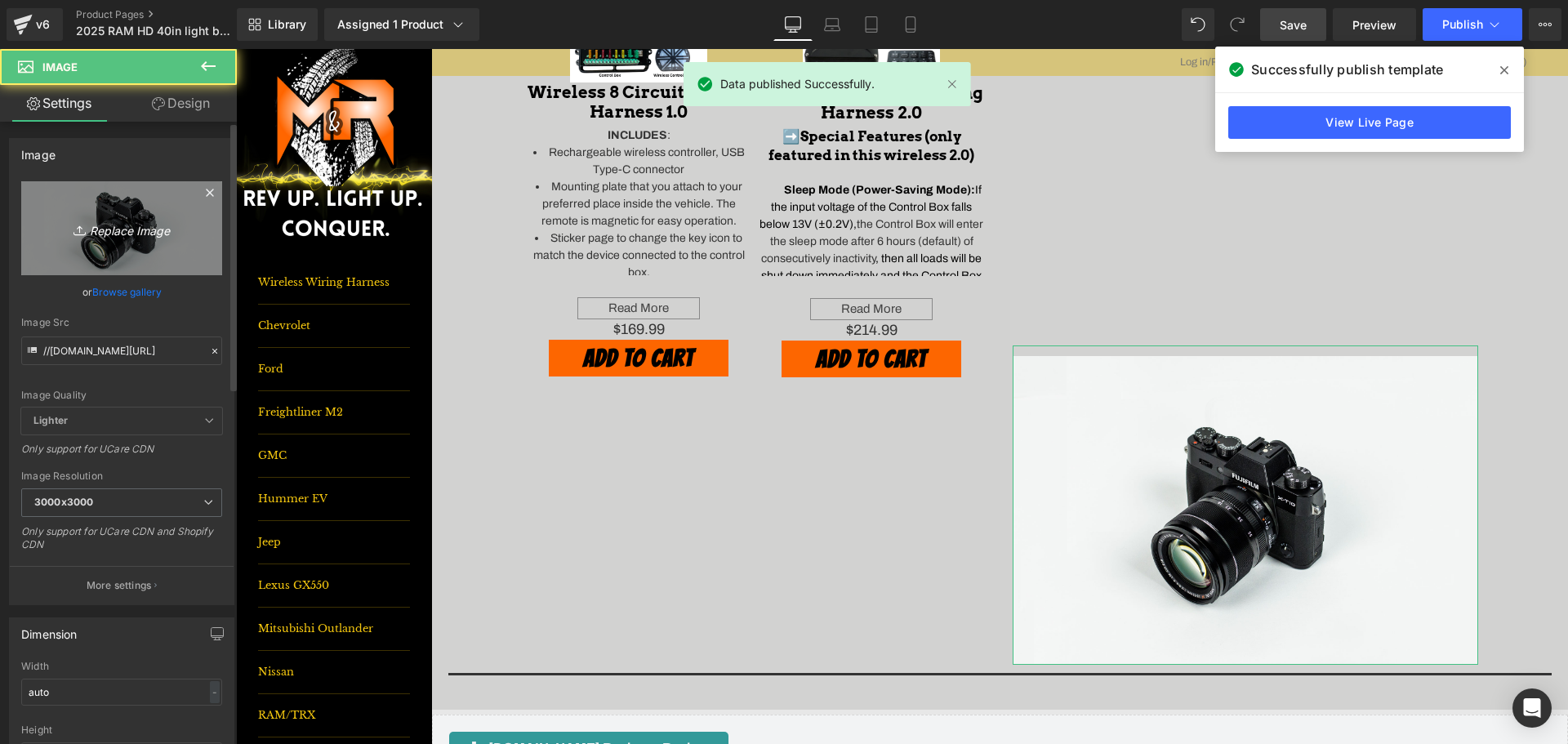
click at [74, 197] on link "Replace Image" at bounding box center [121, 228] width 201 height 94
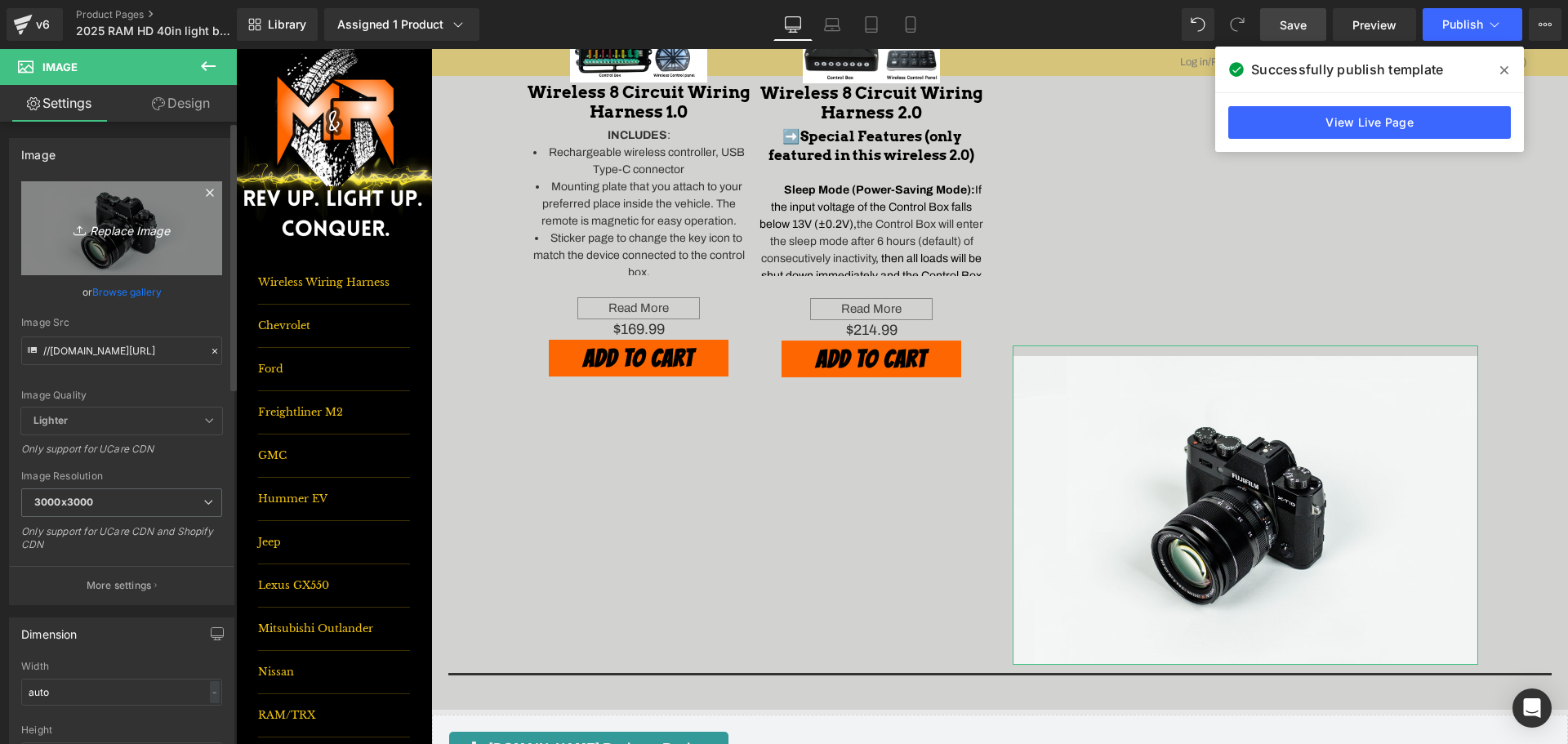
type input "C:\fakepath\Snapshot_49.jpg"
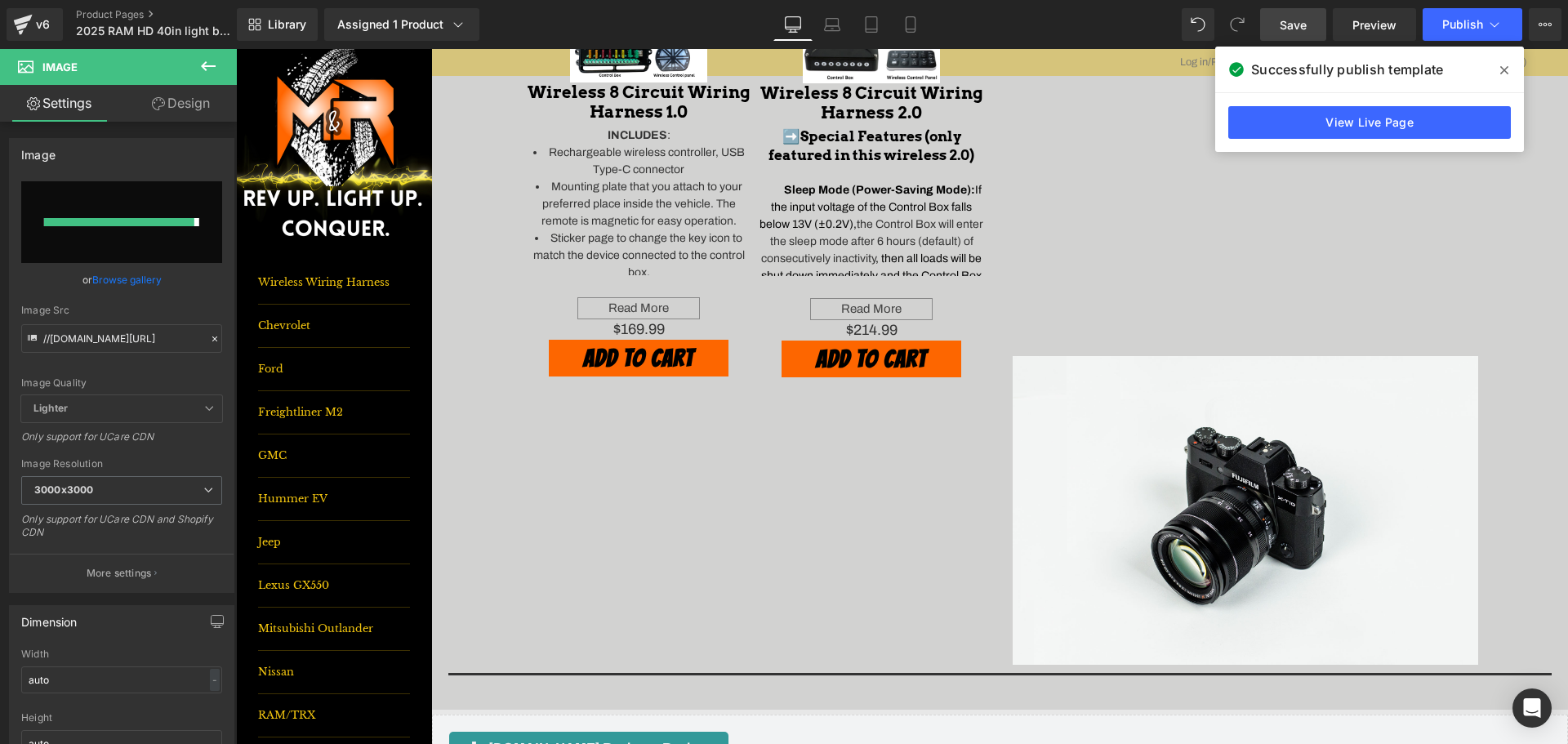
type input "[URL][DOMAIN_NAME]"
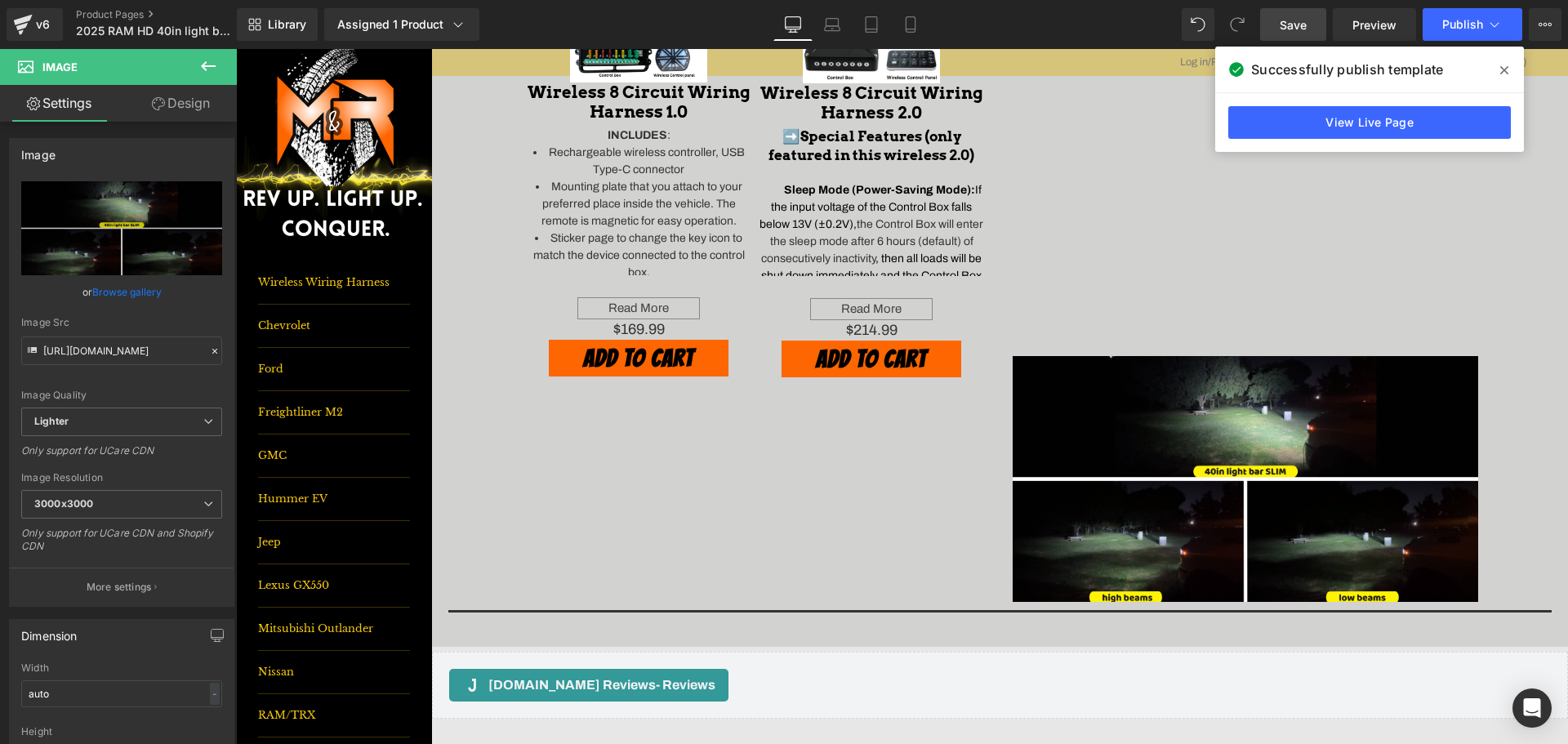
click at [1310, 23] on link "Save" at bounding box center [1293, 25] width 66 height 32
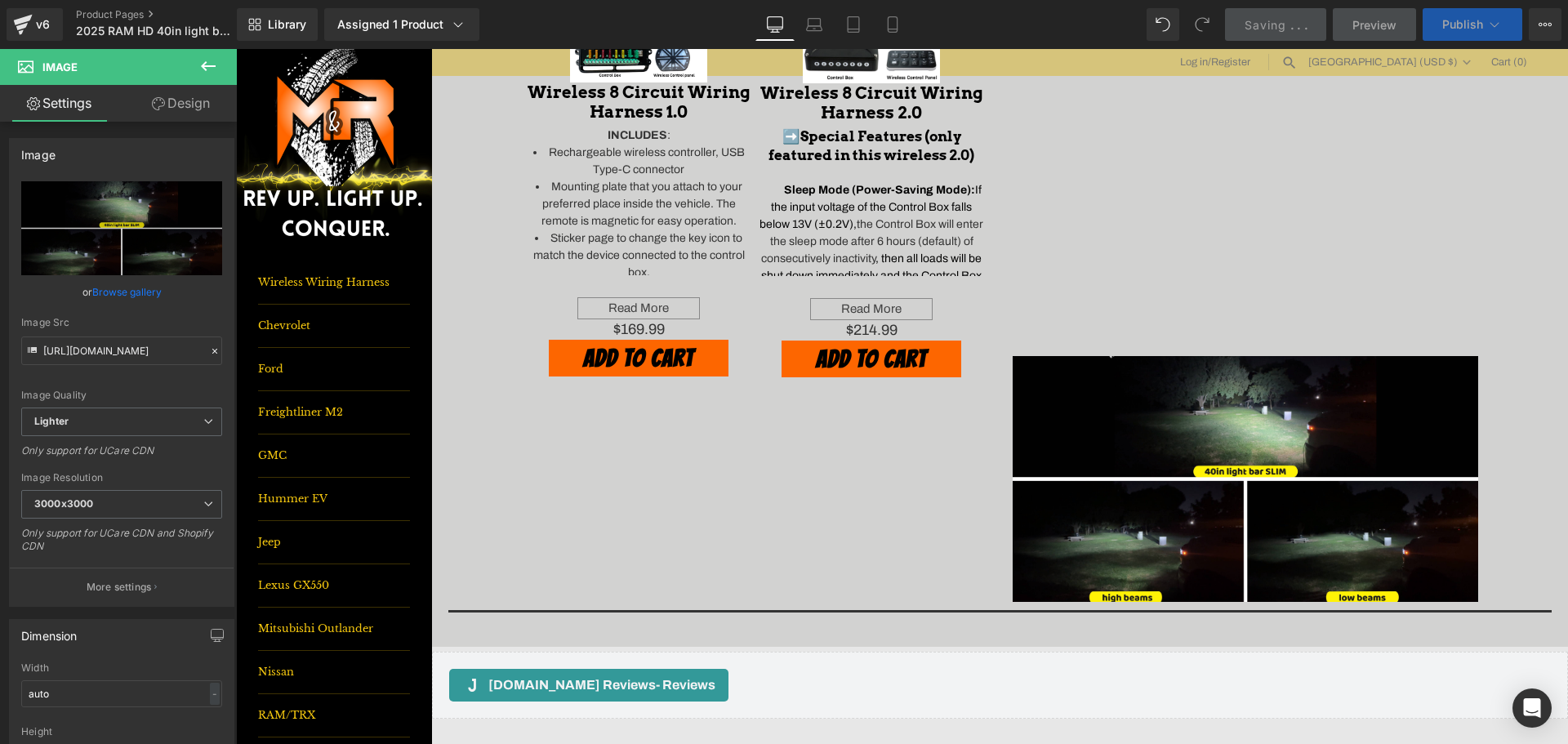
click at [1463, 14] on button "Publish" at bounding box center [1472, 25] width 100 height 32
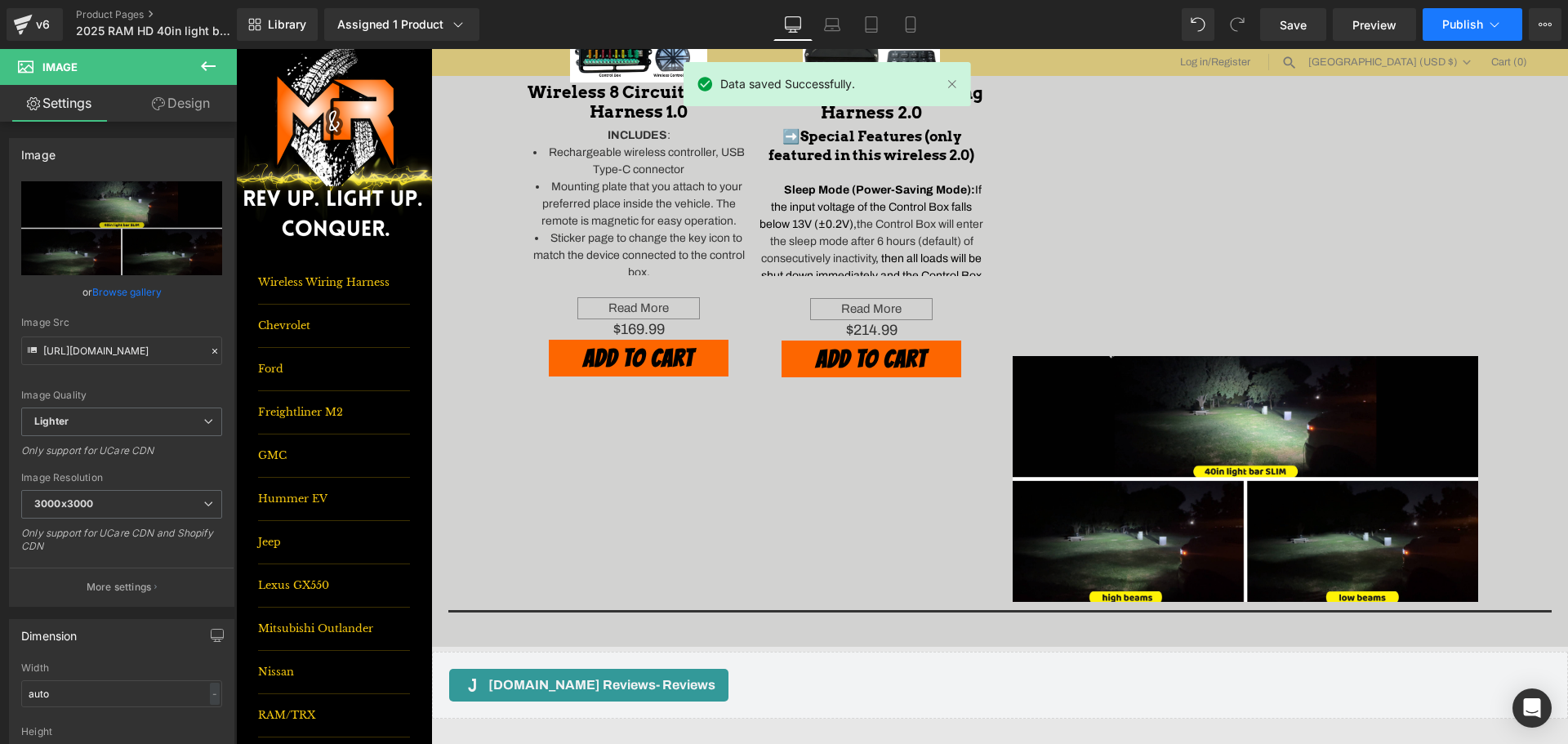
click at [1462, 26] on span "Publish" at bounding box center [1463, 24] width 41 height 13
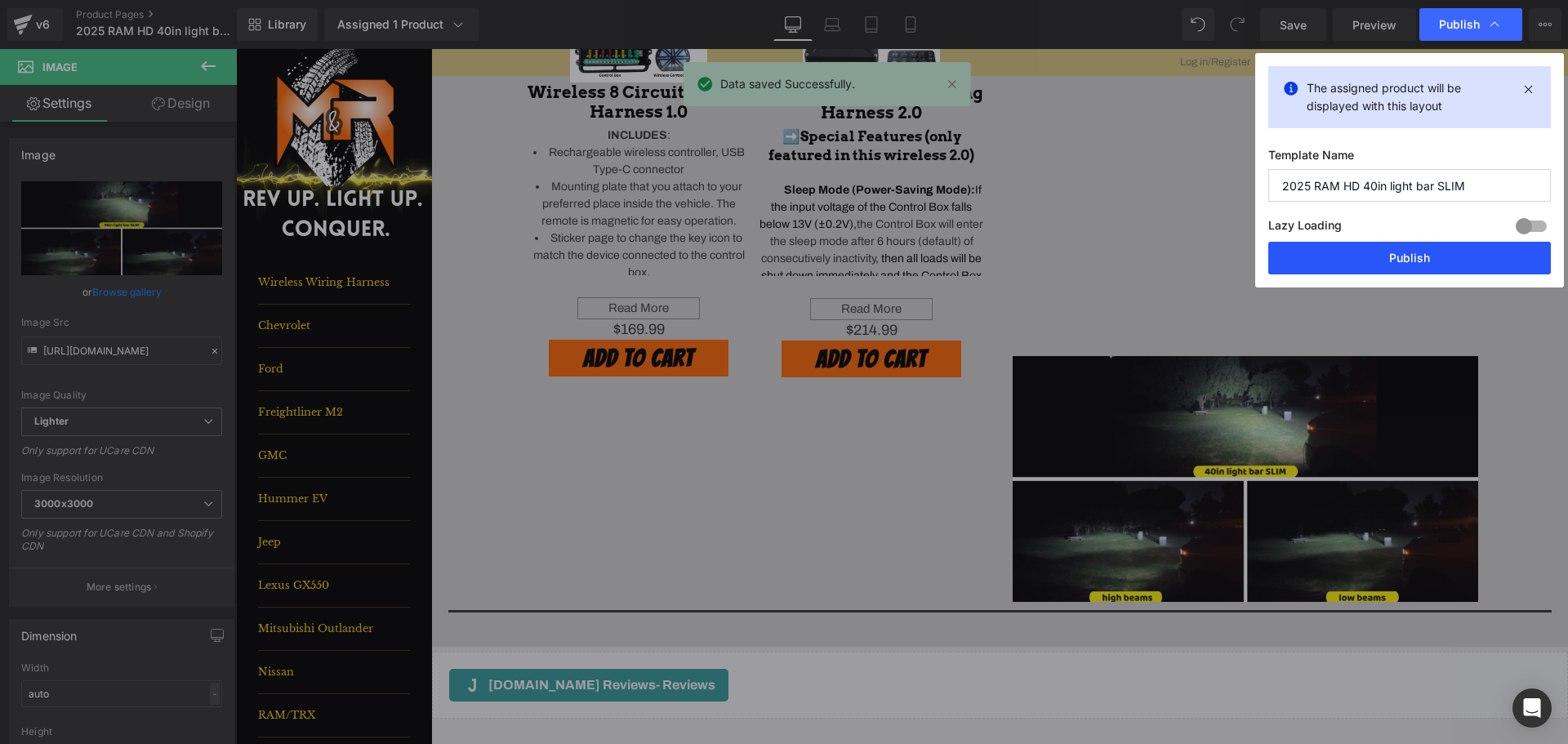
click at [1462, 259] on button "Publish" at bounding box center [1409, 258] width 282 height 32
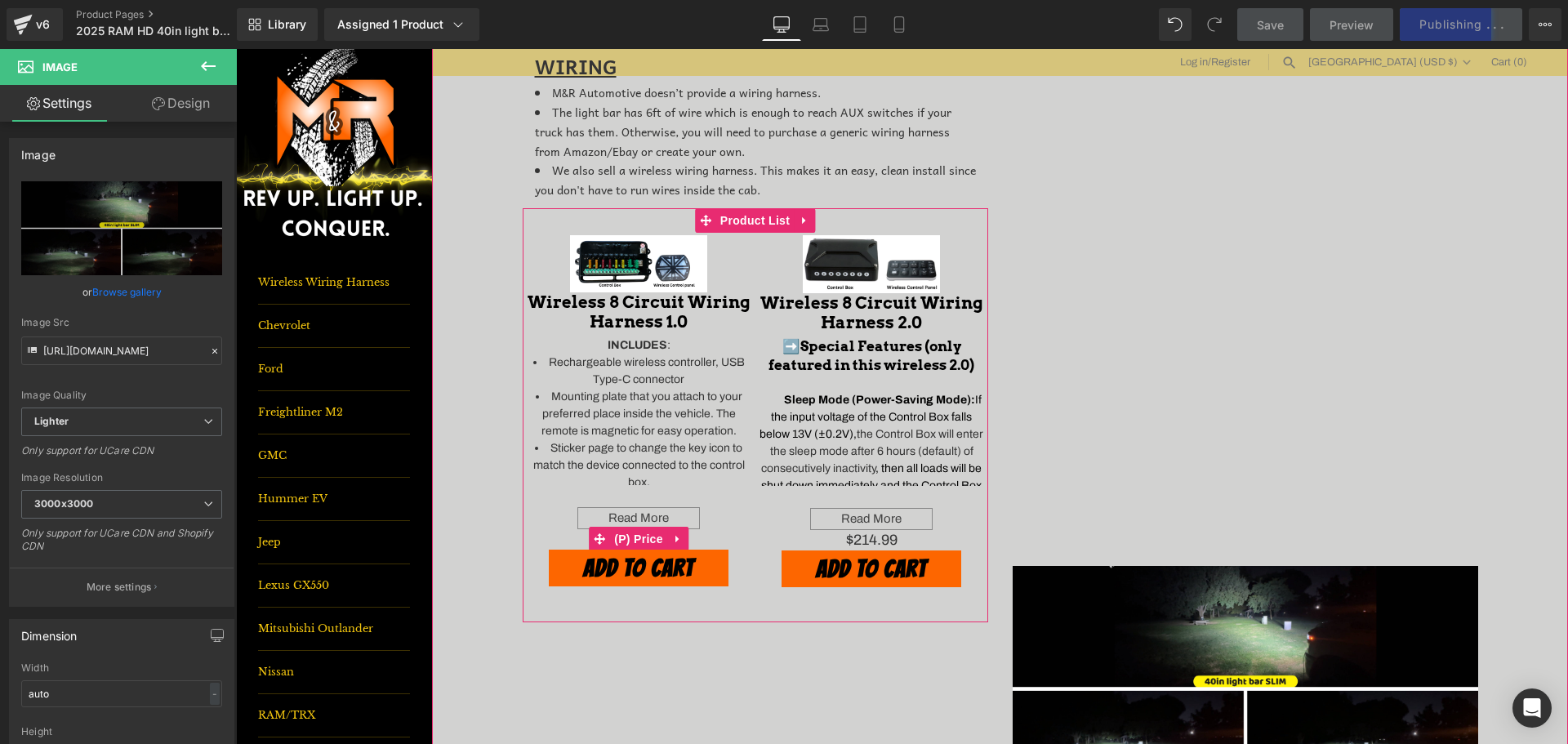
scroll to position [653, 0]
